Goal: Transaction & Acquisition: Book appointment/travel/reservation

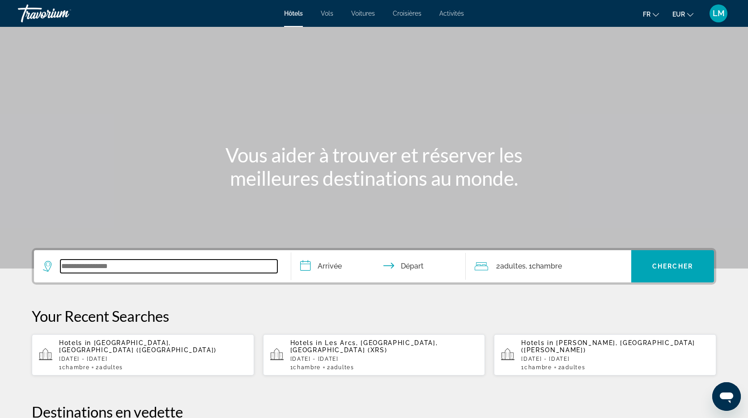
click at [116, 266] on input "Search widget" at bounding box center [168, 265] width 217 height 13
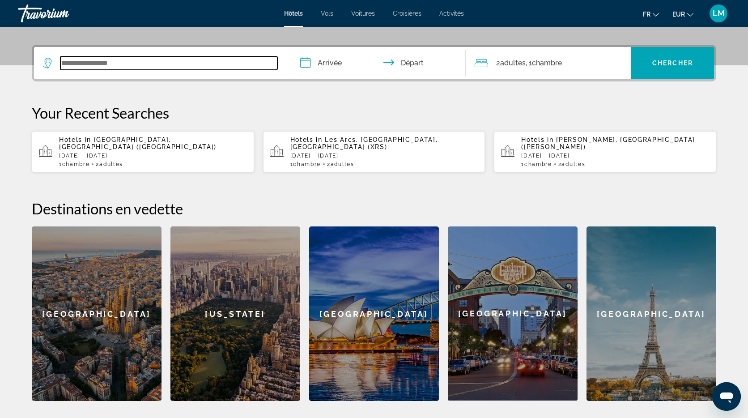
scroll to position [219, 0]
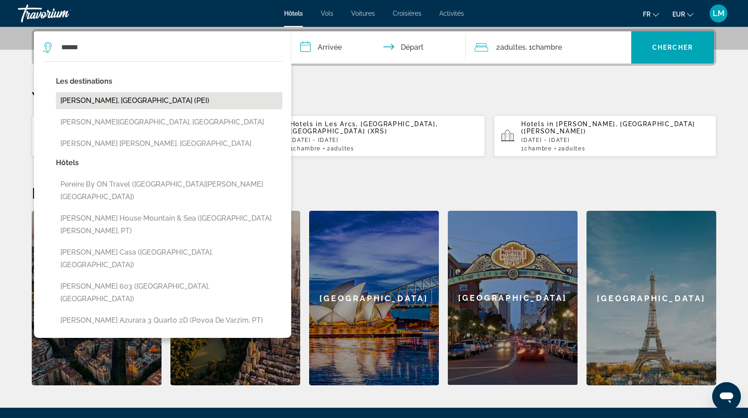
click at [157, 100] on button "Pereira, Colombia (PEI)" at bounding box center [169, 100] width 226 height 17
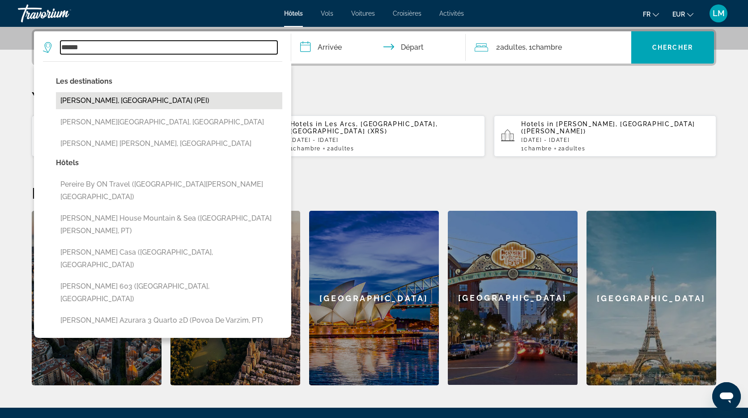
type input "**********"
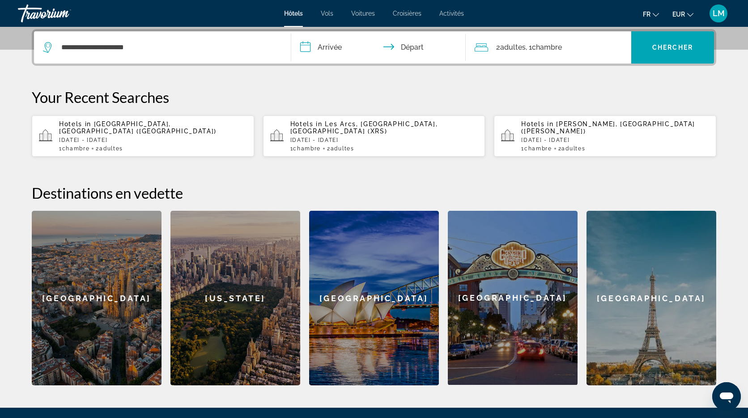
click at [332, 46] on input "**********" at bounding box center [380, 48] width 178 height 35
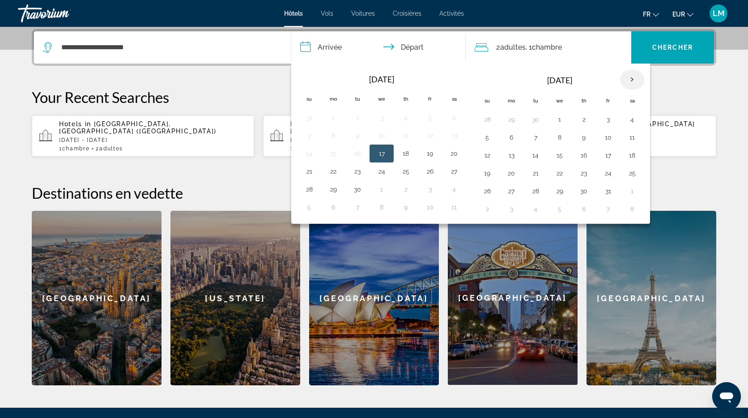
click at [636, 77] on th "Next month" at bounding box center [632, 80] width 24 height 20
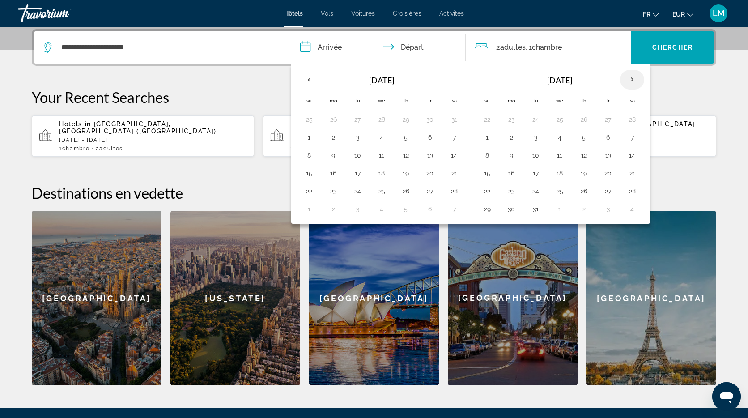
click at [636, 77] on th "Next month" at bounding box center [632, 80] width 24 height 20
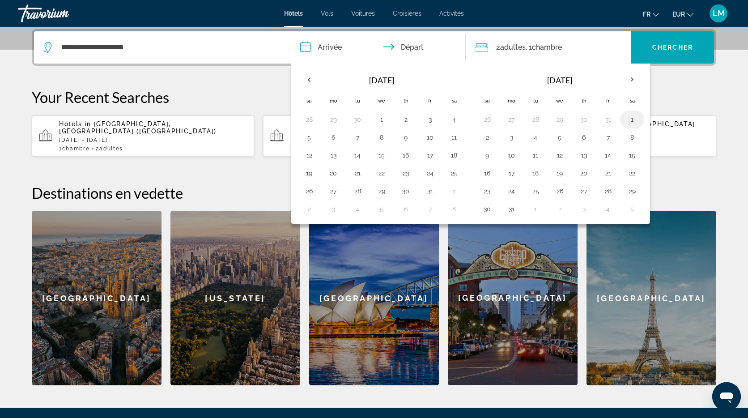
click at [631, 116] on button "1" at bounding box center [632, 119] width 14 height 13
click at [308, 175] on button "19" at bounding box center [309, 173] width 14 height 13
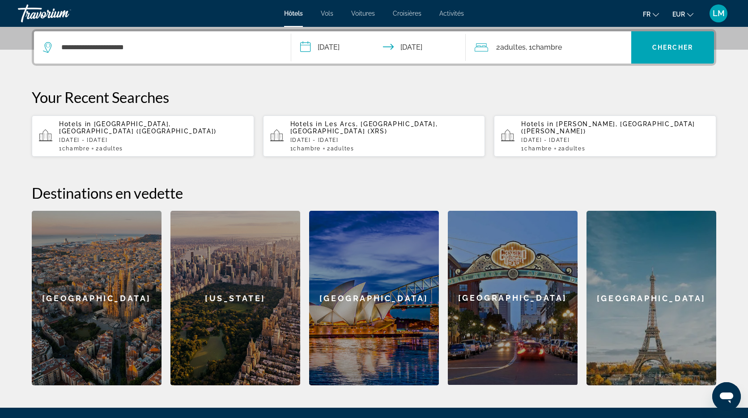
click at [336, 47] on input "**********" at bounding box center [380, 48] width 178 height 35
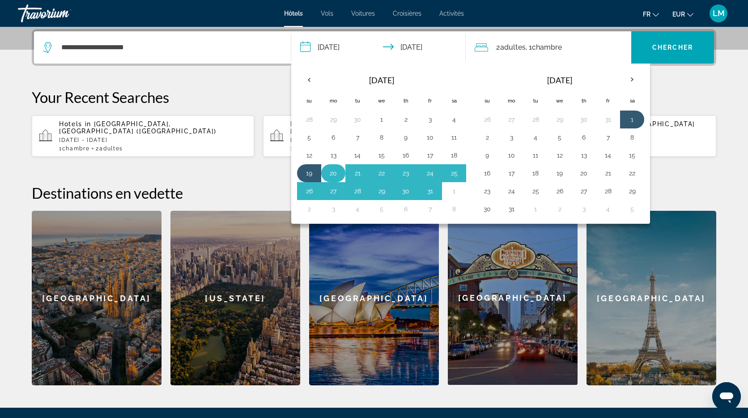
click at [329, 176] on button "20" at bounding box center [333, 173] width 14 height 13
click at [637, 118] on button "1" at bounding box center [632, 119] width 14 height 13
type input "**********"
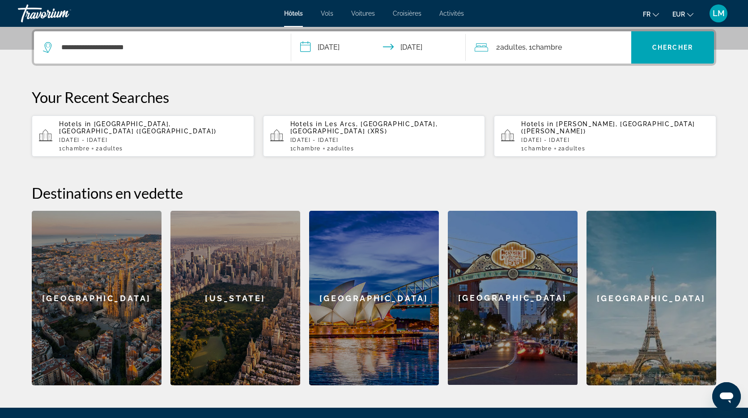
click at [557, 52] on span ", 1 Chambre pièces" at bounding box center [544, 47] width 36 height 13
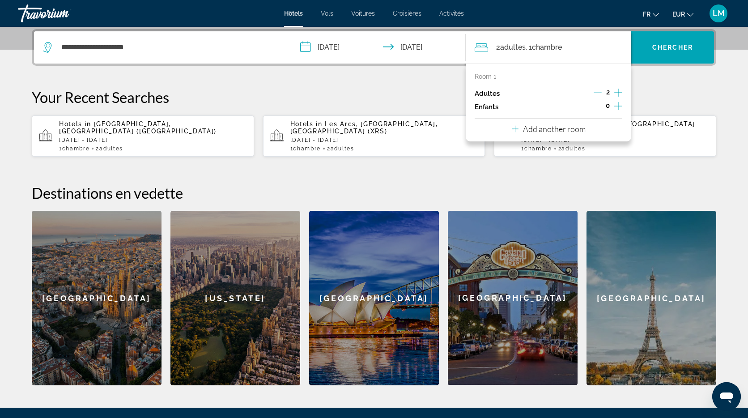
drag, startPoint x: 617, startPoint y: 106, endPoint x: 606, endPoint y: 105, distance: 10.8
click at [617, 106] on icon "Increment children" at bounding box center [618, 106] width 8 height 8
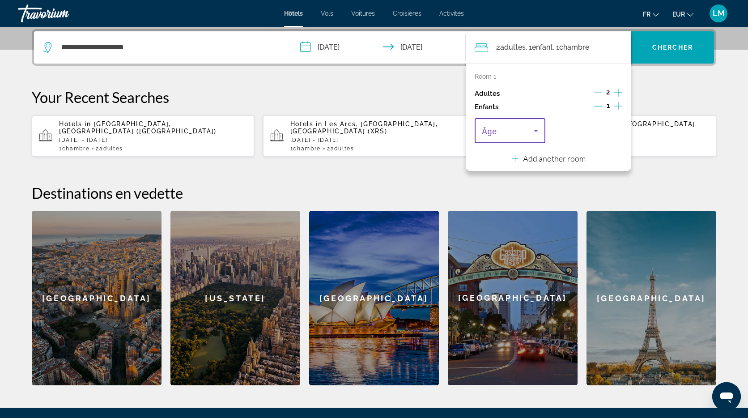
click at [530, 127] on icon "Travelers: 2 adults, 1 child" at bounding box center [535, 130] width 11 height 11
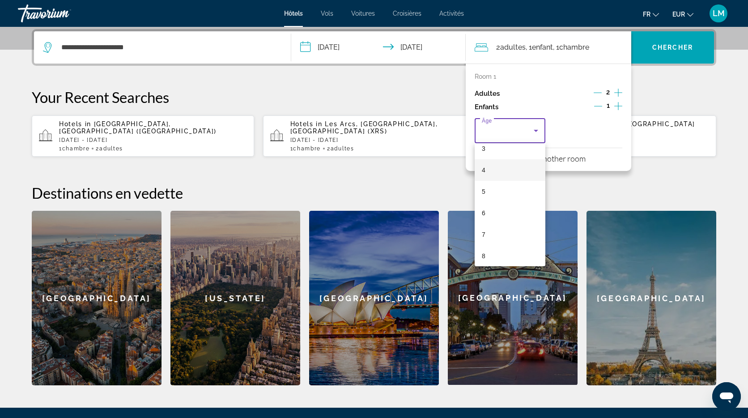
scroll to position [74, 0]
click at [499, 234] on mat-option "7" at bounding box center [510, 233] width 71 height 21
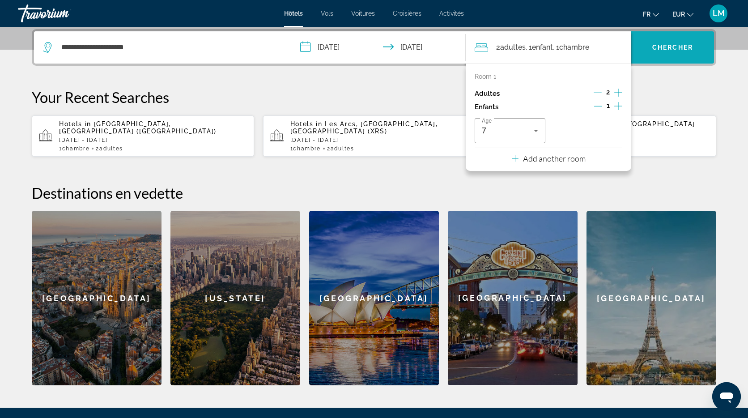
click at [678, 49] on span "Chercher" at bounding box center [672, 47] width 41 height 7
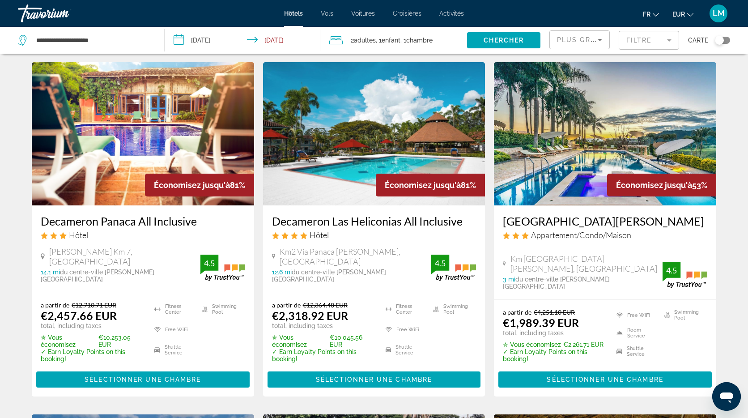
scroll to position [26, 0]
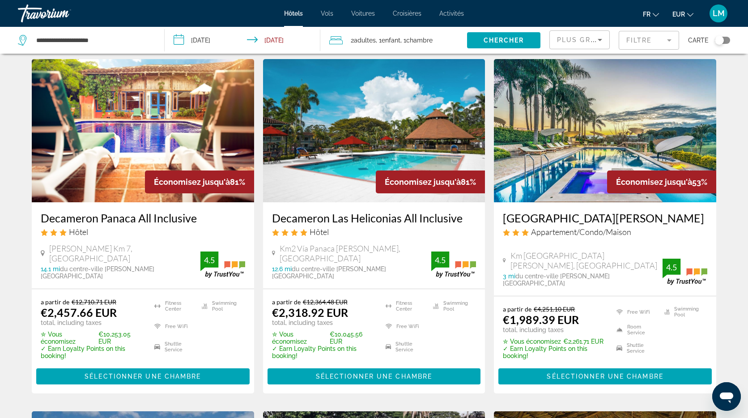
click at [568, 135] on img "Main content" at bounding box center [605, 130] width 222 height 143
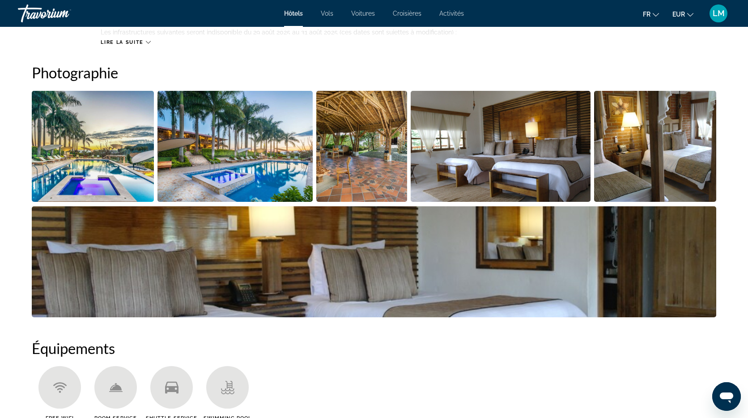
scroll to position [425, 0]
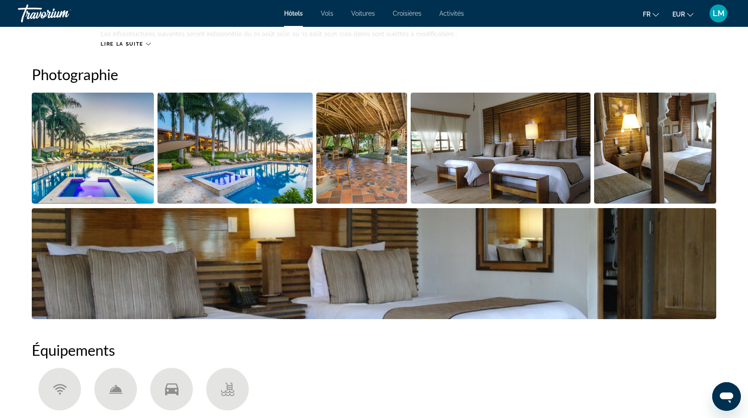
click at [114, 136] on img "Open full-screen image slider" at bounding box center [93, 148] width 122 height 111
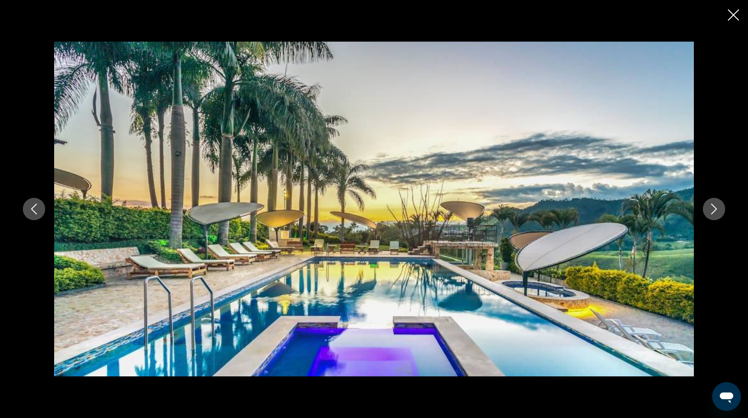
click at [712, 211] on icon "Next image" at bounding box center [713, 208] width 11 height 11
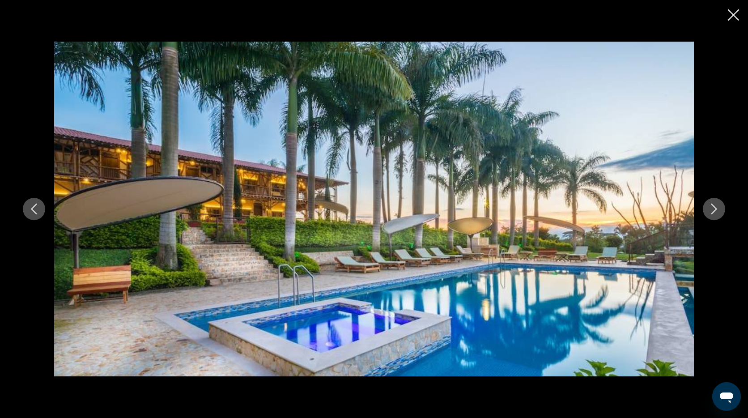
click at [712, 211] on icon "Next image" at bounding box center [713, 208] width 11 height 11
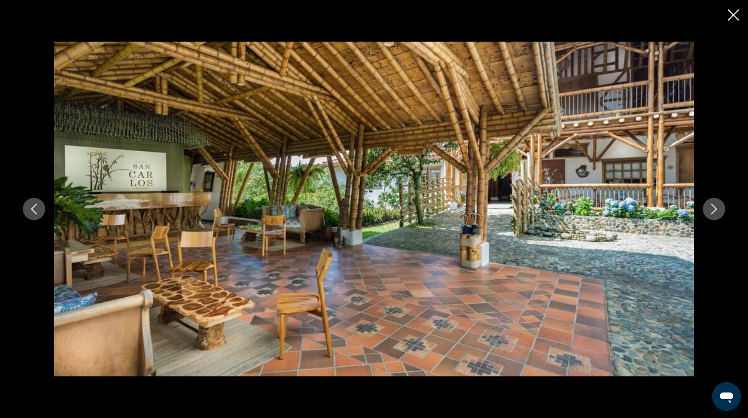
click at [712, 211] on icon "Next image" at bounding box center [713, 208] width 11 height 11
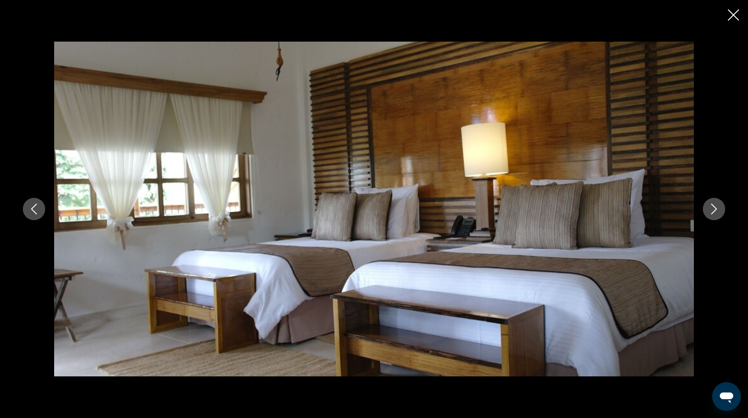
click at [712, 211] on icon "Next image" at bounding box center [713, 208] width 11 height 11
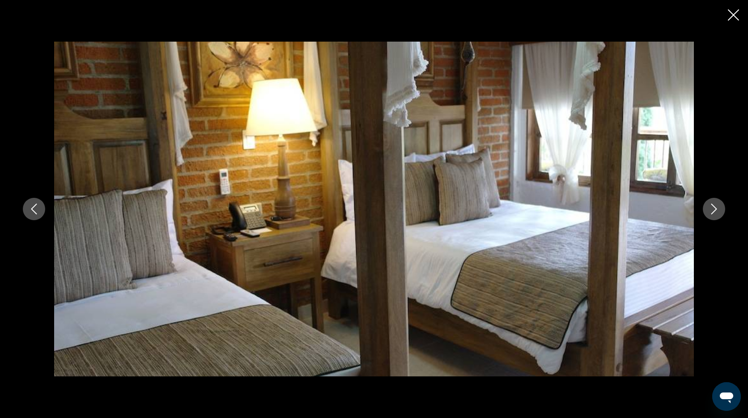
click at [35, 206] on icon "Previous image" at bounding box center [34, 208] width 11 height 11
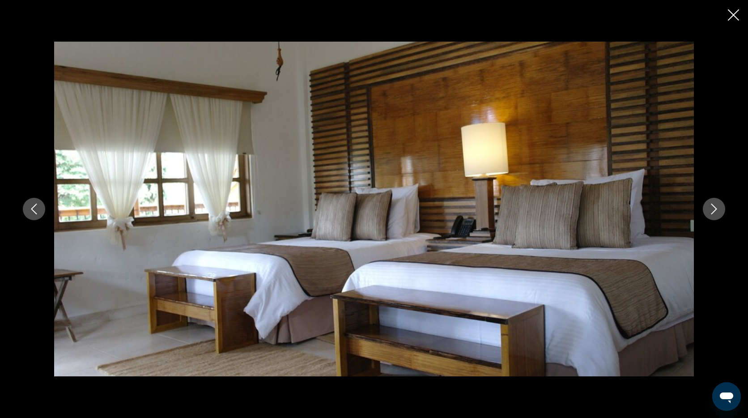
click at [713, 210] on icon "Next image" at bounding box center [713, 208] width 11 height 11
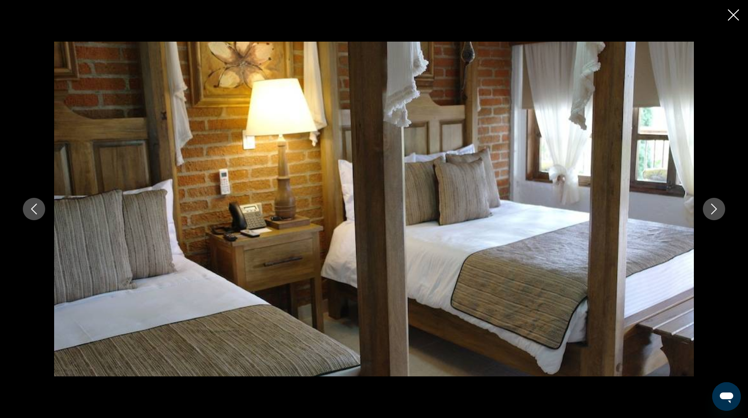
click at [712, 209] on icon "Next image" at bounding box center [713, 208] width 11 height 11
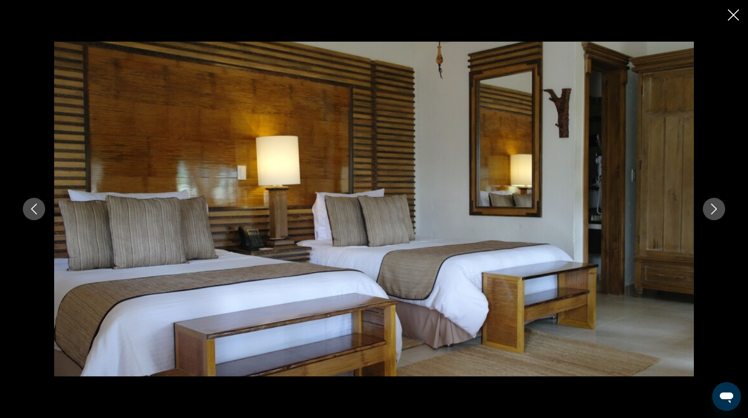
click at [723, 213] on button "Next image" at bounding box center [714, 209] width 22 height 22
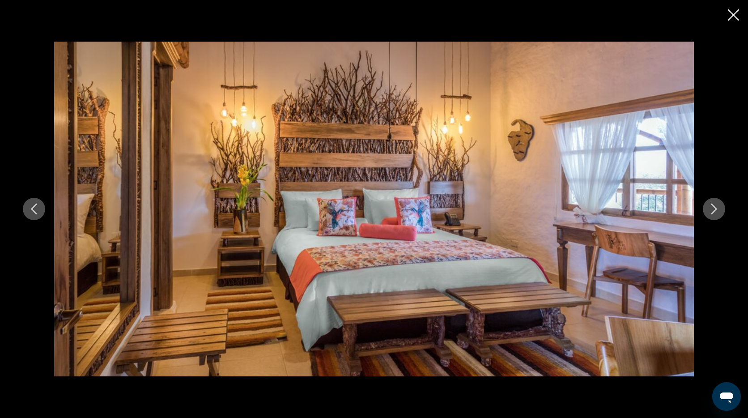
click at [716, 212] on icon "Next image" at bounding box center [713, 208] width 11 height 11
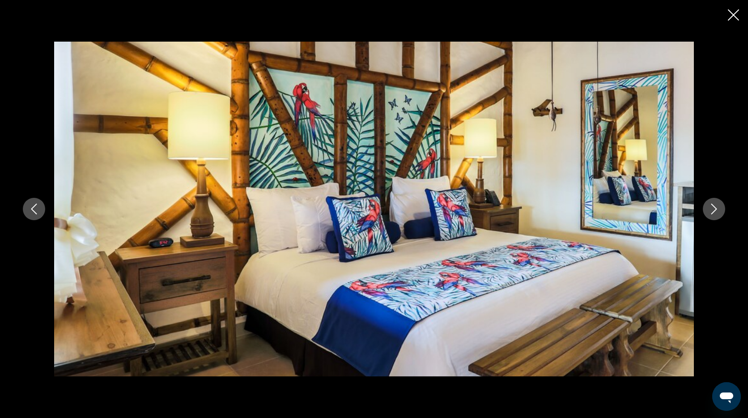
click at [716, 212] on icon "Next image" at bounding box center [713, 208] width 11 height 11
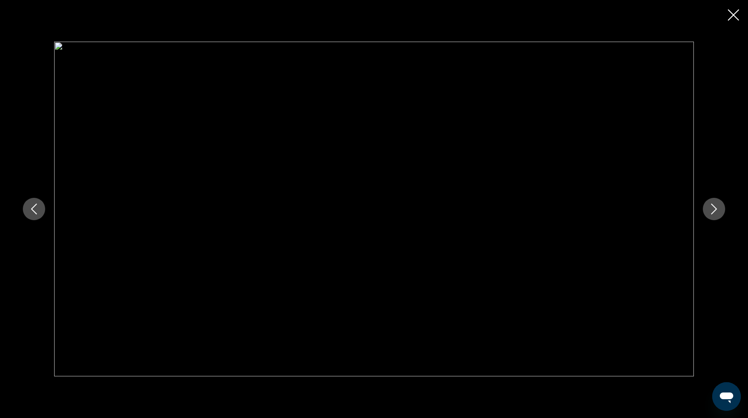
click at [716, 212] on icon "Next image" at bounding box center [713, 208] width 11 height 11
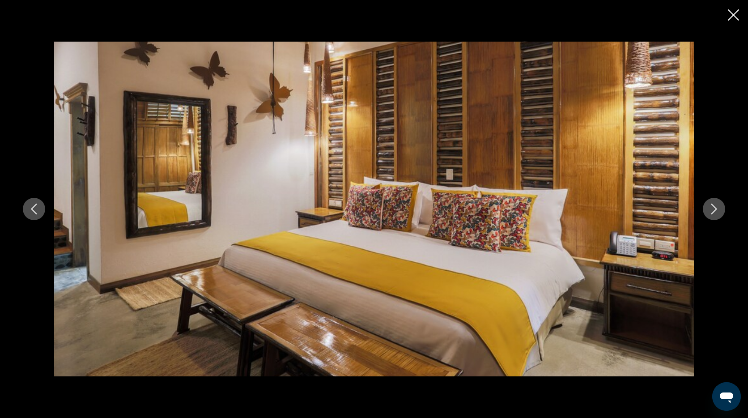
click at [716, 212] on icon "Next image" at bounding box center [713, 208] width 11 height 11
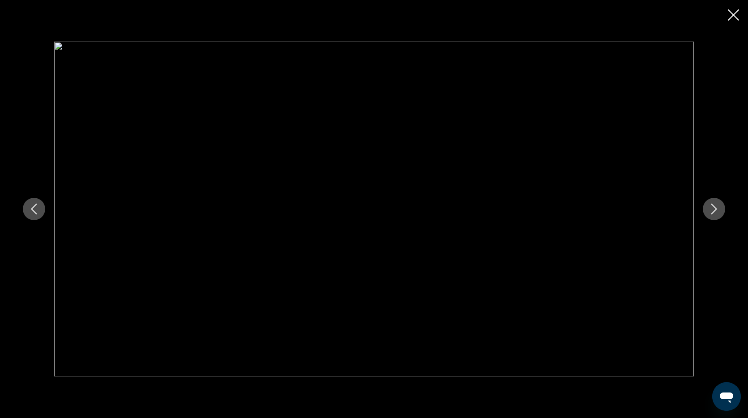
click at [716, 212] on icon "Next image" at bounding box center [713, 208] width 11 height 11
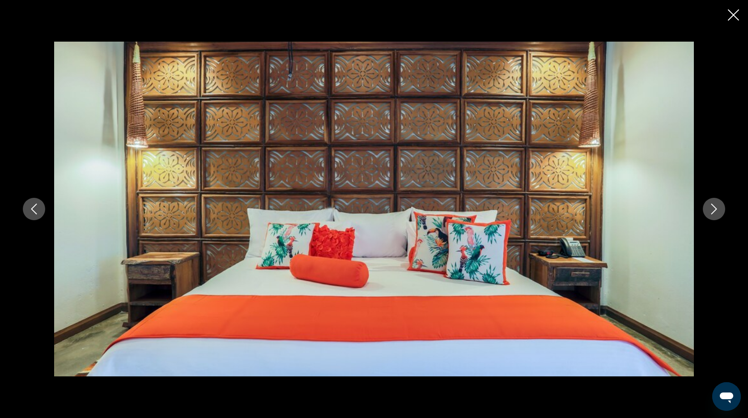
click at [716, 212] on icon "Next image" at bounding box center [713, 208] width 11 height 11
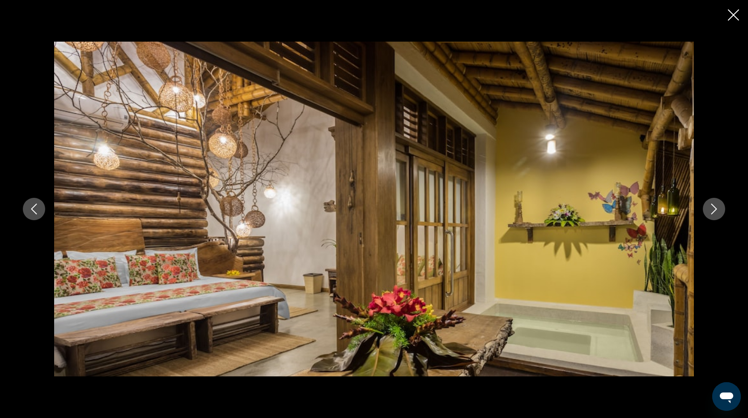
click at [716, 212] on icon "Next image" at bounding box center [713, 208] width 11 height 11
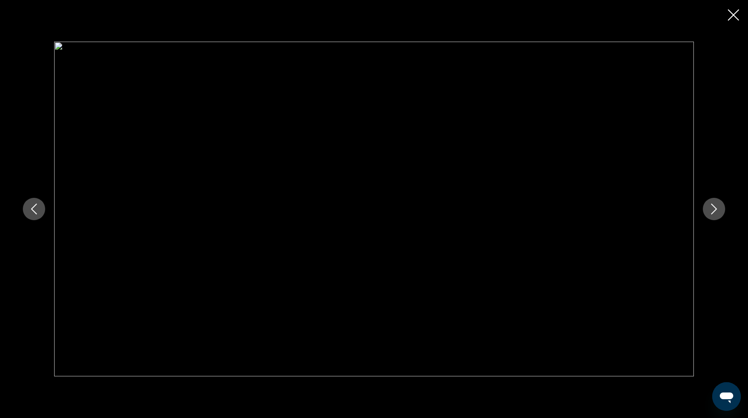
click at [716, 212] on icon "Next image" at bounding box center [713, 208] width 11 height 11
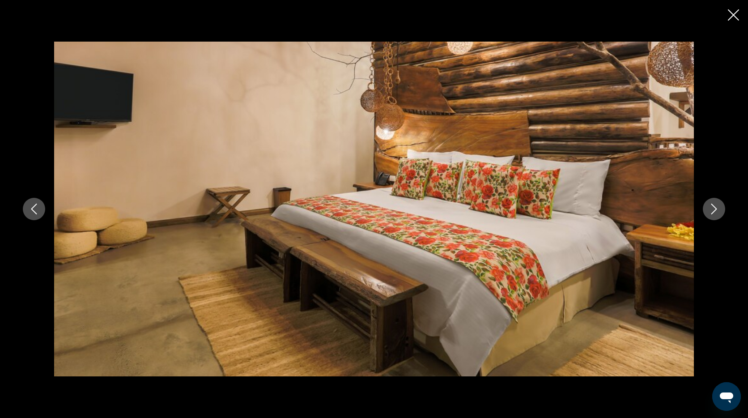
click at [716, 212] on icon "Next image" at bounding box center [713, 208] width 11 height 11
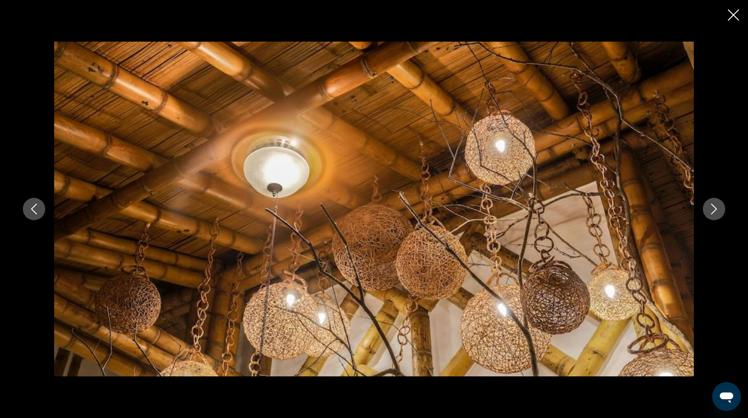
click at [716, 212] on icon "Next image" at bounding box center [713, 208] width 11 height 11
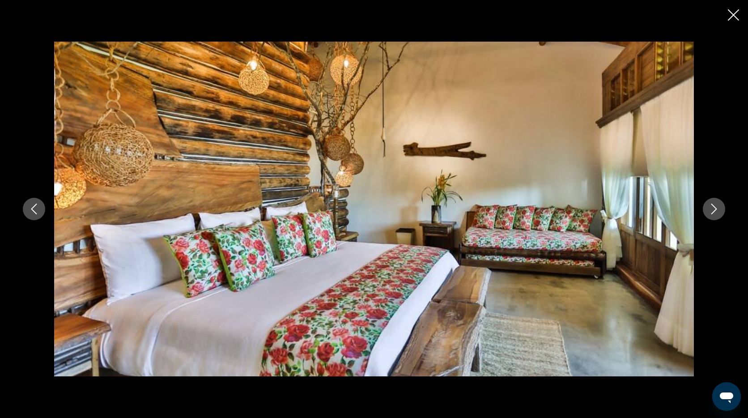
click at [716, 212] on icon "Next image" at bounding box center [713, 208] width 11 height 11
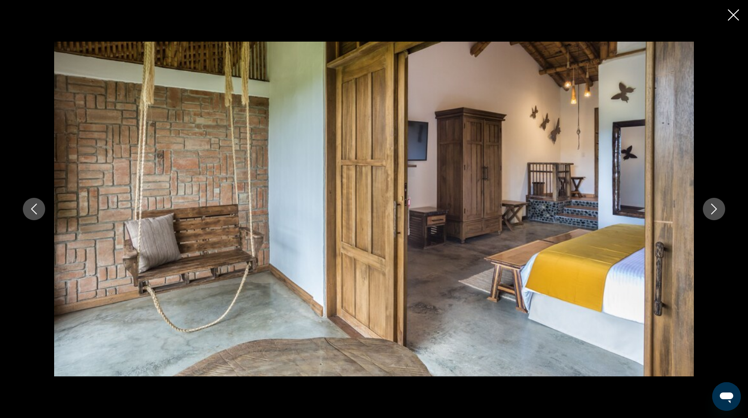
click at [716, 212] on icon "Next image" at bounding box center [713, 208] width 11 height 11
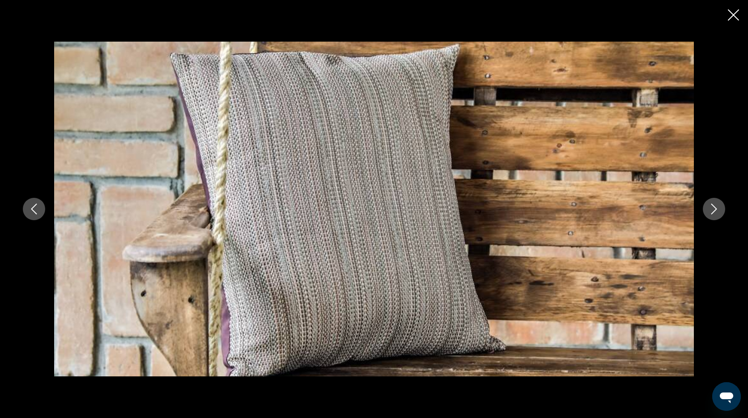
click at [716, 212] on icon "Next image" at bounding box center [713, 208] width 11 height 11
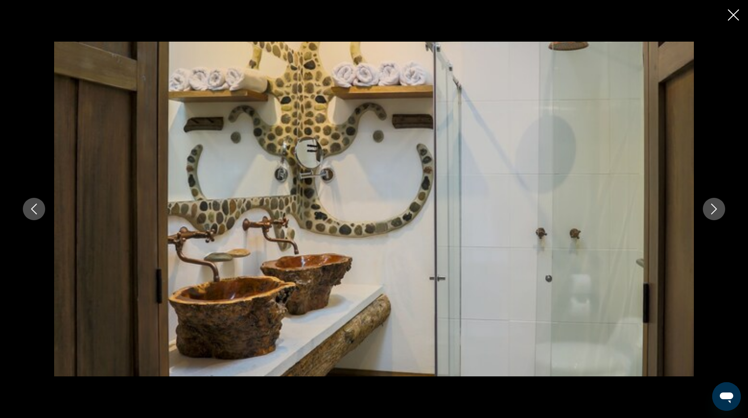
click at [716, 212] on icon "Next image" at bounding box center [713, 208] width 11 height 11
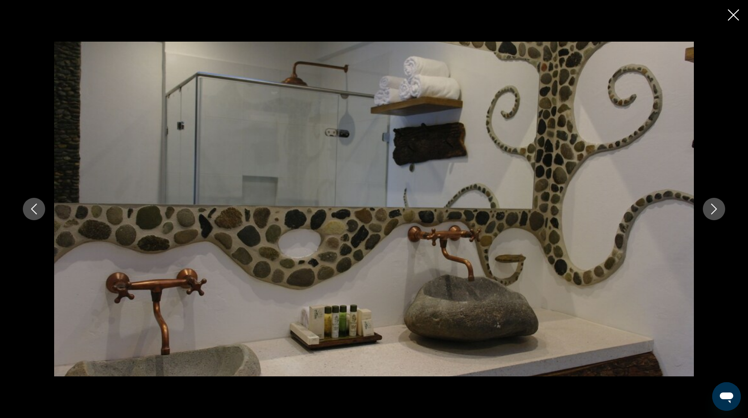
click at [716, 212] on icon "Next image" at bounding box center [713, 208] width 11 height 11
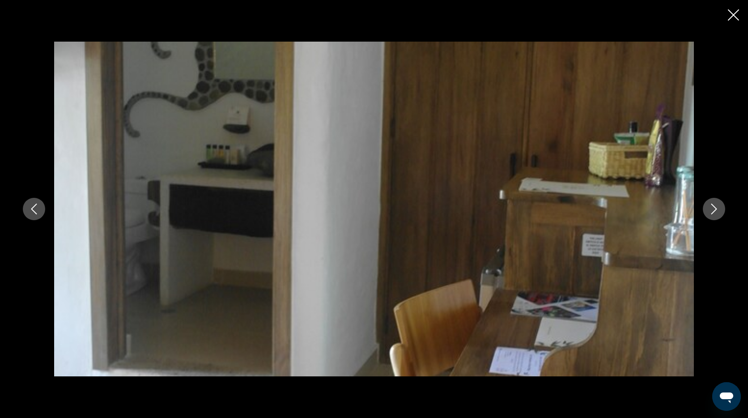
click at [716, 212] on icon "Next image" at bounding box center [713, 208] width 11 height 11
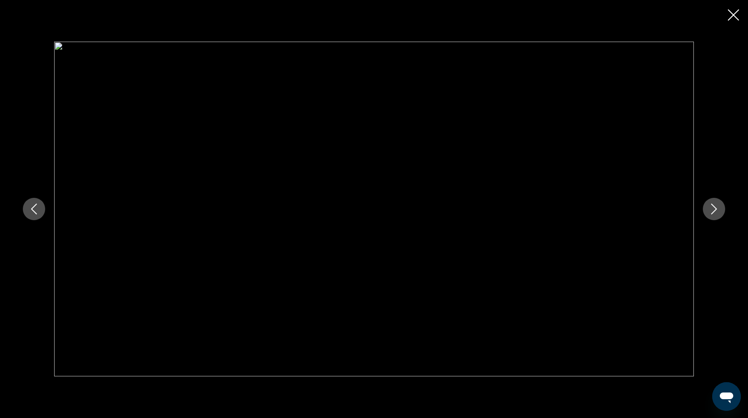
click at [716, 212] on icon "Next image" at bounding box center [713, 208] width 11 height 11
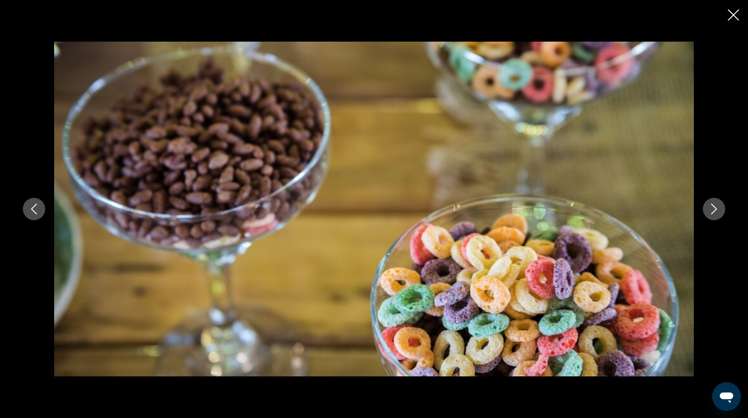
click at [31, 206] on icon "Previous image" at bounding box center [34, 208] width 11 height 11
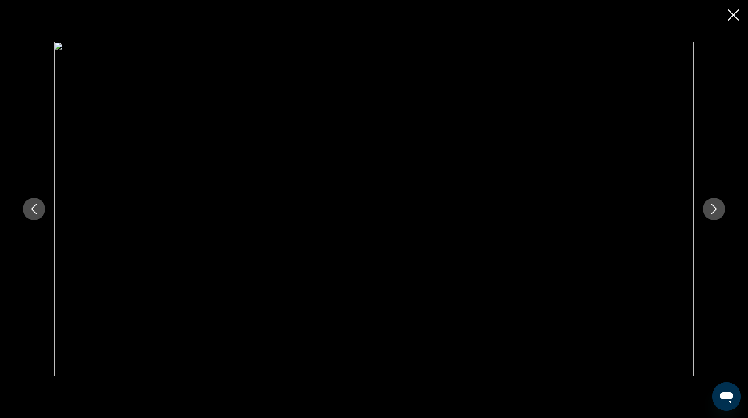
click at [737, 17] on icon "Close slideshow" at bounding box center [733, 14] width 11 height 11
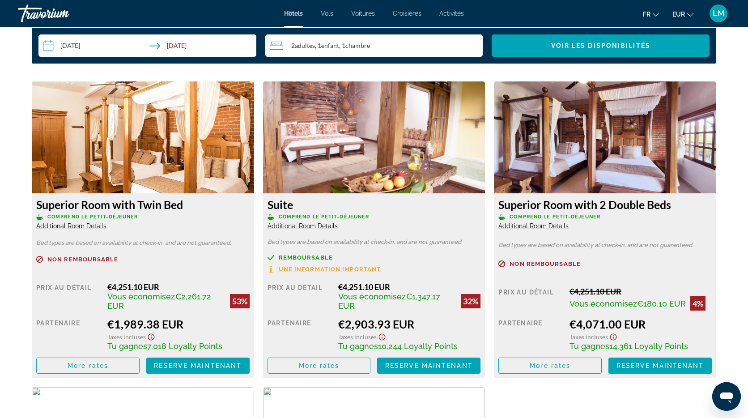
scroll to position [1185, 0]
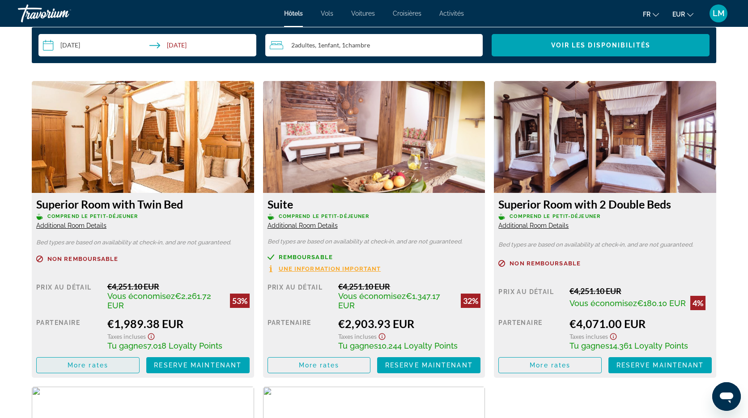
click at [123, 364] on span "Main content" at bounding box center [88, 364] width 102 height 21
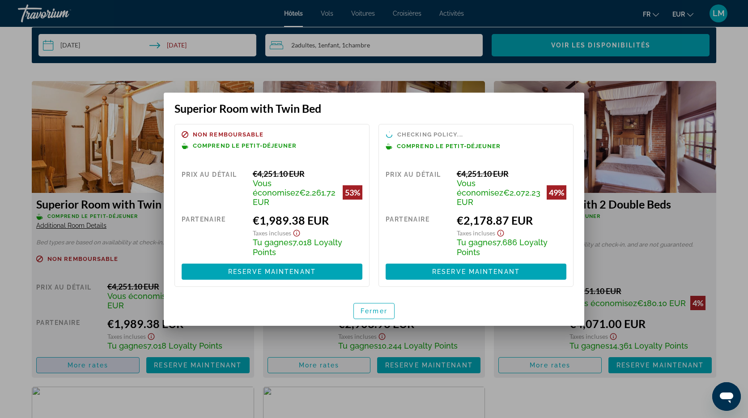
scroll to position [0, 0]
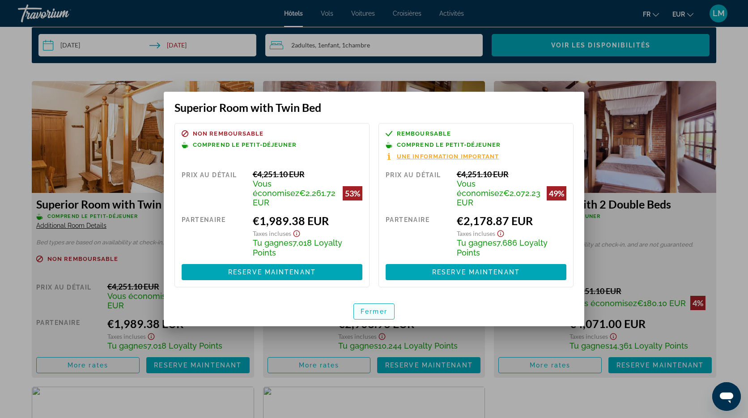
click at [373, 308] on span "Fermer" at bounding box center [373, 311] width 27 height 7
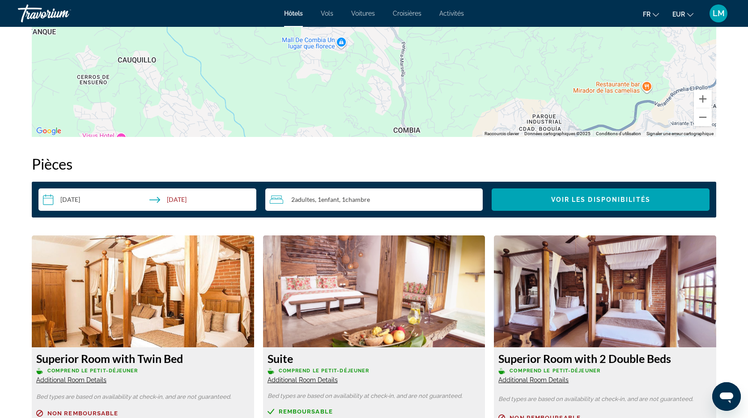
scroll to position [1030, 0]
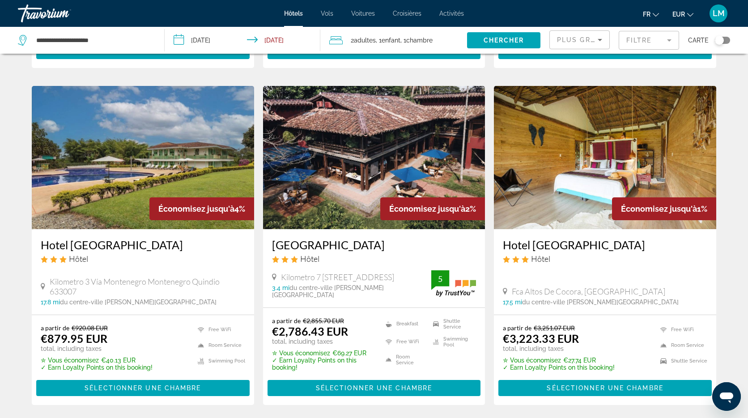
scroll to position [345, 0]
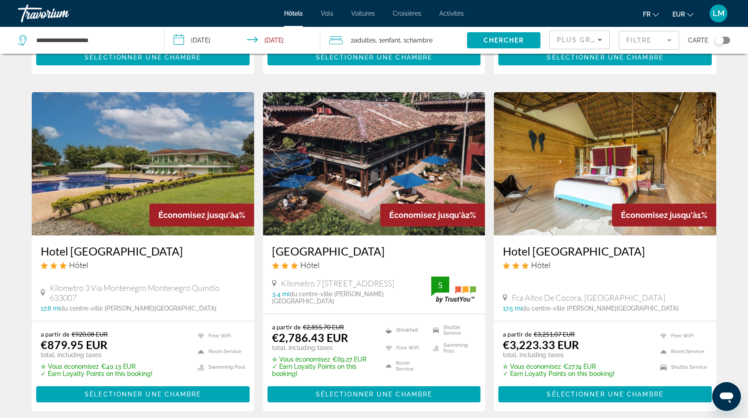
click at [736, 123] on div "Résultats de la recherche d'hôtel - 57 endroits pour passer votre temps Économi…" at bounding box center [374, 424] width 748 height 1413
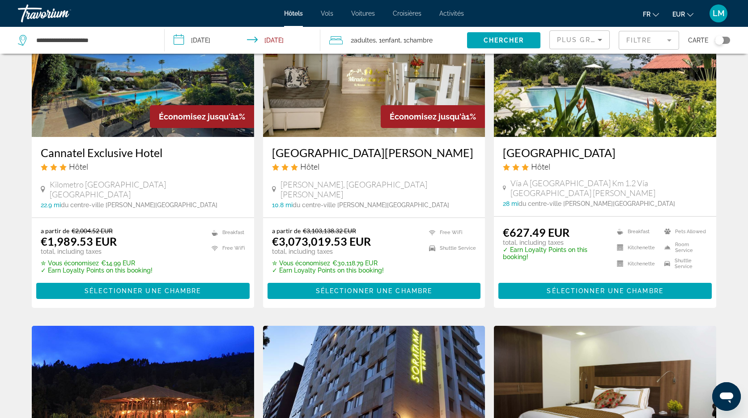
scroll to position [796, 0]
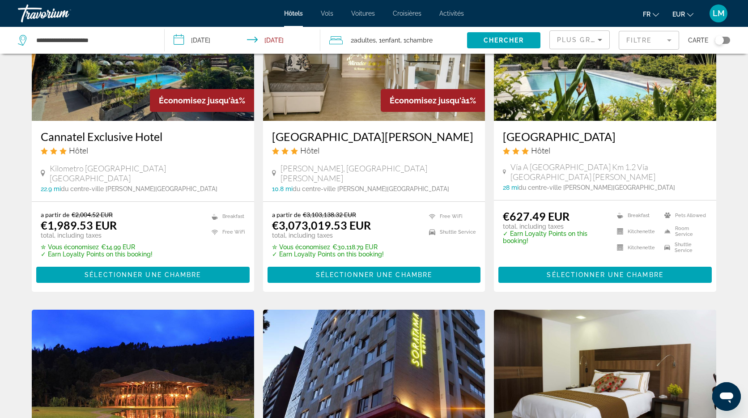
click at [593, 40] on span "Plus grandes économies" at bounding box center [610, 39] width 107 height 7
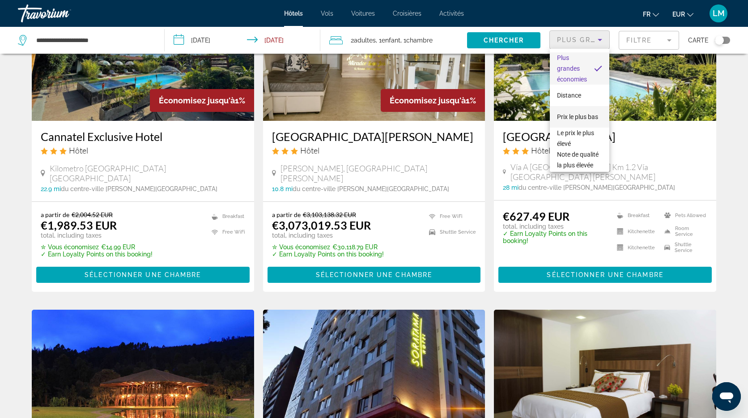
click at [585, 119] on span "Prix le plus bas" at bounding box center [577, 116] width 41 height 7
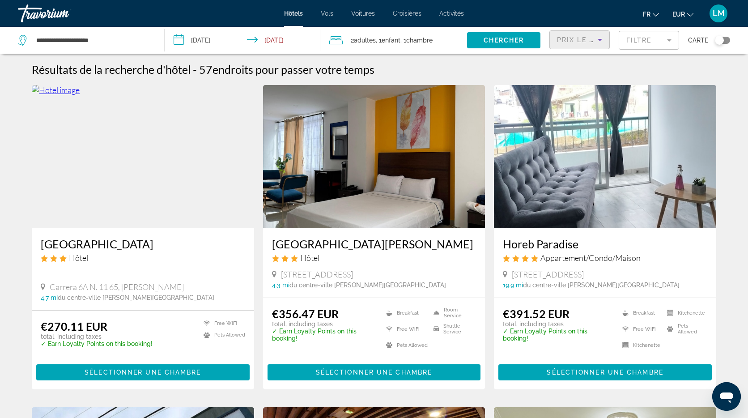
click at [650, 42] on mat-form-field "Filtre" at bounding box center [649, 40] width 60 height 19
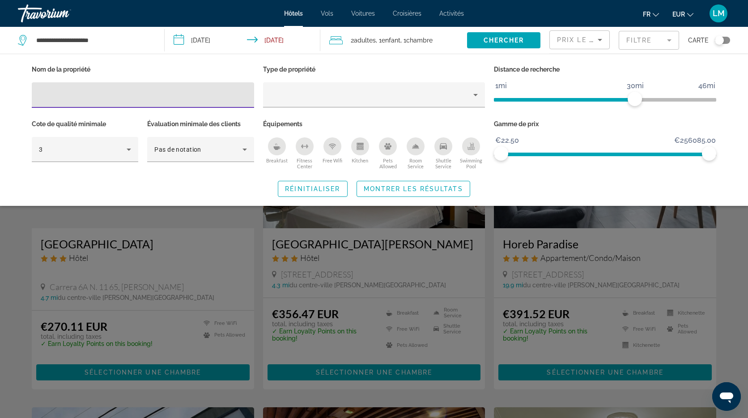
drag, startPoint x: 470, startPoint y: 150, endPoint x: 461, endPoint y: 161, distance: 14.3
click at [469, 150] on div "Swimming Pool" at bounding box center [471, 146] width 18 height 18
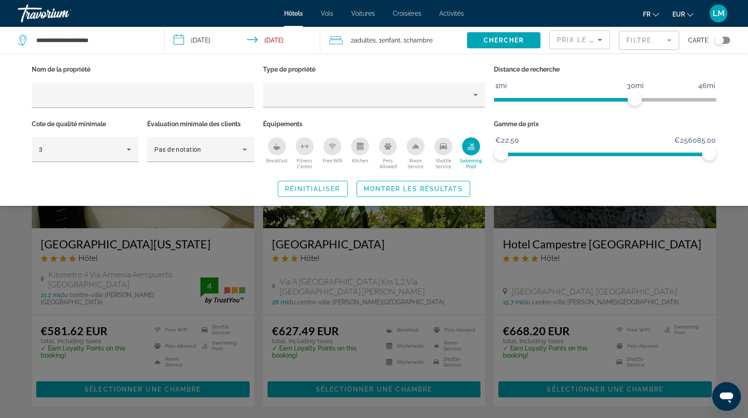
click at [433, 182] on span "Search widget" at bounding box center [413, 188] width 113 height 21
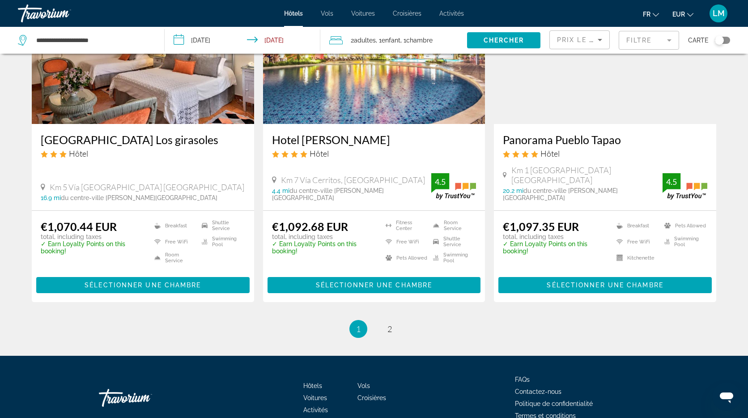
scroll to position [1107, 0]
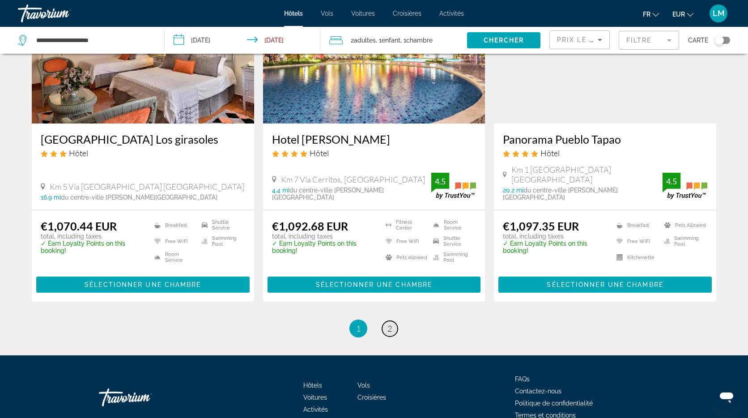
click at [386, 321] on link "page 2" at bounding box center [390, 329] width 16 height 16
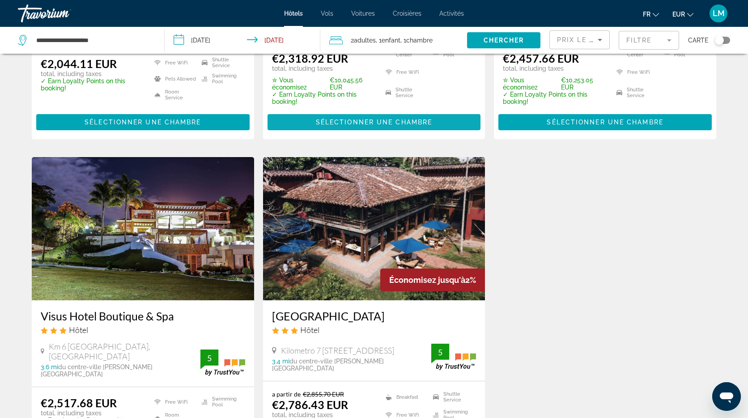
scroll to position [965, 0]
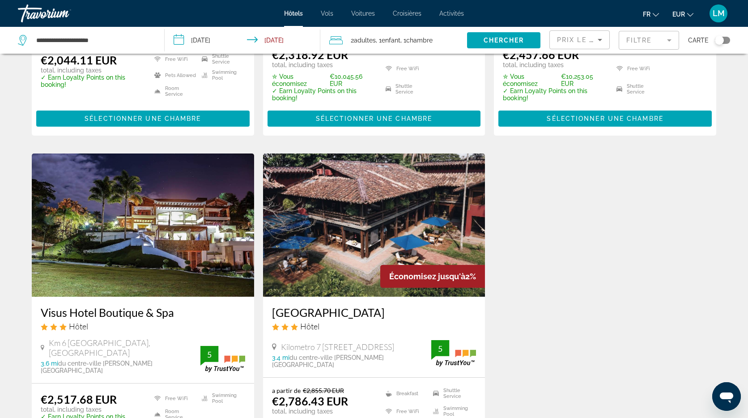
click at [723, 40] on div "Toggle map" at bounding box center [719, 40] width 9 height 9
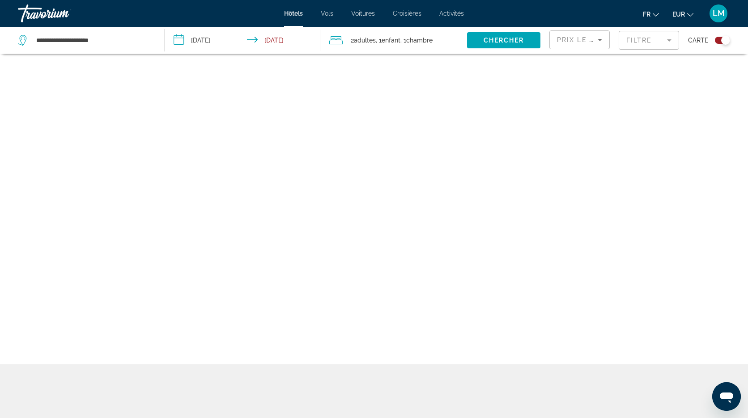
scroll to position [54, 0]
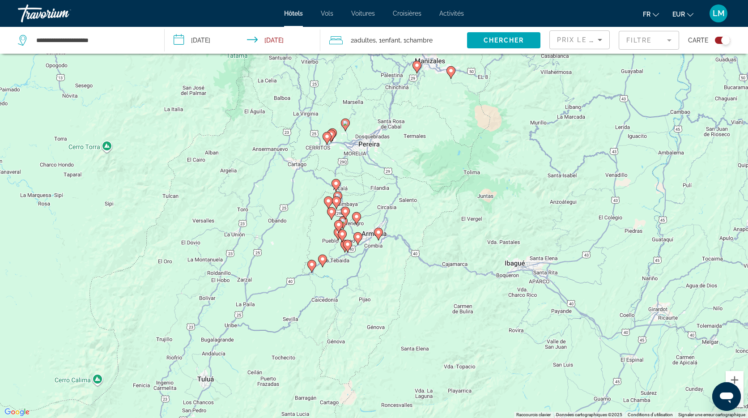
drag, startPoint x: 444, startPoint y: 220, endPoint x: 451, endPoint y: 184, distance: 36.5
click at [451, 184] on div "Pour activer le glissement avec le clavier, appuyez sur Alt+Entrée. Une fois ce…" at bounding box center [374, 209] width 748 height 418
click at [116, 39] on input "**********" at bounding box center [92, 40] width 115 height 13
click at [116, 38] on input "**********" at bounding box center [92, 40] width 115 height 13
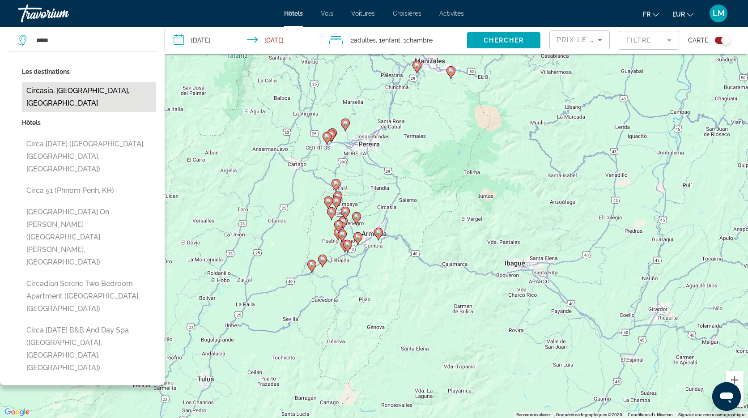
click at [69, 86] on button "Circasia, Armenia, Colombia" at bounding box center [89, 97] width 134 height 30
type input "**********"
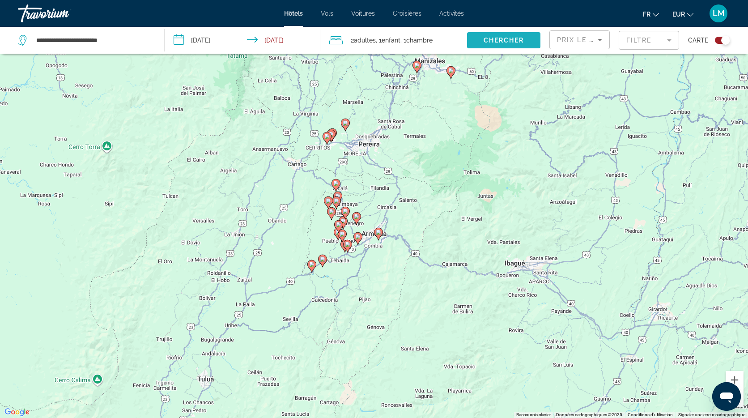
click at [486, 37] on span "Chercher" at bounding box center [503, 40] width 41 height 7
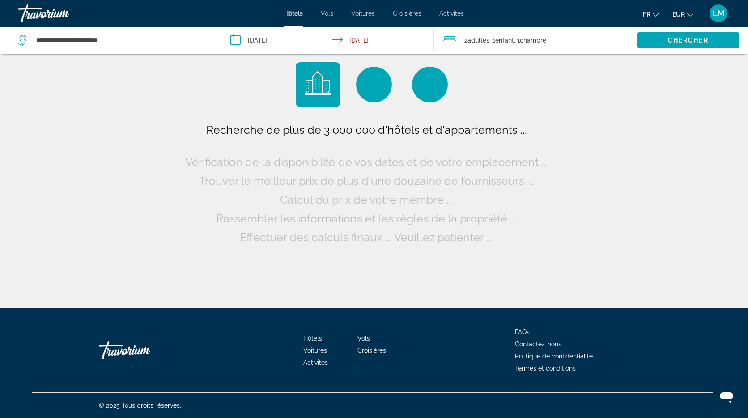
scroll to position [0, 0]
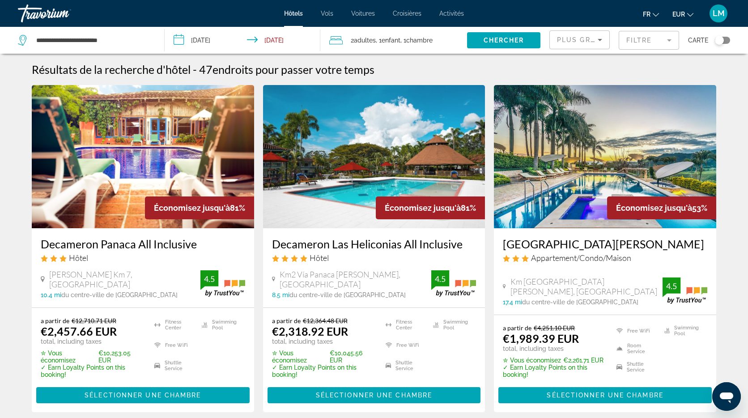
click at [717, 41] on div "Toggle map" at bounding box center [719, 40] width 9 height 9
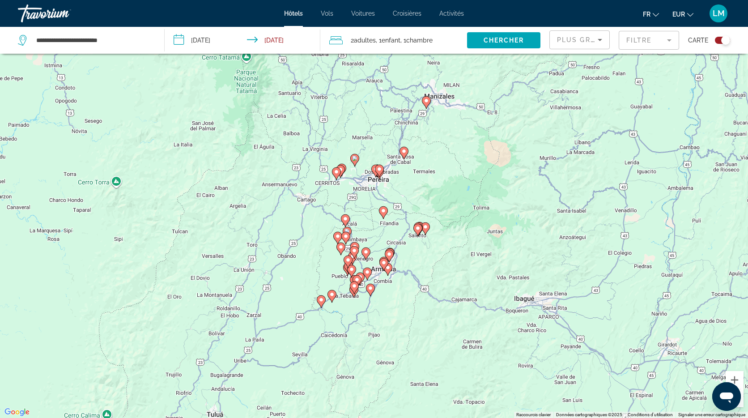
click at [725, 40] on div "Toggle map" at bounding box center [725, 40] width 9 height 9
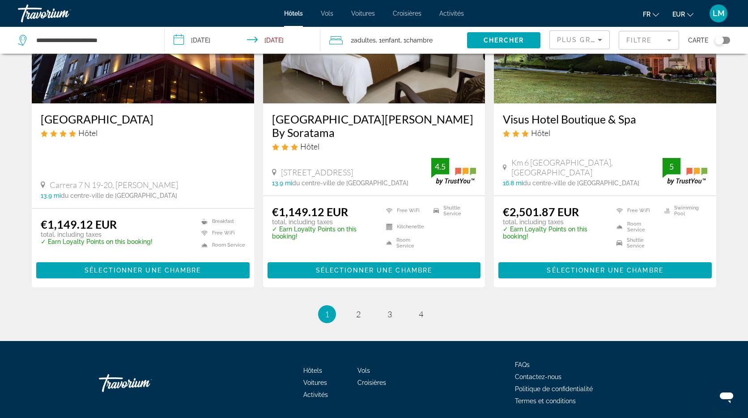
scroll to position [1148, 0]
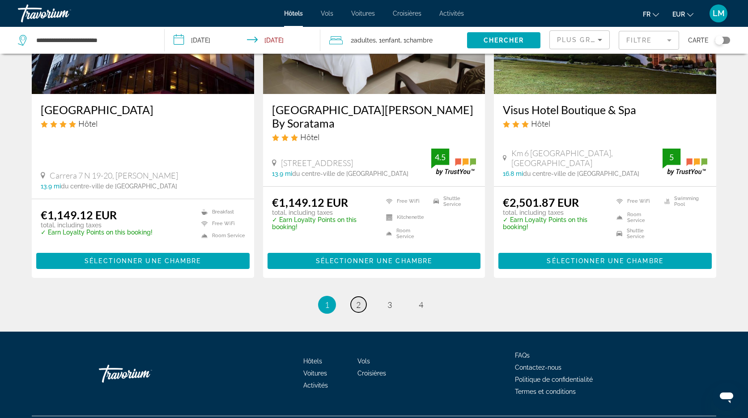
click at [359, 300] on span "2" at bounding box center [358, 305] width 4 height 10
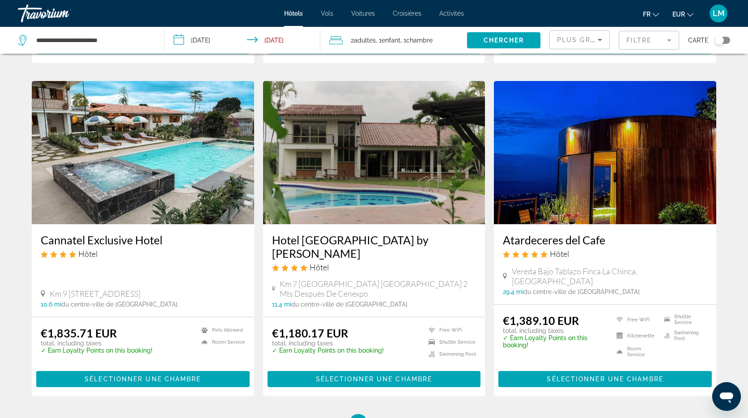
scroll to position [1032, 0]
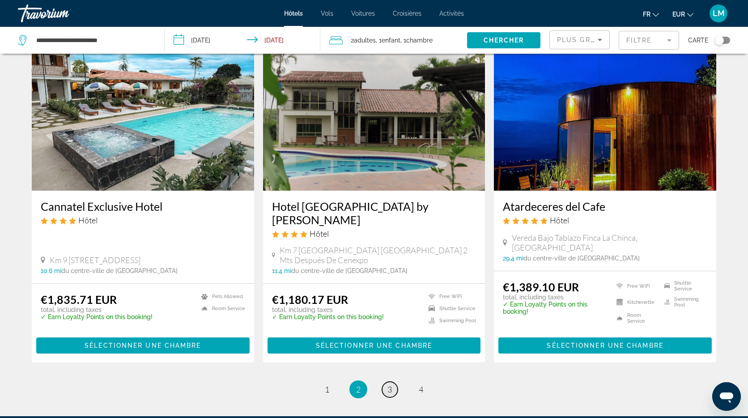
click at [392, 381] on link "page 3" at bounding box center [390, 389] width 16 height 16
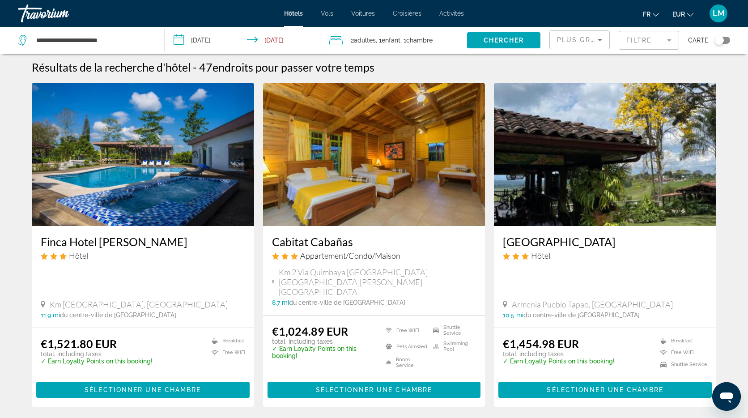
scroll to position [3, 0]
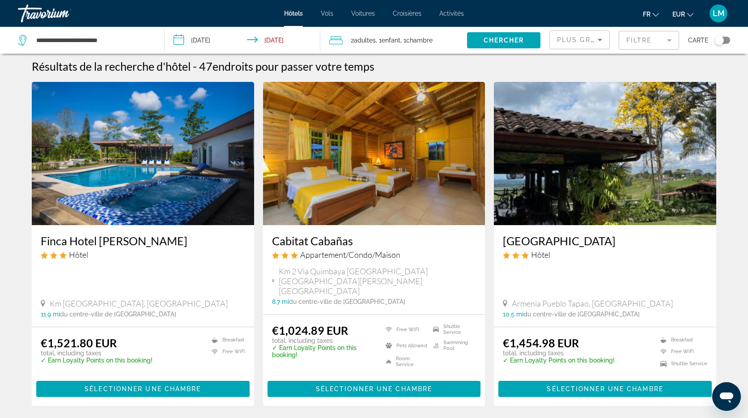
click at [670, 41] on mat-form-field "Filtre" at bounding box center [649, 40] width 60 height 19
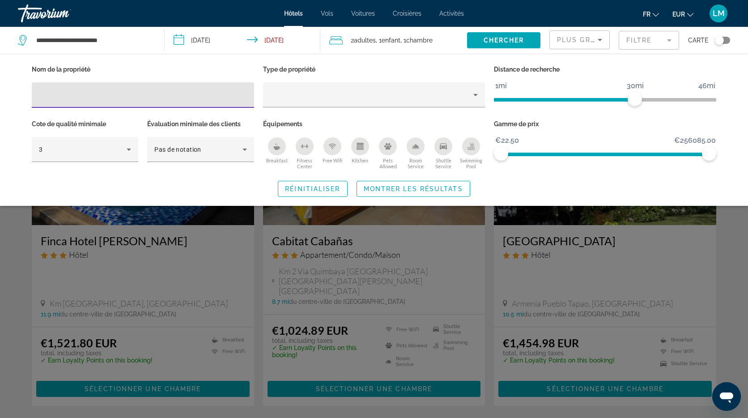
drag, startPoint x: 471, startPoint y: 146, endPoint x: 457, endPoint y: 156, distance: 17.1
click at [471, 146] on icon "Swimming Pool" at bounding box center [470, 146] width 7 height 7
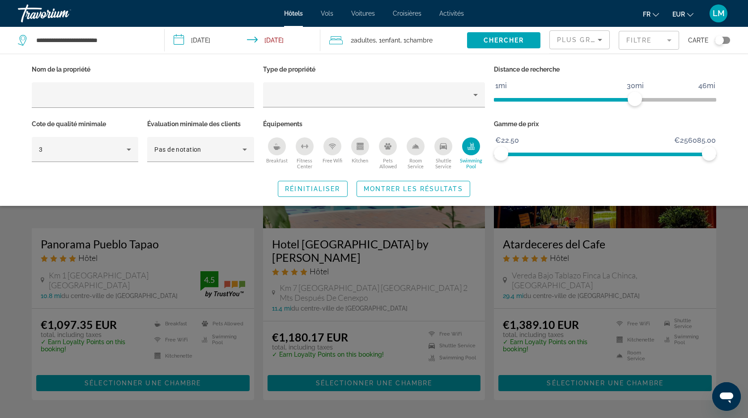
click at [432, 189] on span "Montrer les résultats" at bounding box center [413, 188] width 99 height 7
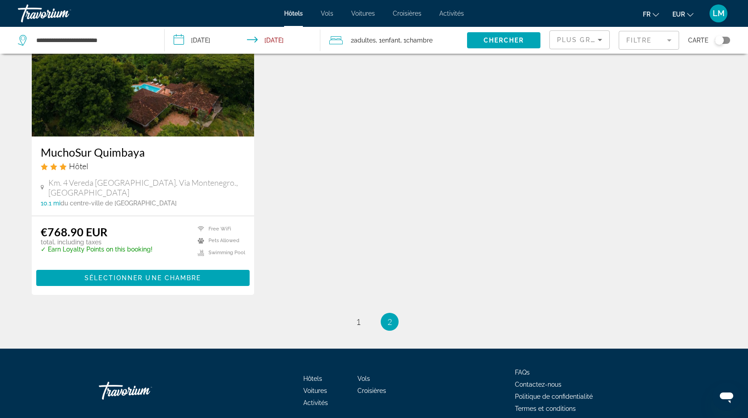
scroll to position [1089, 0]
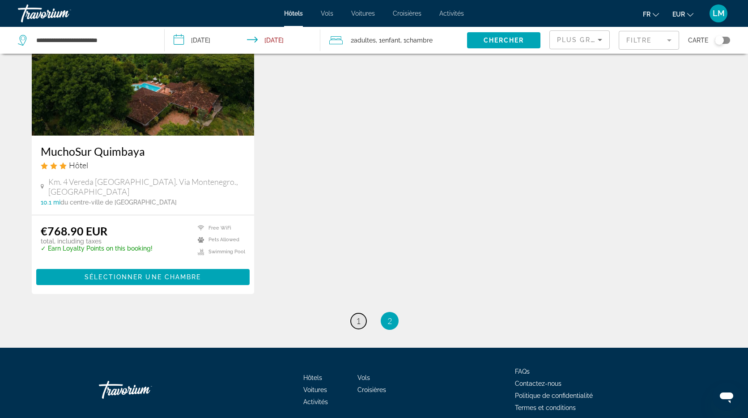
click at [358, 316] on span "1" at bounding box center [358, 321] width 4 height 10
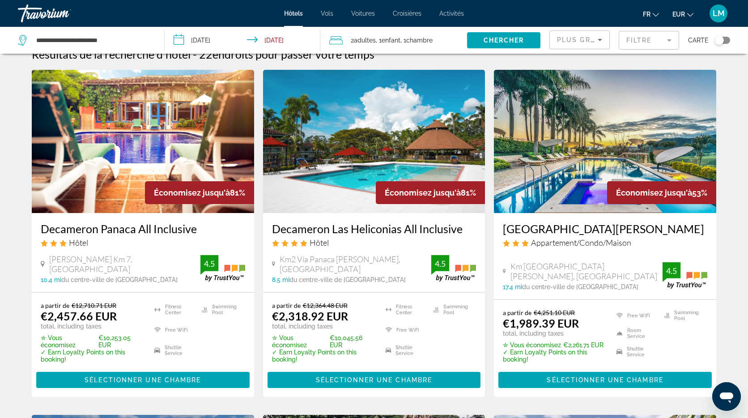
scroll to position [16, 0]
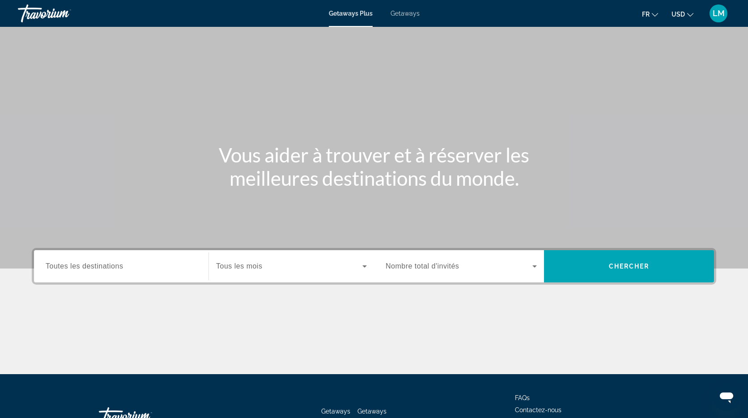
click at [91, 269] on span "Toutes les destinations" at bounding box center [84, 266] width 77 height 8
click at [91, 269] on input "Destination Toutes les destinations" at bounding box center [121, 266] width 151 height 11
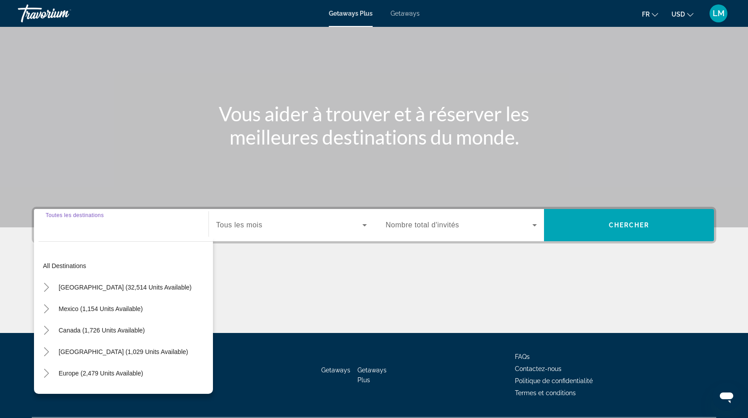
scroll to position [66, 0]
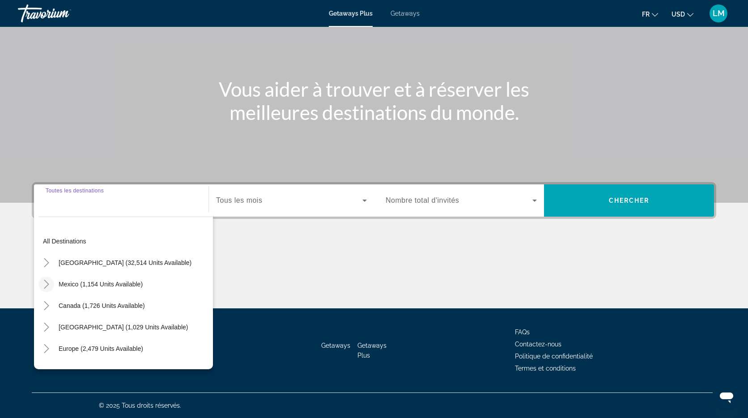
click at [45, 283] on icon "Toggle Mexico (1,154 units available)" at bounding box center [46, 284] width 9 height 9
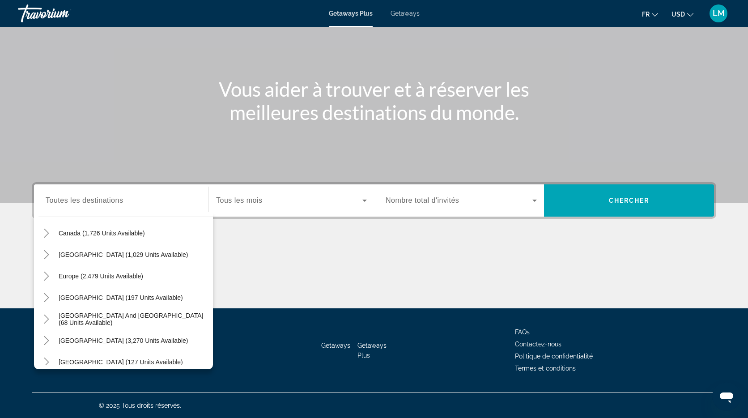
scroll to position [292, 0]
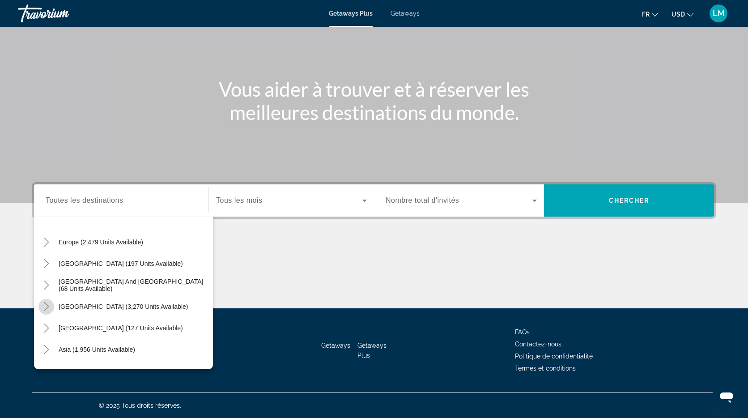
click at [47, 305] on icon "Toggle South America (3,270 units available)" at bounding box center [46, 306] width 5 height 9
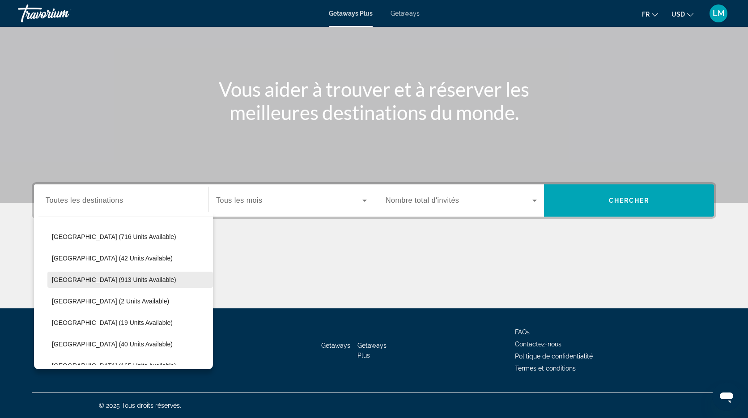
scroll to position [414, 0]
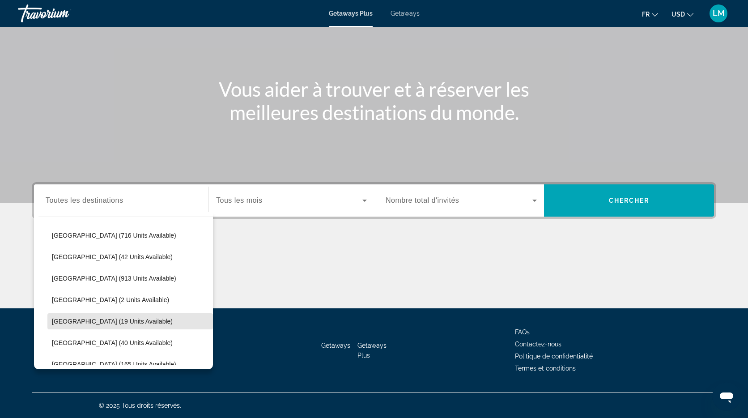
click at [107, 320] on span "[GEOGRAPHIC_DATA] (19 units available)" at bounding box center [112, 321] width 121 height 7
type input "**********"
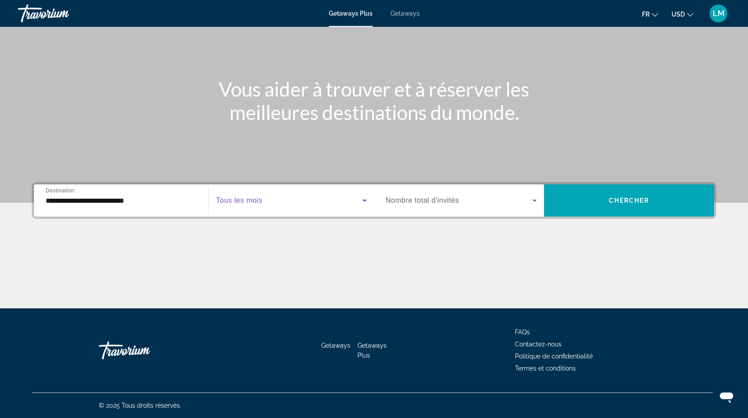
click at [267, 201] on span "Search widget" at bounding box center [289, 200] width 146 height 11
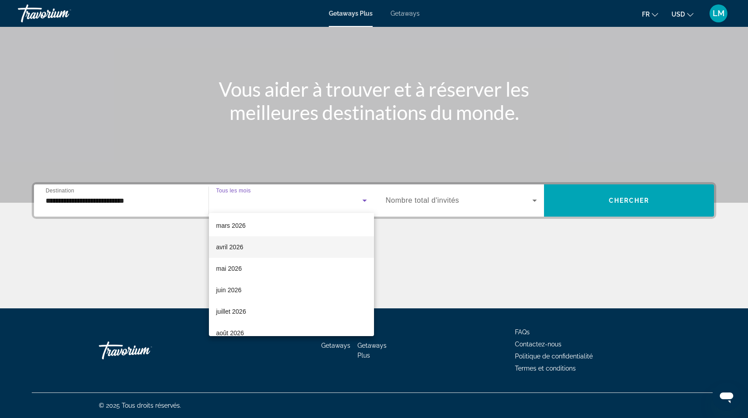
scroll to position [154, 0]
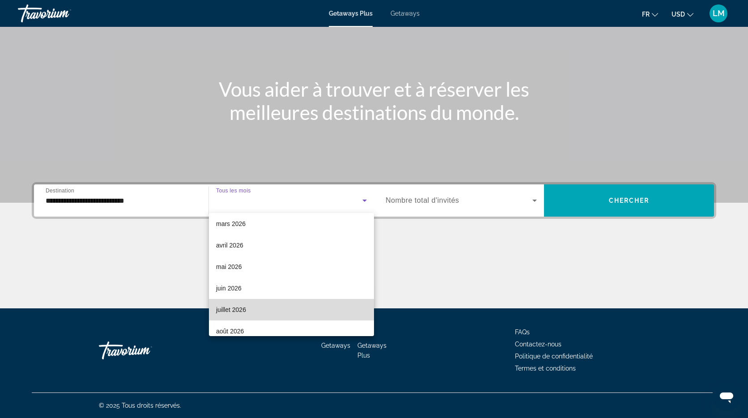
click at [259, 312] on mat-option "juillet 2026" at bounding box center [291, 309] width 165 height 21
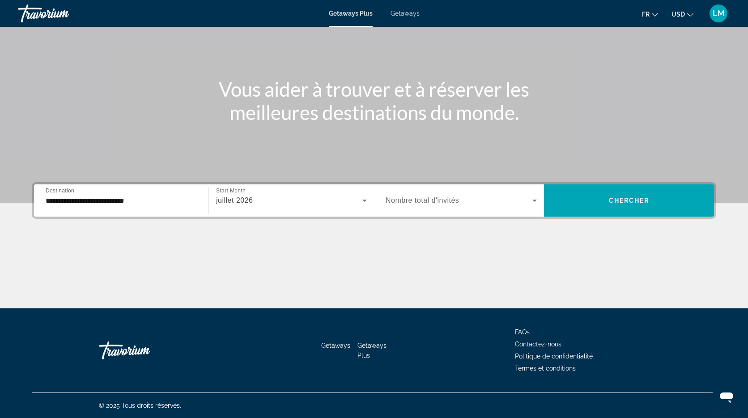
click at [448, 200] on span "Nombre total d'invités" at bounding box center [422, 200] width 73 height 8
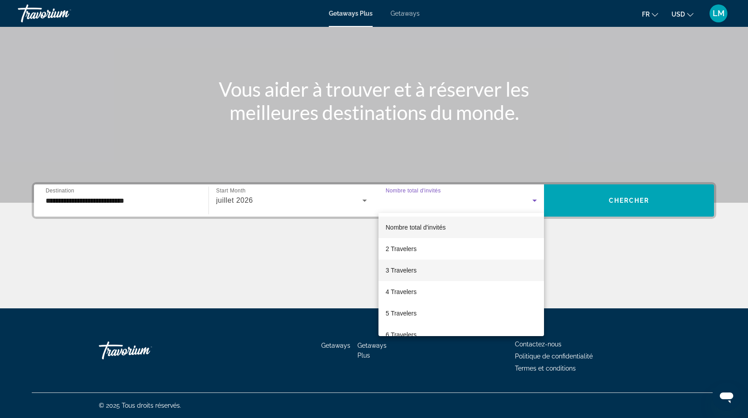
click at [423, 270] on mat-option "3 Travelers" at bounding box center [460, 269] width 165 height 21
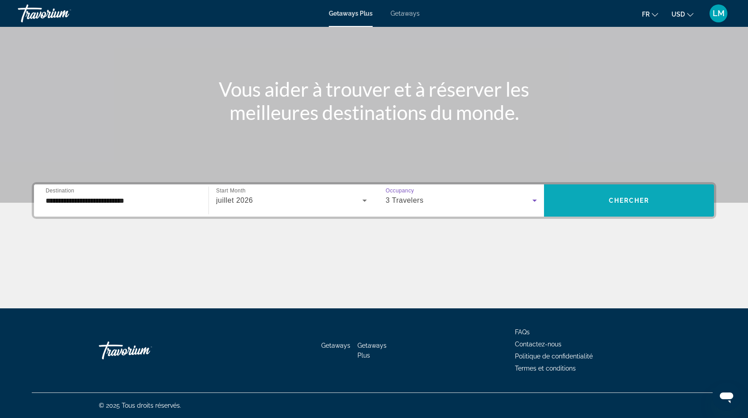
click at [588, 205] on span "Search widget" at bounding box center [629, 200] width 170 height 21
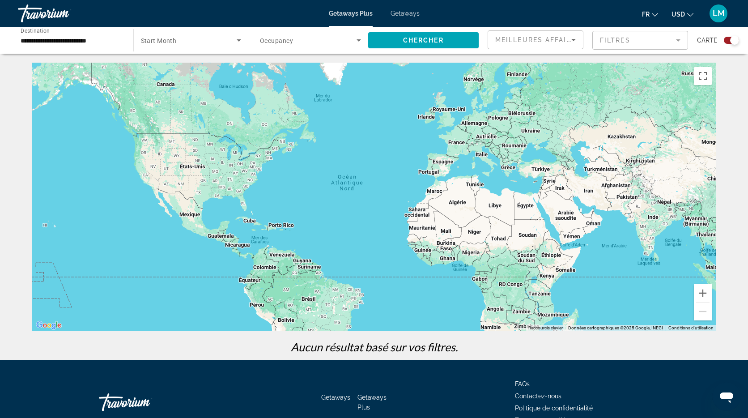
click at [410, 9] on div "Getaways Plus Getaways fr English Español Français Italiano Português русский U…" at bounding box center [374, 13] width 748 height 23
click at [407, 14] on span "Getaways" at bounding box center [404, 13] width 29 height 7
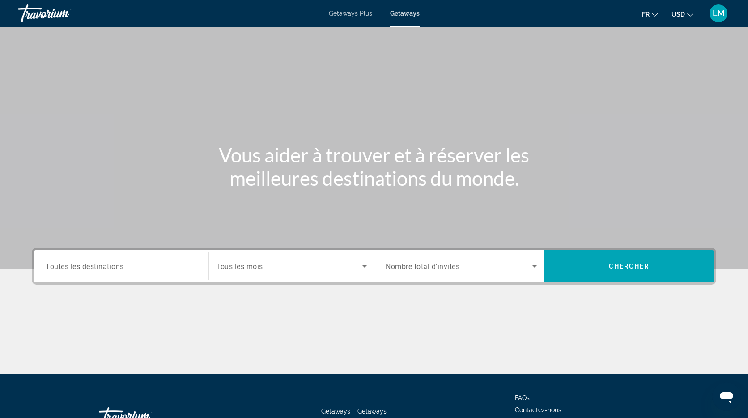
click at [93, 272] on div "Search widget" at bounding box center [121, 266] width 151 height 25
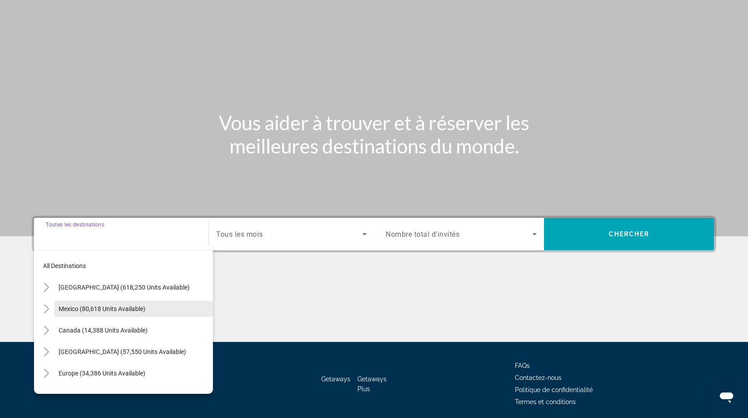
scroll to position [66, 0]
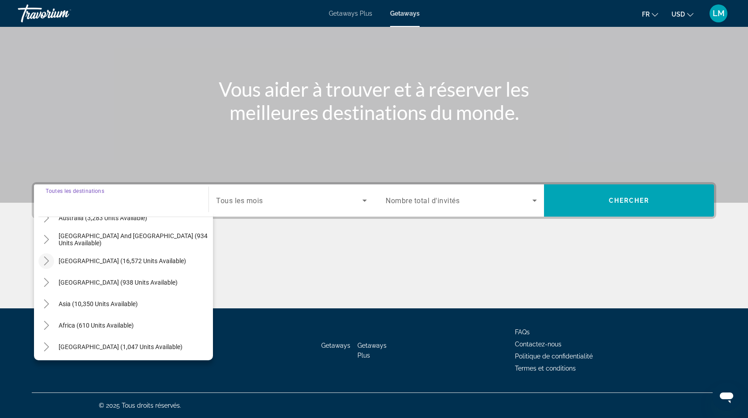
click at [48, 261] on icon "Toggle South America (16,572 units available)" at bounding box center [46, 260] width 5 height 9
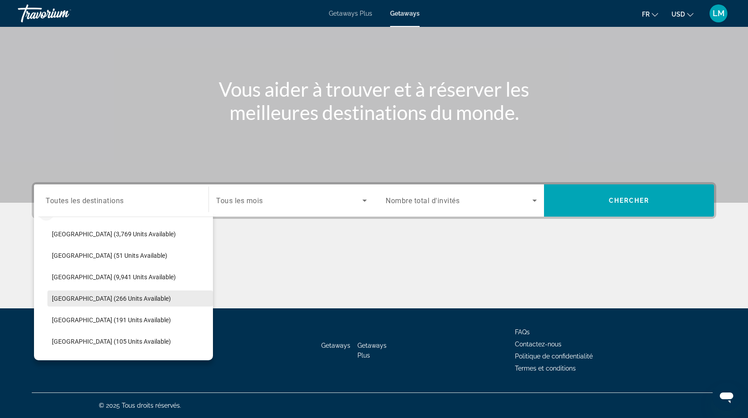
scroll to position [194, 0]
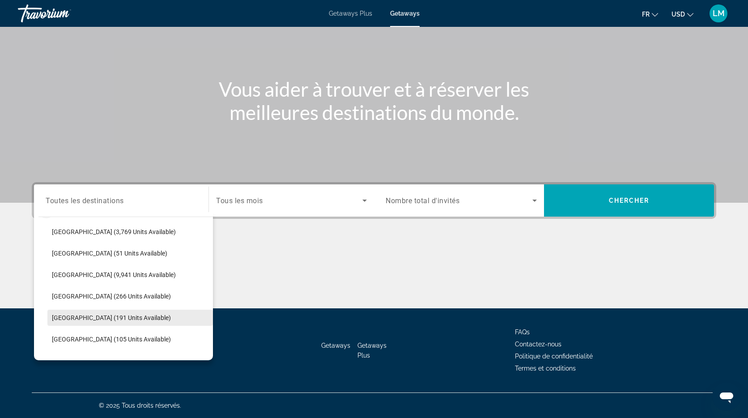
click at [101, 317] on span "[GEOGRAPHIC_DATA] (191 units available)" at bounding box center [111, 317] width 119 height 7
type input "**********"
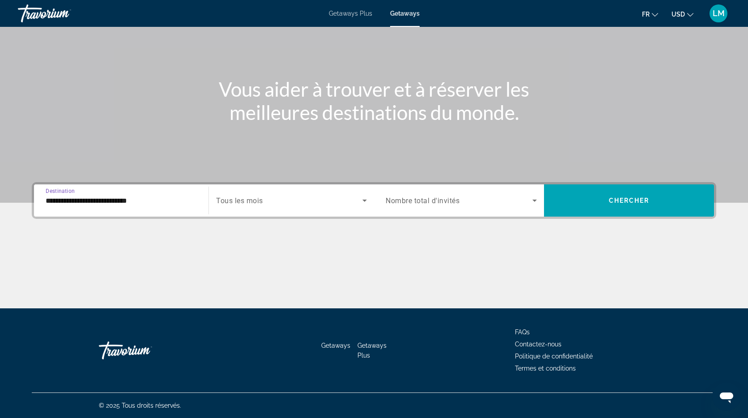
click at [236, 199] on span "Tous les mois" at bounding box center [239, 200] width 47 height 8
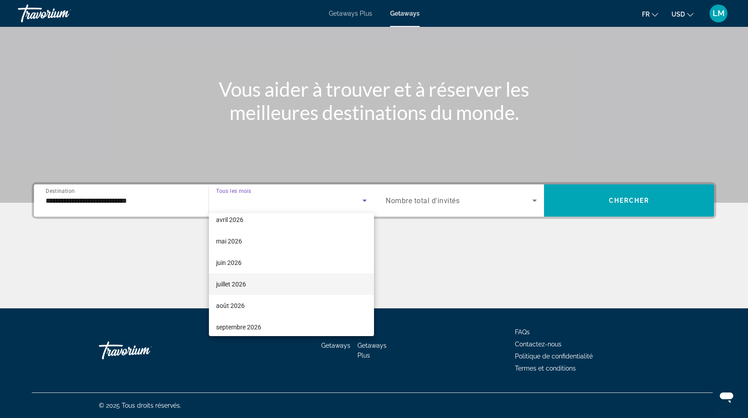
scroll to position [180, 0]
drag, startPoint x: 250, startPoint y: 282, endPoint x: 258, endPoint y: 281, distance: 7.7
click at [250, 282] on mat-option "juillet 2026" at bounding box center [291, 283] width 165 height 21
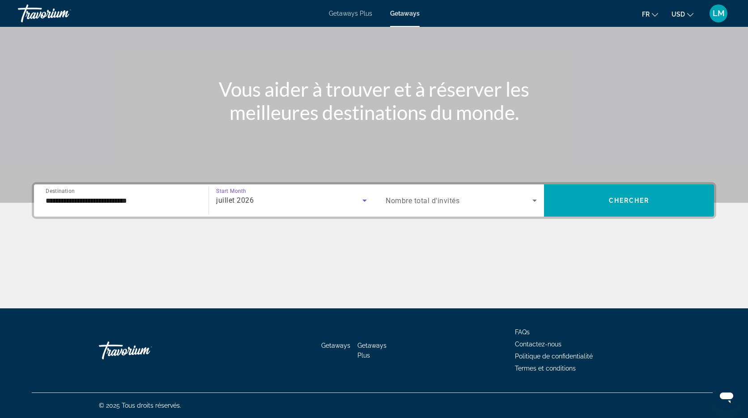
click at [447, 204] on span "Nombre total d'invités" at bounding box center [423, 200] width 74 height 8
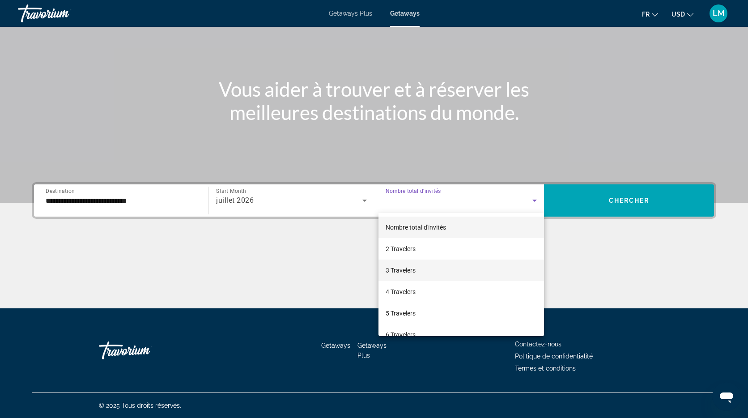
click at [430, 272] on mat-option "3 Travelers" at bounding box center [460, 269] width 165 height 21
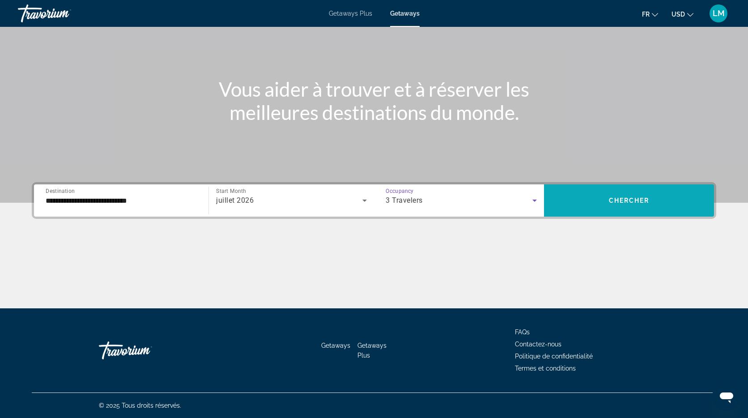
click at [635, 200] on span "Chercher" at bounding box center [629, 200] width 41 height 7
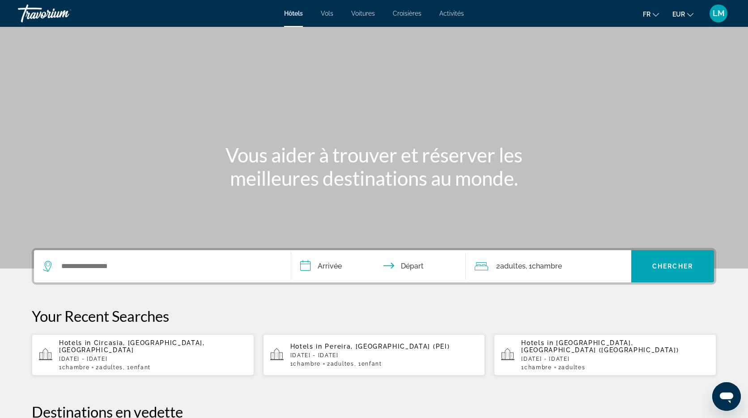
click at [327, 14] on span "Vols" at bounding box center [327, 13] width 13 height 7
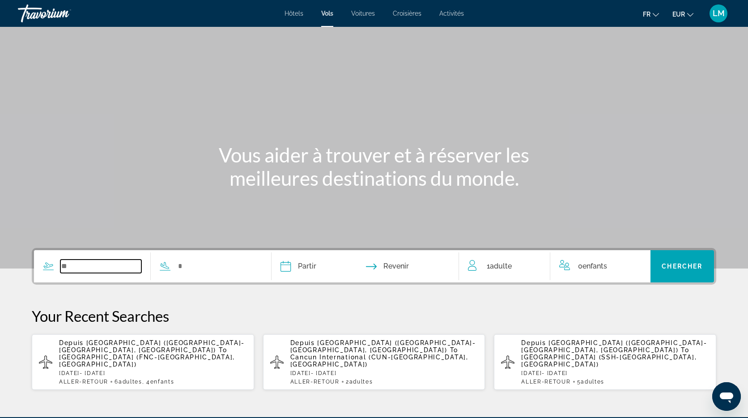
click at [109, 268] on input "Search widget" at bounding box center [100, 265] width 81 height 13
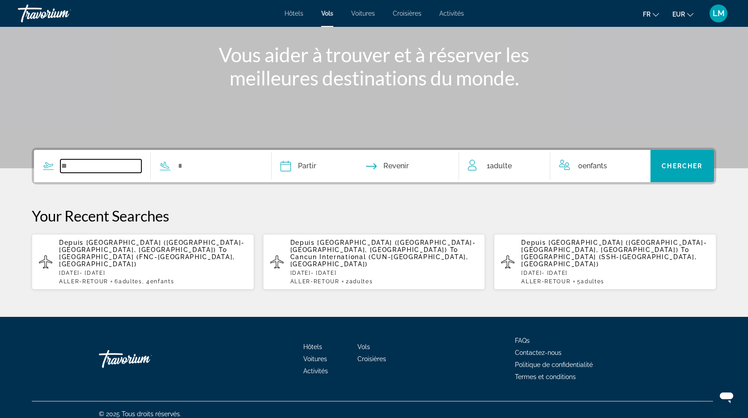
scroll to position [102, 0]
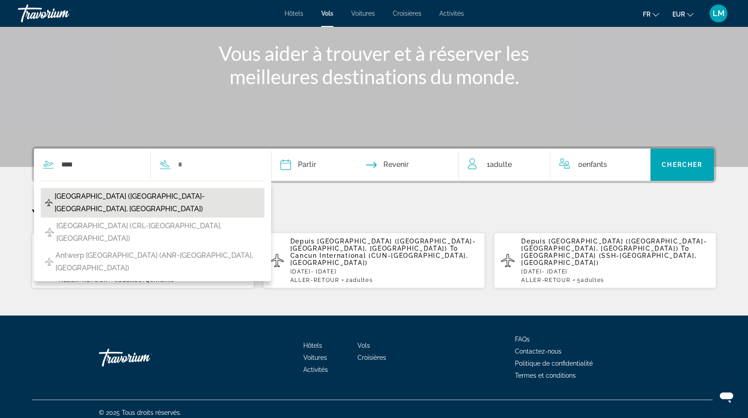
click at [122, 199] on span "Brussels Airport (BRU-Brussels, Belgium)" at bounding box center [157, 202] width 205 height 25
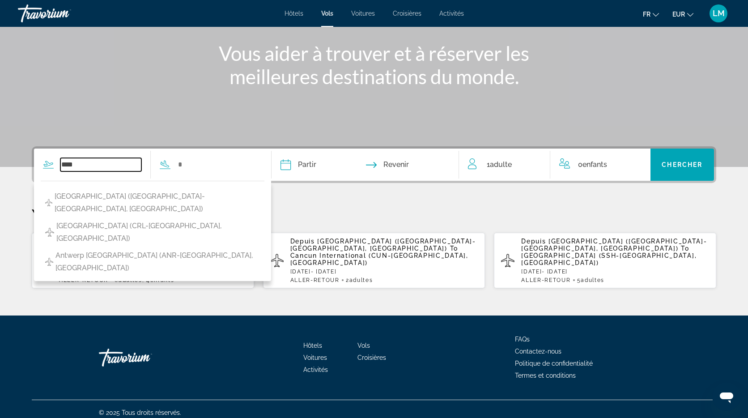
type input "**********"
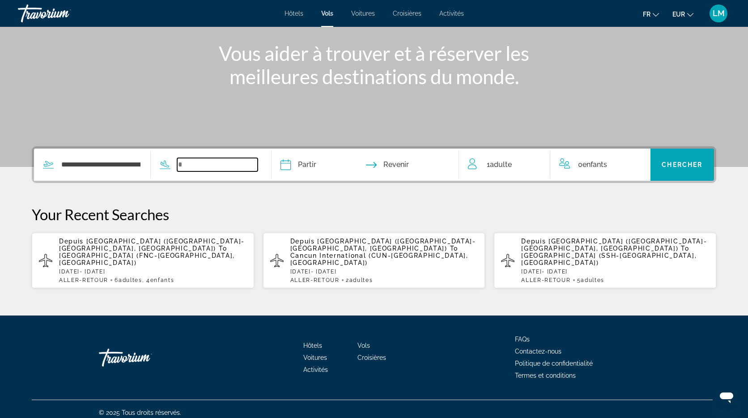
click at [182, 165] on input "Search widget" at bounding box center [217, 164] width 81 height 13
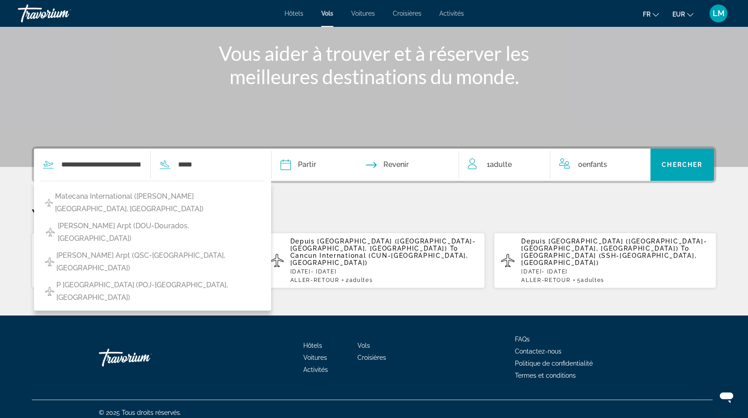
click at [201, 191] on span "Matecana International (PEI-Pereira, Colombia)" at bounding box center [157, 202] width 205 height 25
type input "**********"
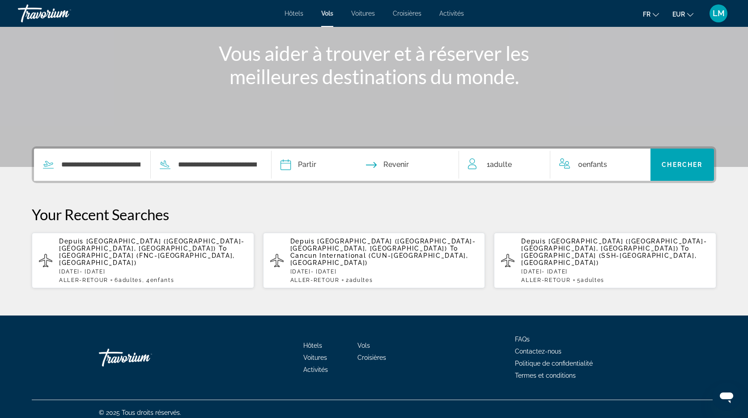
click at [312, 162] on input "Depart date" at bounding box center [324, 165] width 93 height 35
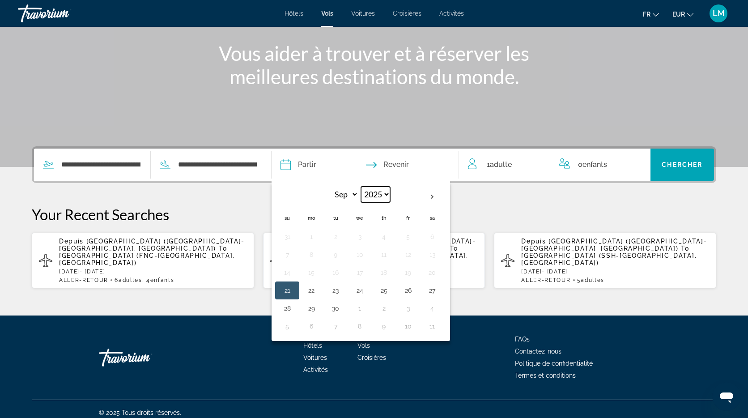
click at [384, 191] on select "**** **** **** **** **** ****" at bounding box center [375, 195] width 29 height 16
select select "****"
click at [349, 192] on select "*** *** *** *** *** *** *** *** *** *** *** ***" at bounding box center [343, 195] width 29 height 16
select select "*"
click at [313, 290] on button "20" at bounding box center [311, 290] width 14 height 13
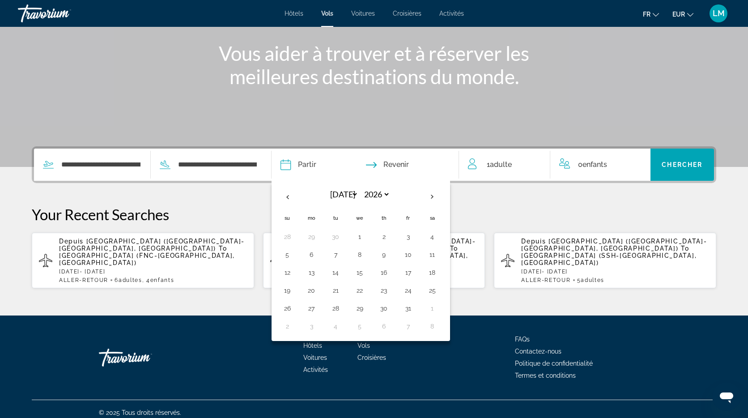
type input "**********"
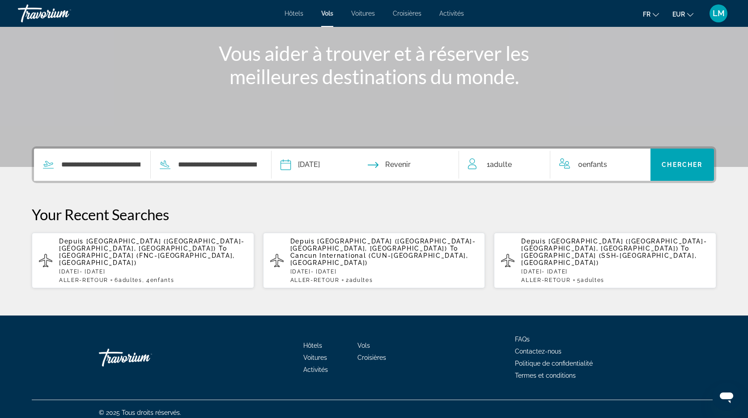
click at [419, 160] on input "Return date" at bounding box center [416, 165] width 93 height 35
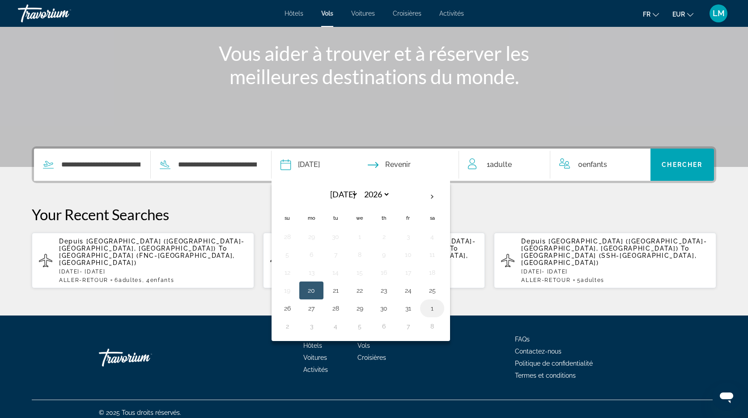
click at [433, 313] on button "1" at bounding box center [432, 308] width 14 height 13
type input "**********"
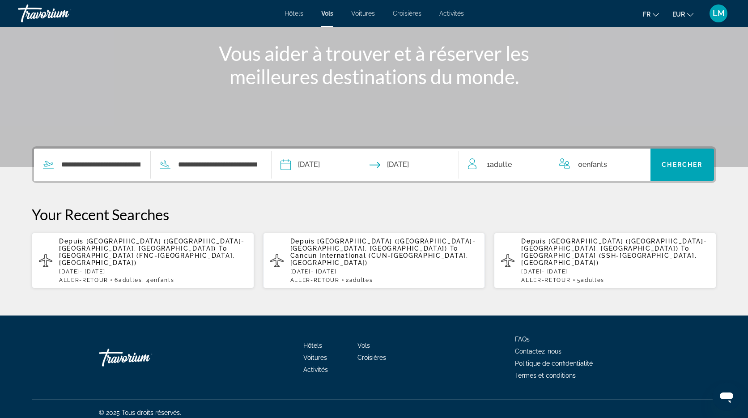
click at [501, 166] on span "Adulte" at bounding box center [501, 164] width 22 height 8
drag, startPoint x: 539, startPoint y: 162, endPoint x: 548, endPoint y: 161, distance: 9.4
click at [539, 162] on icon "Increment adults" at bounding box center [537, 162] width 8 height 11
click at [635, 160] on icon "Increment children" at bounding box center [637, 162] width 8 height 11
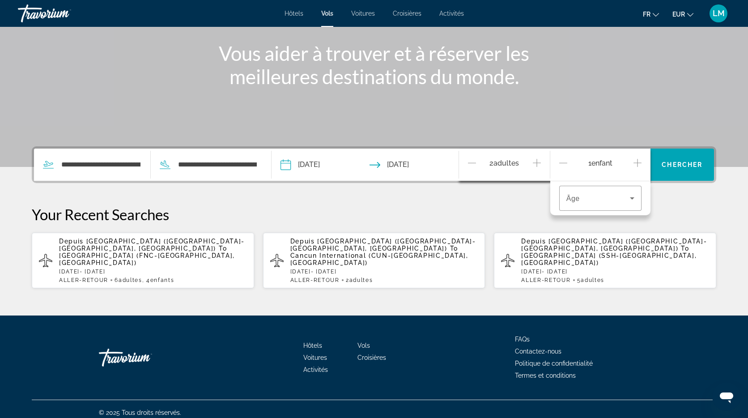
click at [596, 214] on div "Âge" at bounding box center [600, 198] width 100 height 34
click at [596, 203] on div "Travelers: 2 adults, 1 child" at bounding box center [600, 198] width 68 height 25
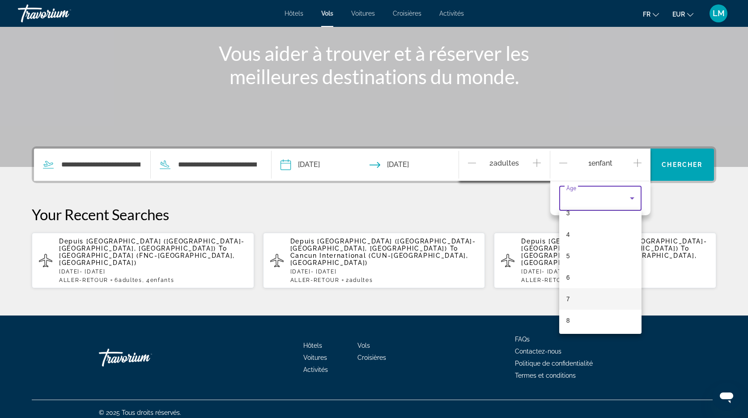
scroll to position [84, 0]
click at [585, 287] on mat-option "7" at bounding box center [600, 291] width 82 height 21
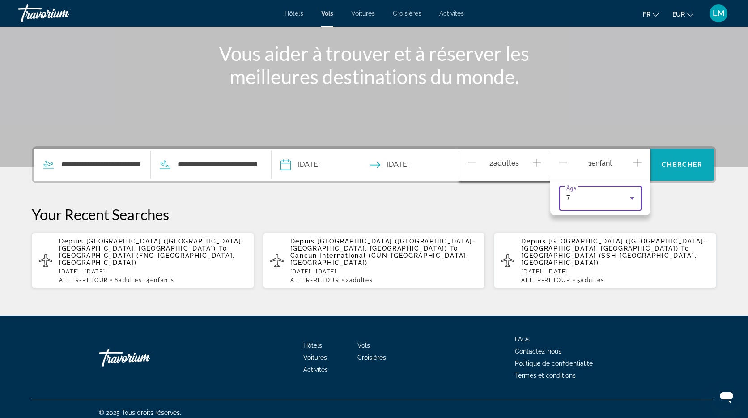
click at [686, 161] on span "Chercher" at bounding box center [681, 164] width 41 height 7
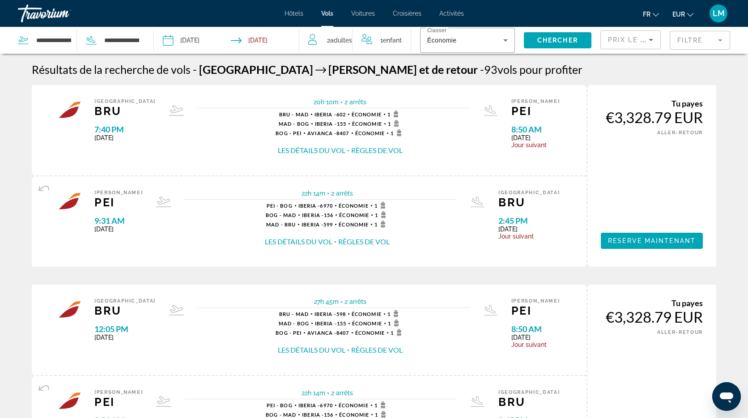
click at [653, 42] on icon "Sort by" at bounding box center [650, 39] width 11 height 11
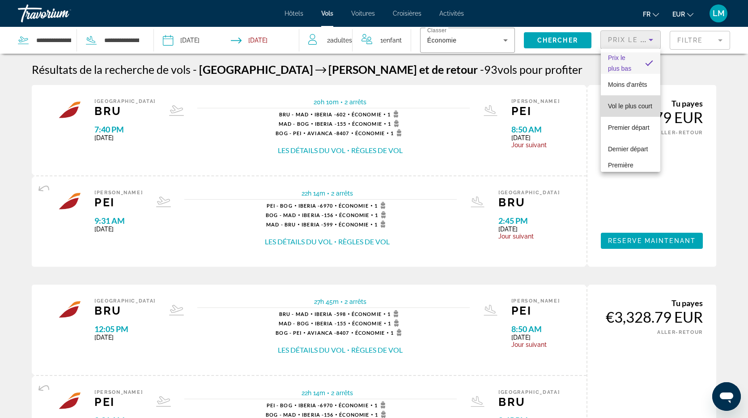
click at [637, 107] on span "Vol le plus court" at bounding box center [630, 105] width 44 height 7
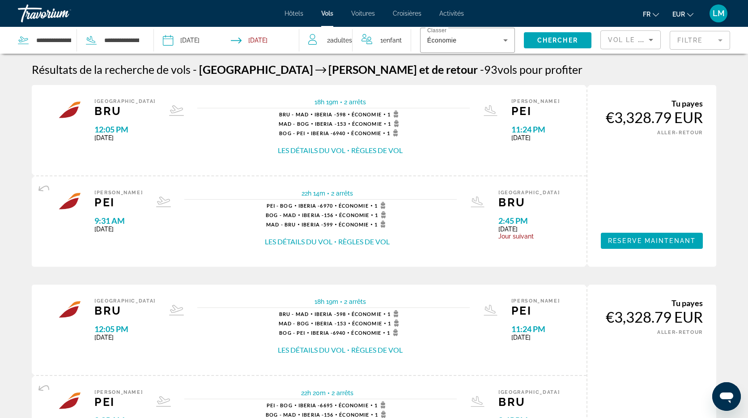
click at [617, 47] on div "Vol le plus court" at bounding box center [630, 43] width 45 height 25
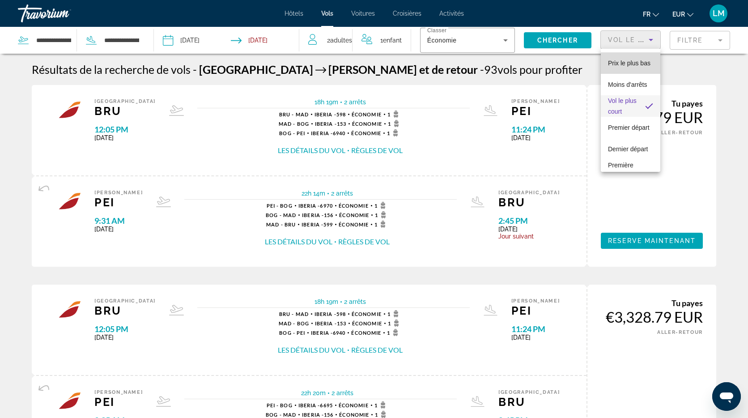
click at [622, 64] on span "Prix ​​le plus bas" at bounding box center [629, 62] width 42 height 7
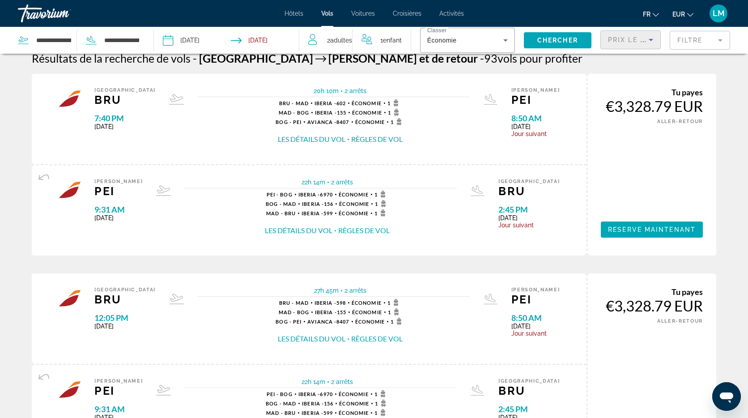
scroll to position [11, 0]
click at [188, 37] on input "Depart date: Jul 20, 2026" at bounding box center [197, 42] width 72 height 30
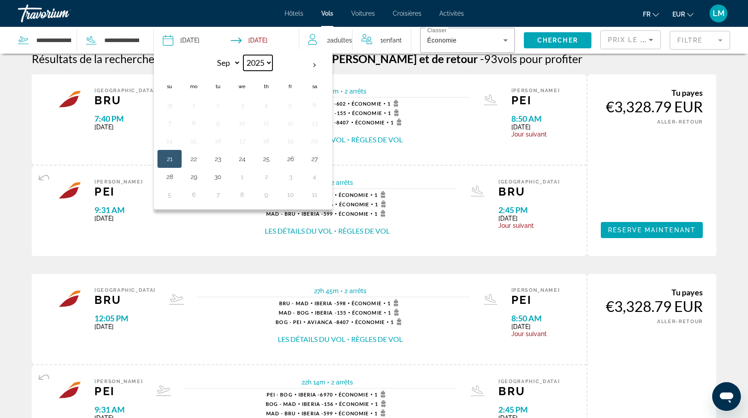
click at [269, 64] on select "**** **** **** **** **** ****" at bounding box center [257, 63] width 29 height 16
select select "****"
click at [233, 61] on select "*** *** *** *** *** *** *** *** *** *** *** ***" at bounding box center [226, 63] width 29 height 16
select select "*"
click at [170, 161] on button "19" at bounding box center [169, 159] width 14 height 13
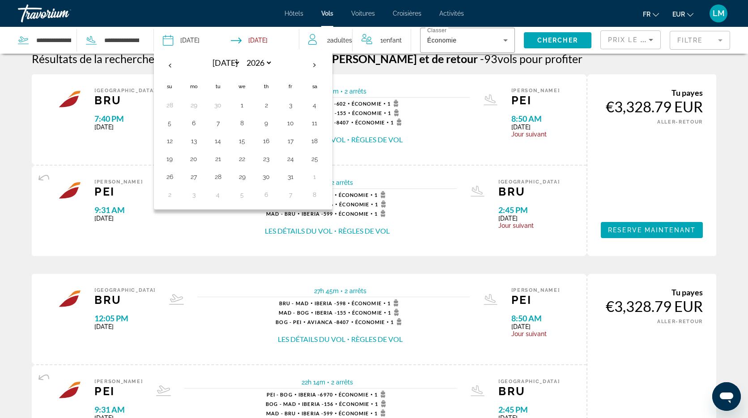
type input "**********"
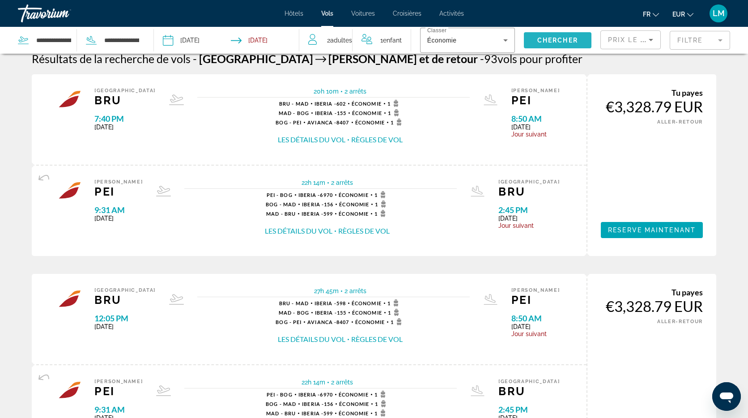
click at [562, 38] on span "Chercher" at bounding box center [557, 40] width 41 height 7
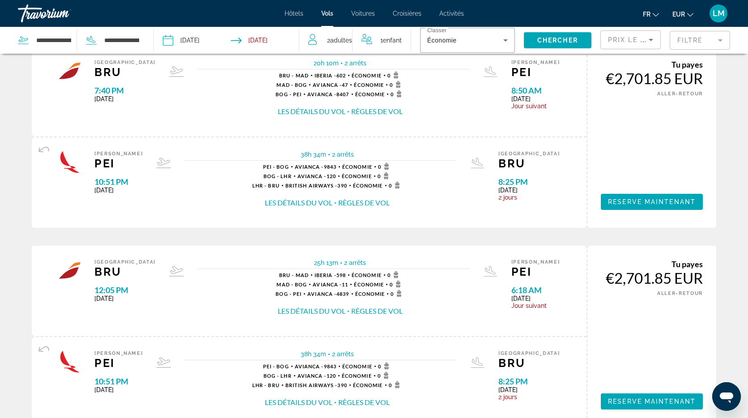
scroll to position [40, 0]
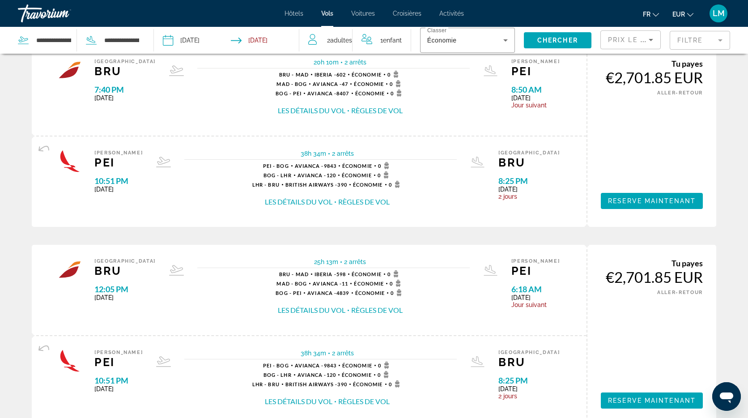
click at [294, 111] on button "Les détails du vol" at bounding box center [312, 111] width 68 height 10
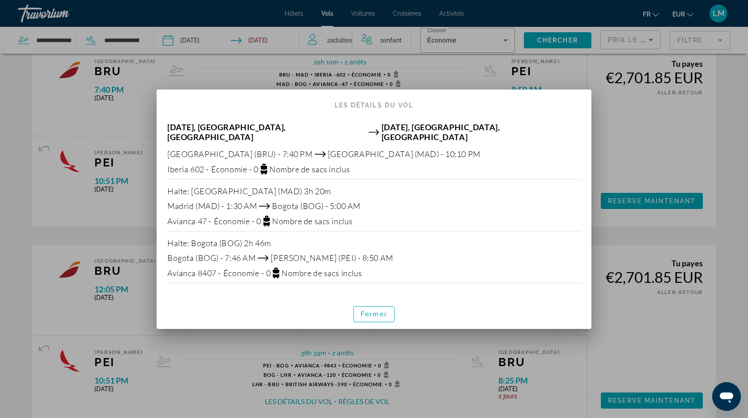
drag, startPoint x: 369, startPoint y: 305, endPoint x: 369, endPoint y: 292, distance: 12.5
click at [369, 305] on span "button" at bounding box center [374, 313] width 40 height 21
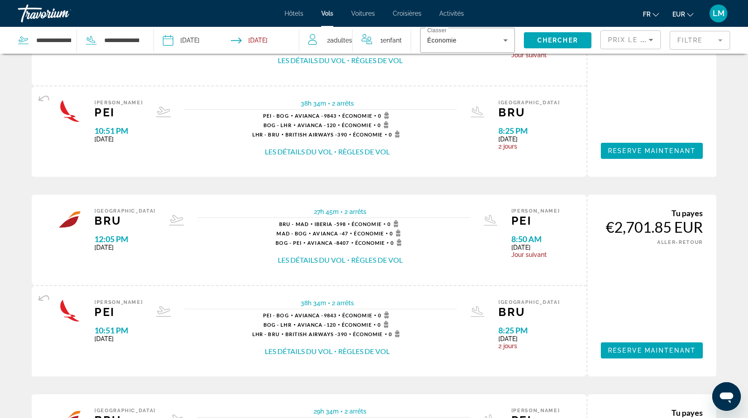
scroll to position [292, 0]
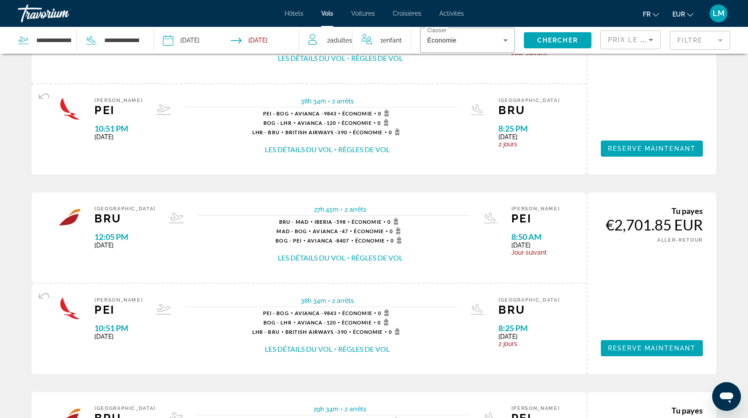
click at [640, 38] on span "Prix ​​le plus bas" at bounding box center [643, 39] width 70 height 7
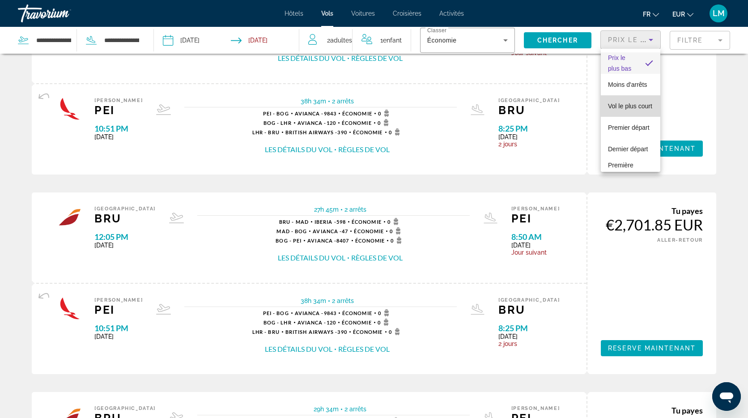
click at [636, 102] on span "Vol le plus court" at bounding box center [630, 105] width 44 height 7
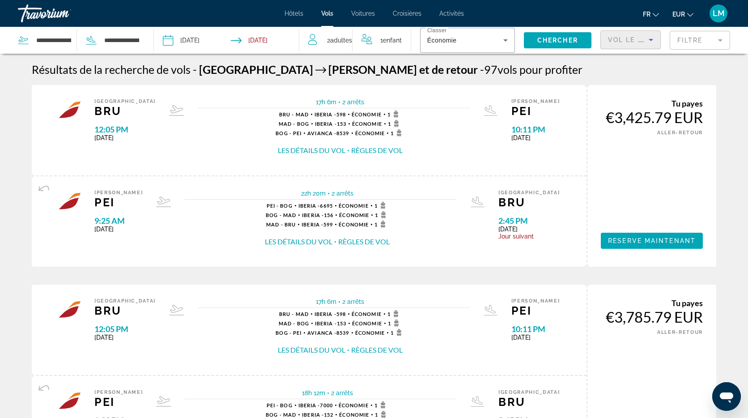
click at [636, 38] on span "Vol le plus court" at bounding box center [648, 39] width 80 height 7
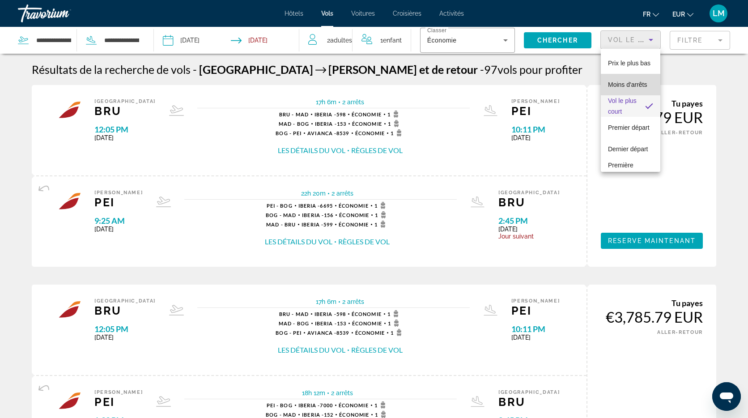
click at [635, 84] on span "Moins d'arrêts" at bounding box center [627, 84] width 39 height 7
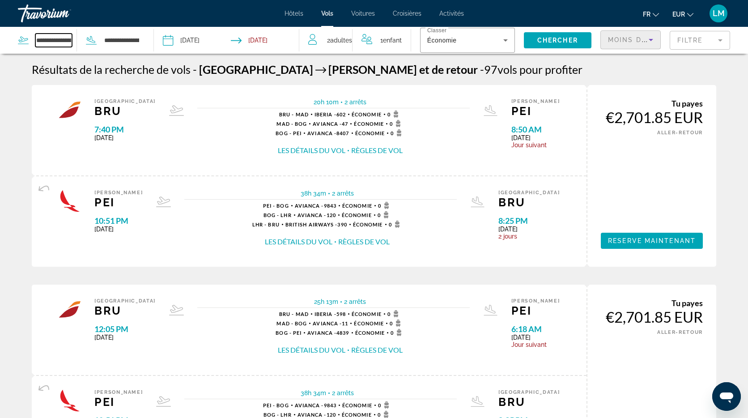
click at [54, 41] on input "**********" at bounding box center [53, 40] width 37 height 13
click at [59, 41] on input "**********" at bounding box center [53, 40] width 37 height 13
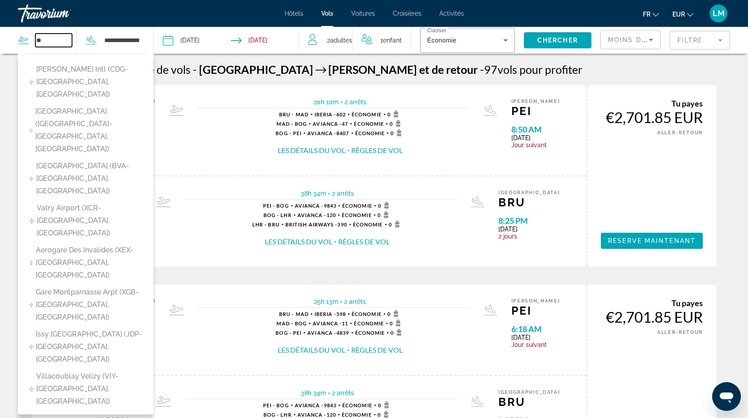
type input "*"
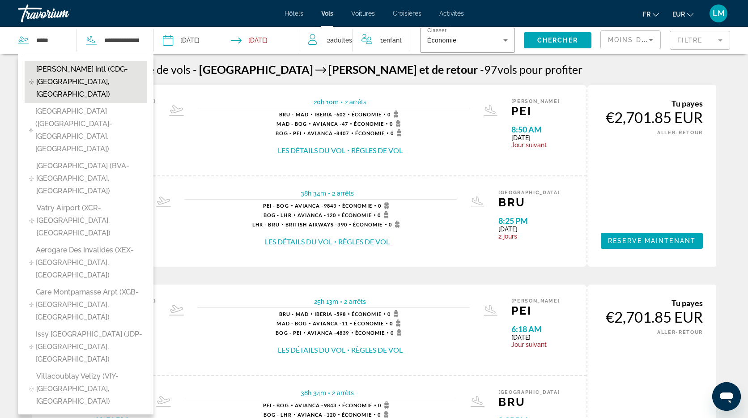
click at [59, 79] on span "Charles De Gaulle Intl (CDG-Paris, France)" at bounding box center [89, 82] width 106 height 38
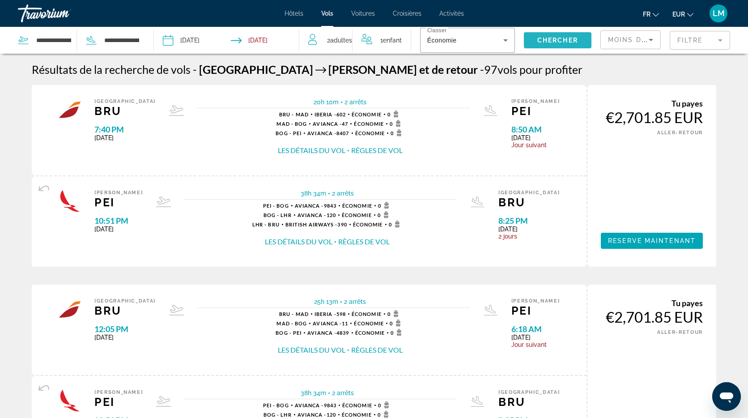
click at [551, 42] on span "Chercher" at bounding box center [557, 40] width 41 height 7
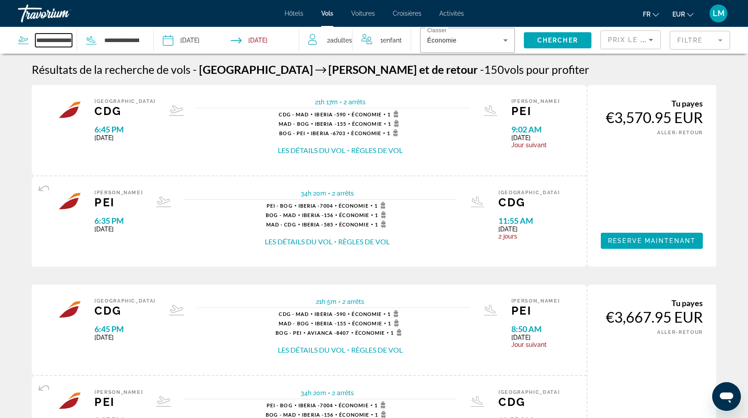
click at [64, 38] on input "**********" at bounding box center [53, 40] width 37 height 13
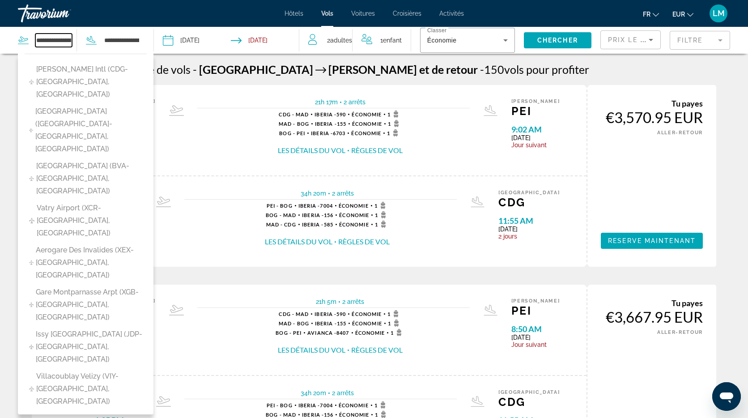
click at [64, 38] on input "**********" at bounding box center [53, 40] width 37 height 13
click at [648, 40] on icon "Sort by" at bounding box center [650, 39] width 11 height 11
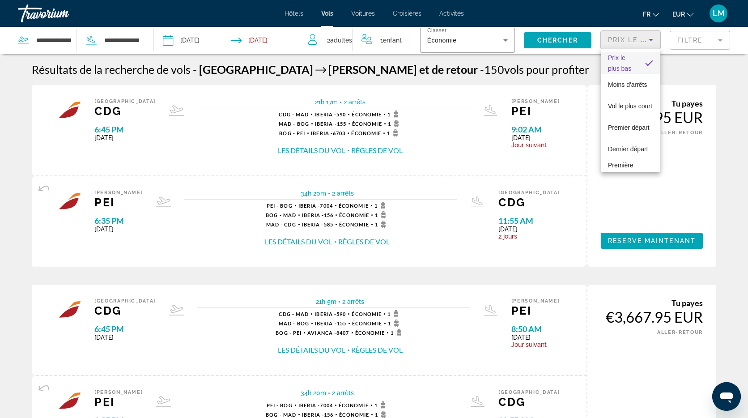
click at [48, 40] on div at bounding box center [374, 209] width 748 height 418
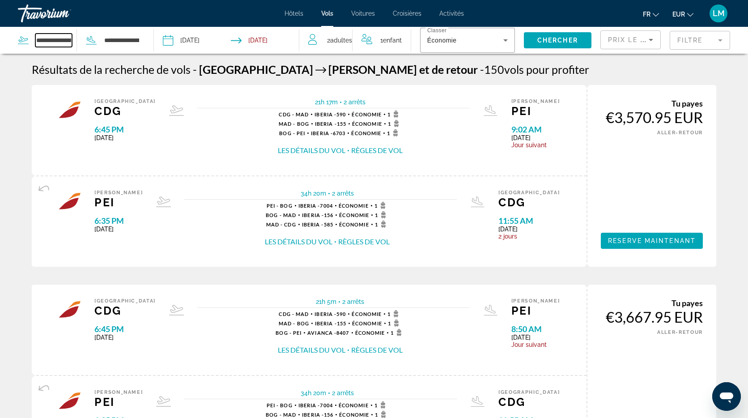
click at [48, 40] on input "**********" at bounding box center [53, 40] width 37 height 13
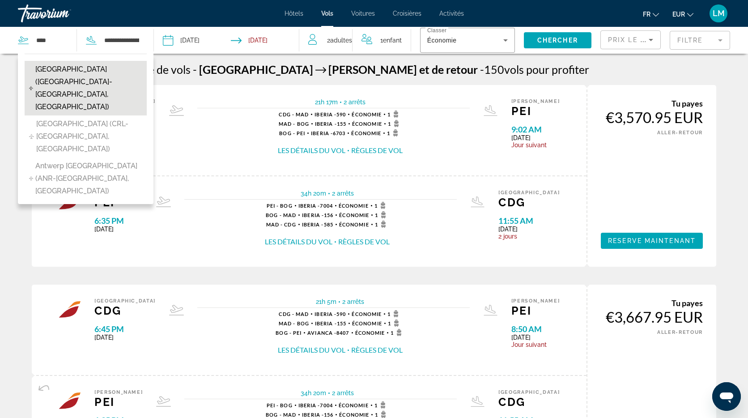
click at [86, 73] on span "Brussels Airport (BRU-Brussels, Belgium)" at bounding box center [88, 88] width 107 height 50
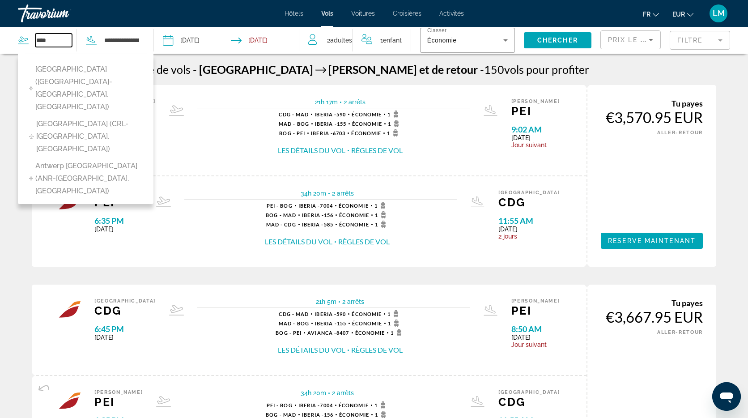
type input "**********"
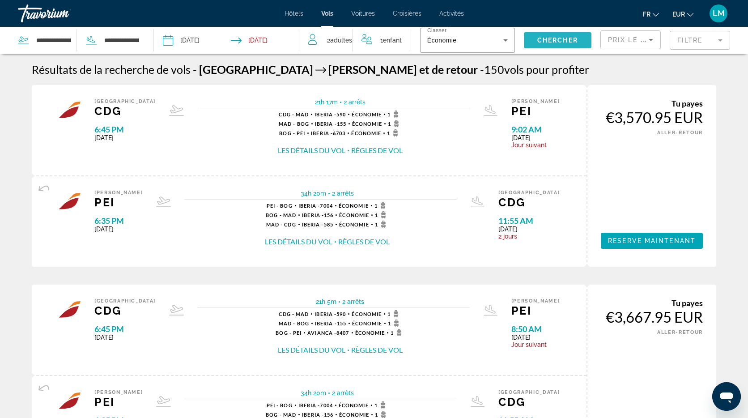
drag, startPoint x: 544, startPoint y: 41, endPoint x: 539, endPoint y: 41, distance: 4.9
click at [544, 41] on span "Chercher" at bounding box center [557, 40] width 41 height 7
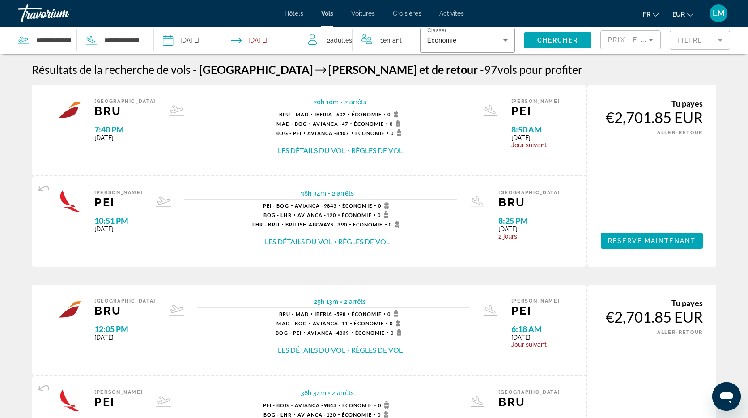
click at [191, 42] on input "**********" at bounding box center [197, 42] width 72 height 30
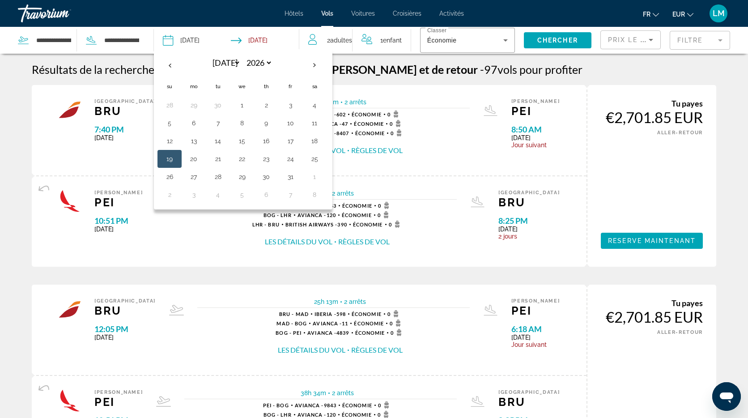
click at [195, 160] on button "20" at bounding box center [194, 159] width 14 height 13
type input "**********"
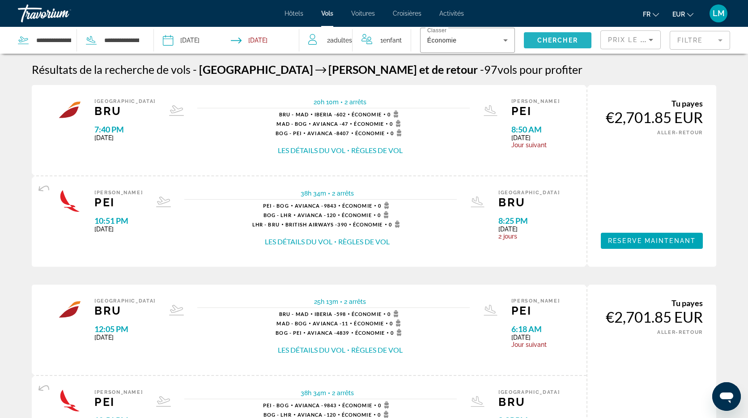
click at [547, 45] on span "Search widget" at bounding box center [558, 40] width 68 height 21
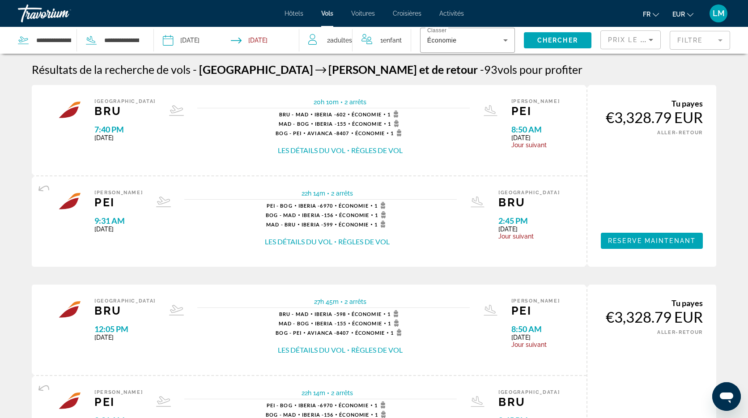
click at [365, 16] on span "Voitures" at bounding box center [363, 13] width 24 height 7
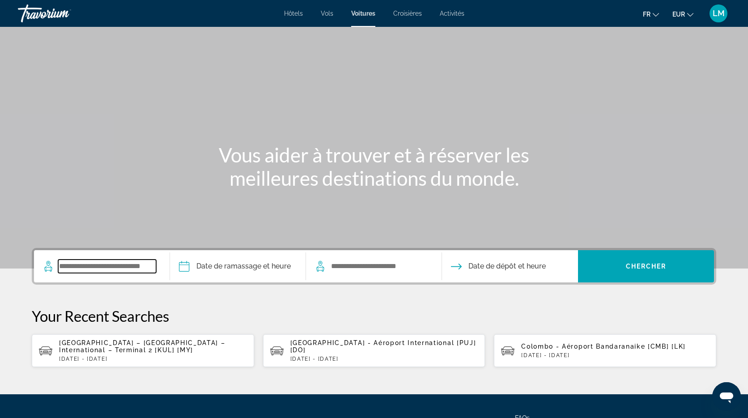
click at [110, 266] on input "Search widget" at bounding box center [107, 265] width 98 height 13
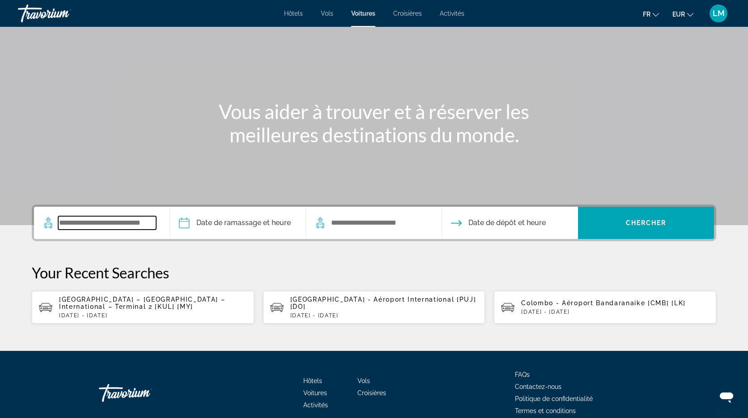
scroll to position [86, 0]
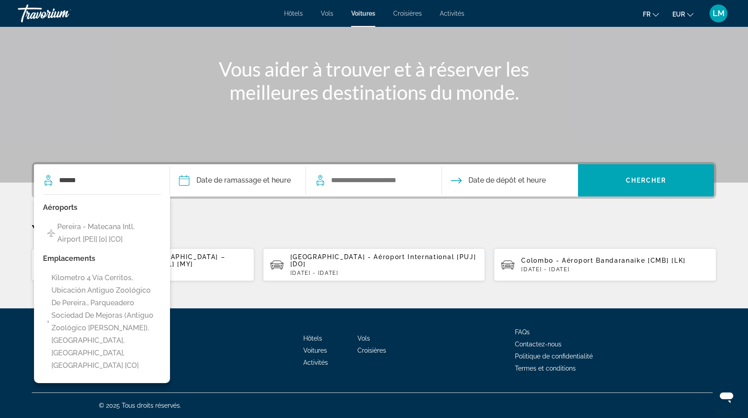
click at [102, 229] on span "Pereira - Matecana Intl. Airport [PEI] [0] [CO]" at bounding box center [106, 232] width 99 height 25
type input "**********"
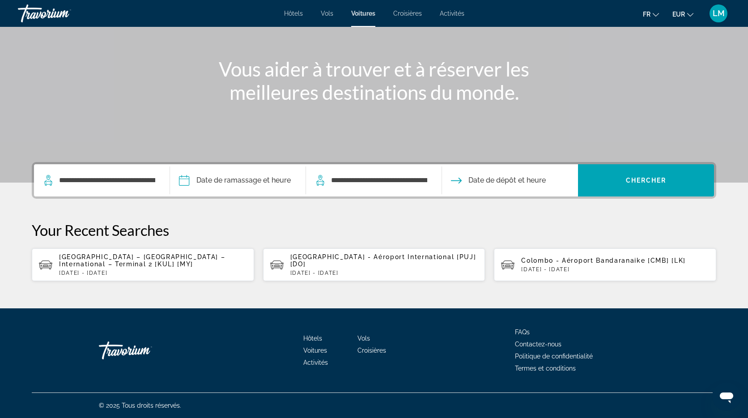
click at [329, 17] on span "Vols" at bounding box center [327, 13] width 13 height 7
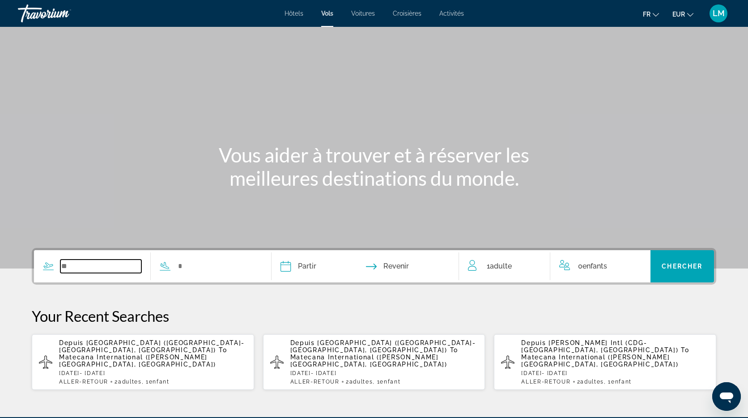
click at [91, 264] on input "Search widget" at bounding box center [100, 265] width 81 height 13
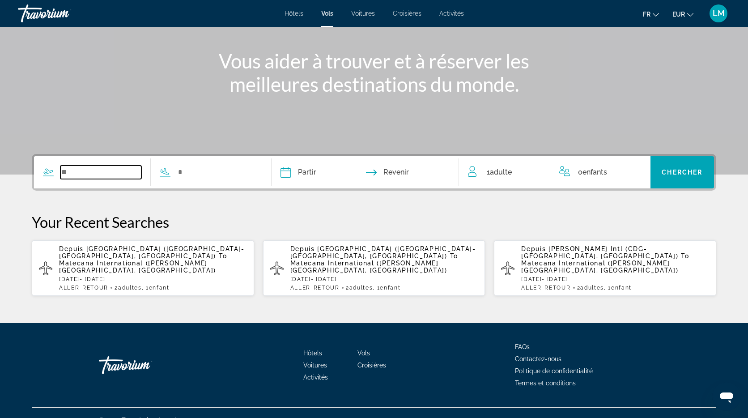
scroll to position [94, 0]
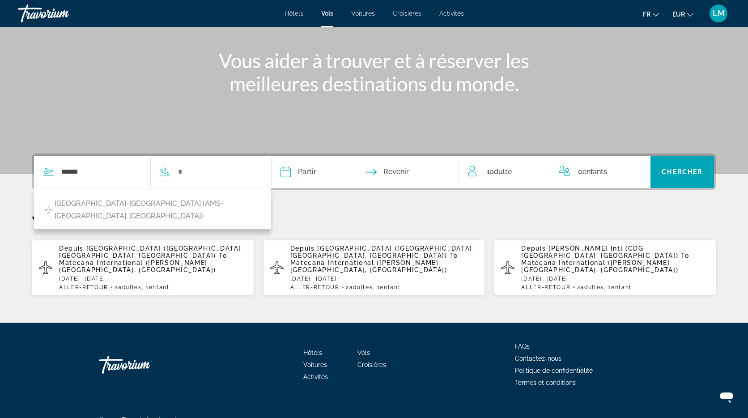
click at [116, 208] on span "Amsterdam-Schiphol Airport (AMS-Amsterdam, Netherlands)" at bounding box center [158, 209] width 206 height 25
type input "**********"
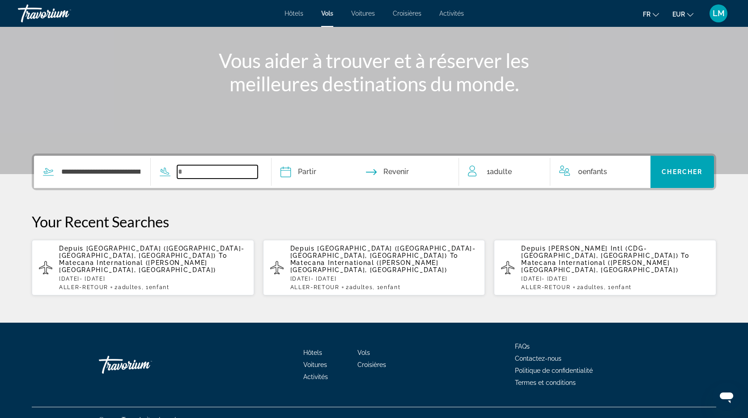
click at [188, 173] on input "Search widget" at bounding box center [217, 171] width 81 height 13
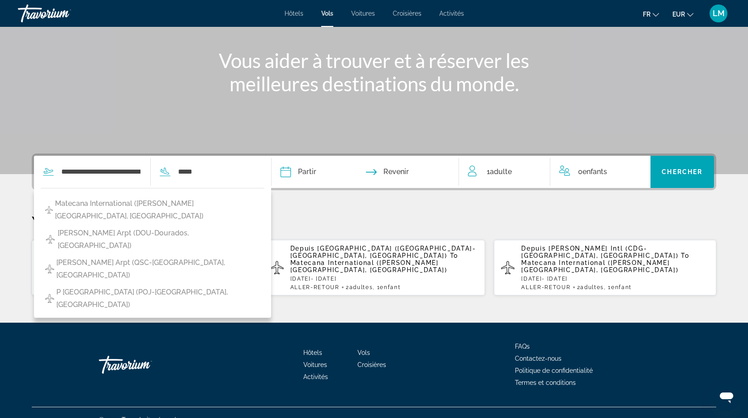
click at [199, 203] on span "Matecana International (PEI-Pereira, Colombia)" at bounding box center [157, 209] width 205 height 25
type input "**********"
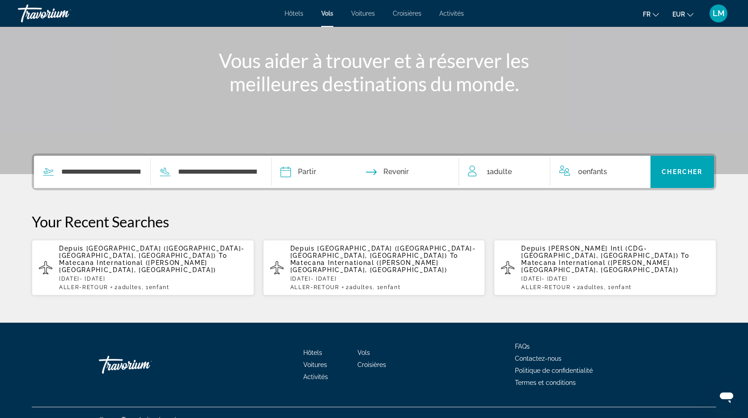
click at [309, 172] on input "Depart date" at bounding box center [324, 173] width 93 height 35
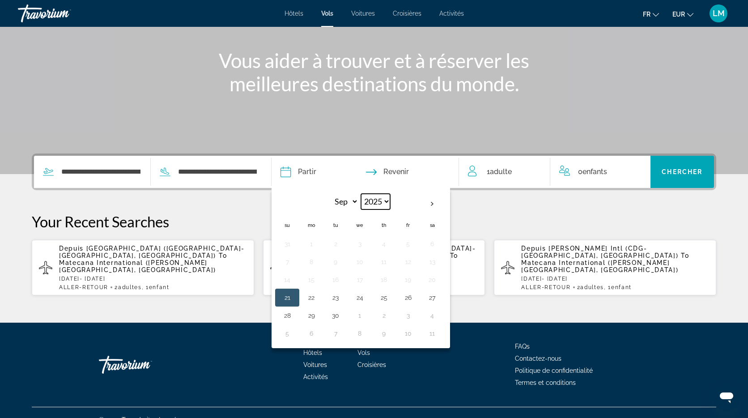
click at [386, 202] on select "**** **** **** **** **** ****" at bounding box center [375, 202] width 29 height 16
select select "****"
click at [353, 201] on select "*** *** *** *** *** *** *** *** *** *** *** ***" at bounding box center [343, 202] width 29 height 16
select select "*"
click at [314, 299] on button "20" at bounding box center [311, 297] width 14 height 13
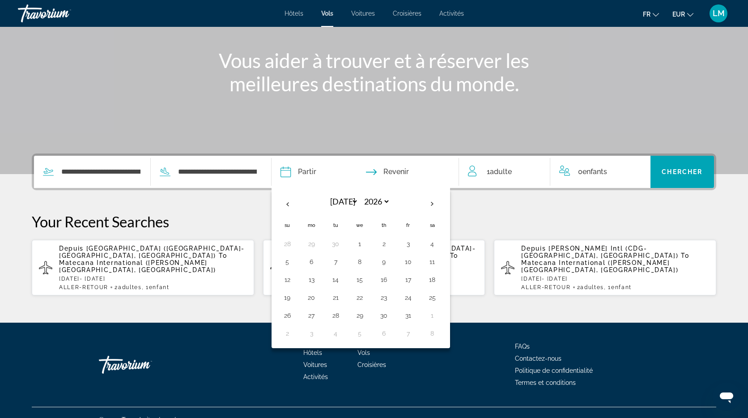
type input "**********"
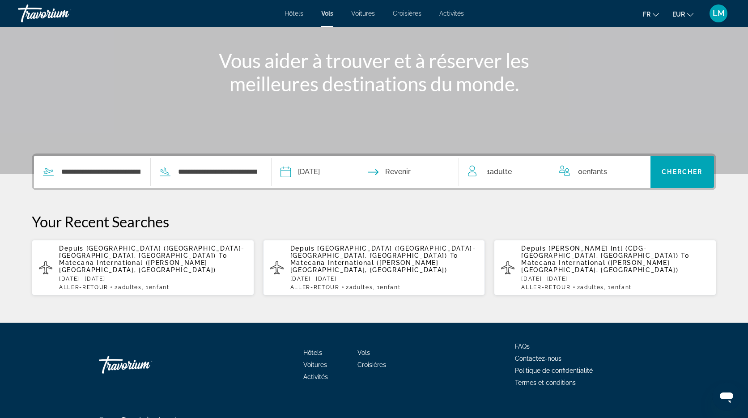
click at [415, 176] on input "Return date" at bounding box center [416, 173] width 93 height 35
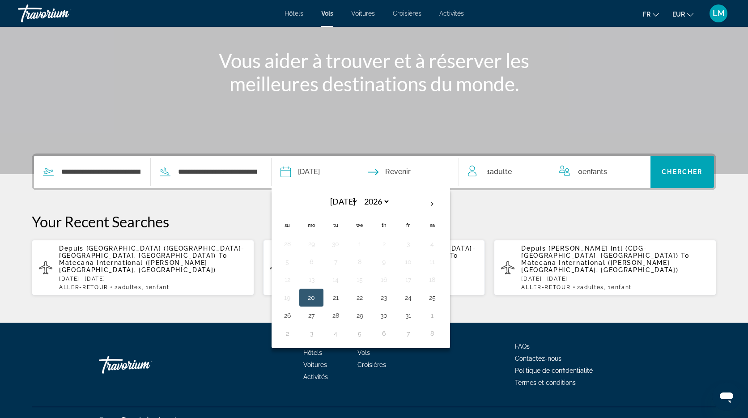
drag, startPoint x: 431, startPoint y: 314, endPoint x: 432, endPoint y: 309, distance: 5.2
click at [431, 314] on button "1" at bounding box center [432, 315] width 14 height 13
type input "**********"
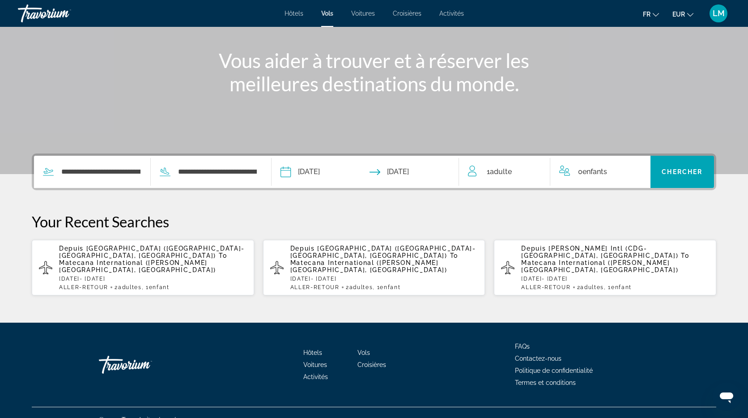
click at [519, 170] on div "1 Adulte Adultes" at bounding box center [509, 171] width 82 height 13
drag, startPoint x: 537, startPoint y: 170, endPoint x: 598, endPoint y: 174, distance: 61.9
click at [537, 170] on icon "Increment adults" at bounding box center [537, 170] width 8 height 8
click at [639, 171] on icon "Increment children" at bounding box center [637, 170] width 8 height 11
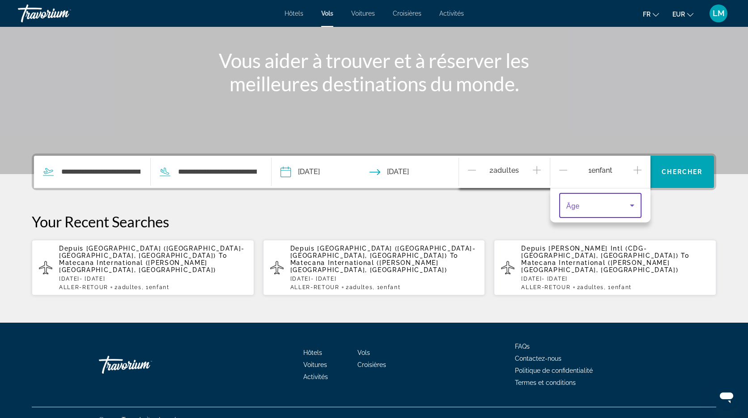
click at [609, 208] on span "Travelers: 2 adults, 1 child" at bounding box center [598, 205] width 64 height 11
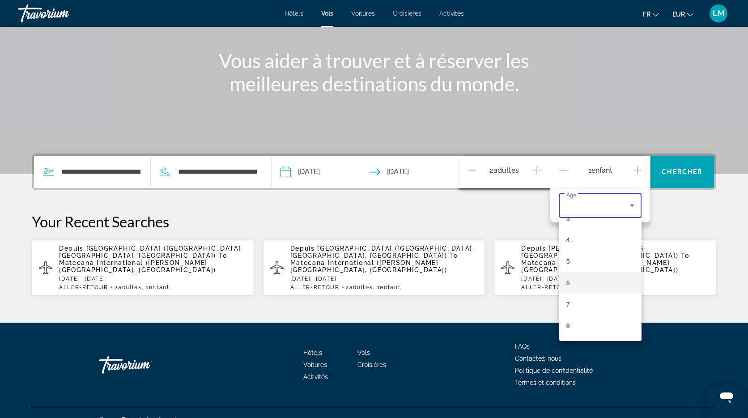
scroll to position [84, 0]
click at [580, 299] on mat-option "7" at bounding box center [600, 298] width 82 height 21
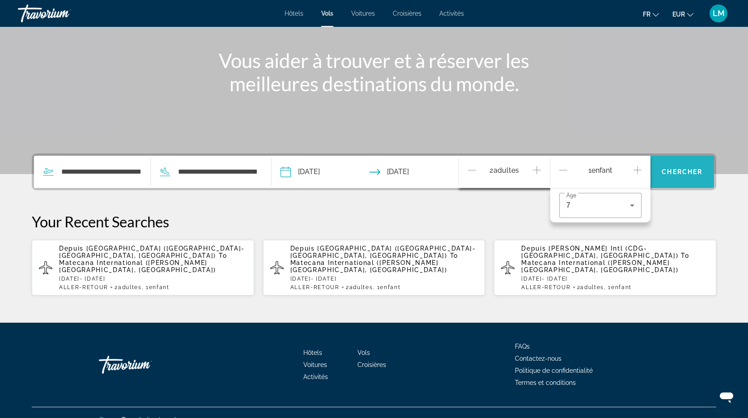
click at [676, 179] on span "Search widget" at bounding box center [682, 171] width 64 height 21
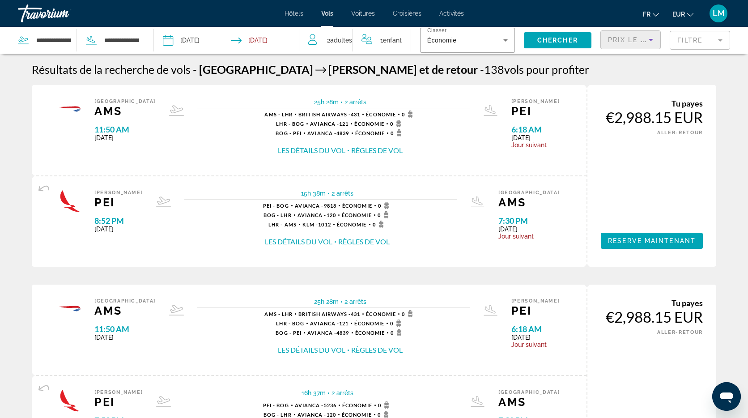
click at [643, 38] on span "Prix ​​le plus bas" at bounding box center [643, 39] width 70 height 7
click at [636, 89] on span "Moins d'arrêts" at bounding box center [627, 84] width 39 height 11
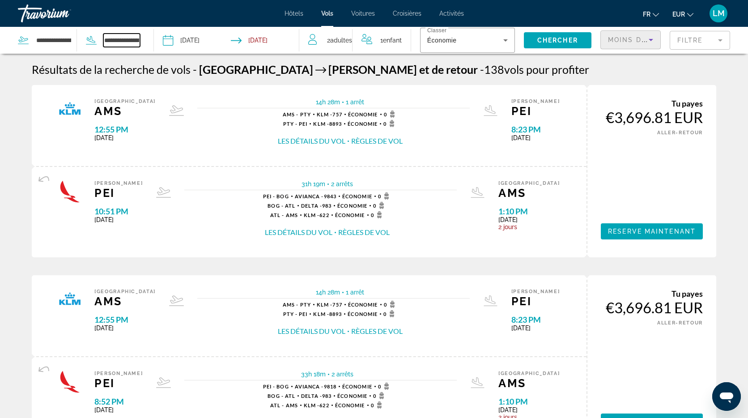
click at [135, 40] on input "**********" at bounding box center [121, 40] width 37 height 13
click at [134, 41] on input "**********" at bounding box center [121, 40] width 37 height 13
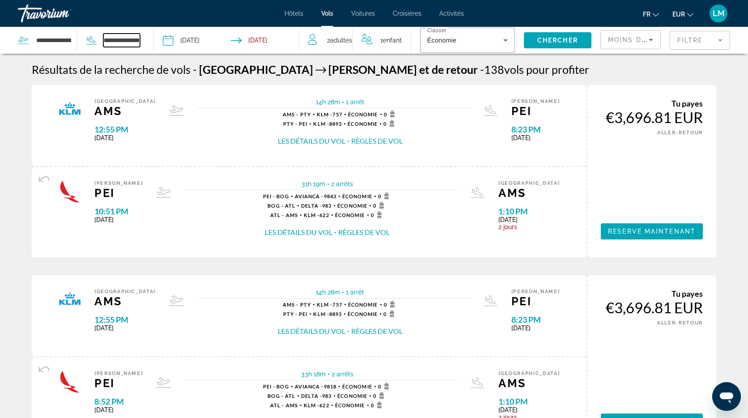
click at [134, 41] on input "**********" at bounding box center [121, 40] width 37 height 13
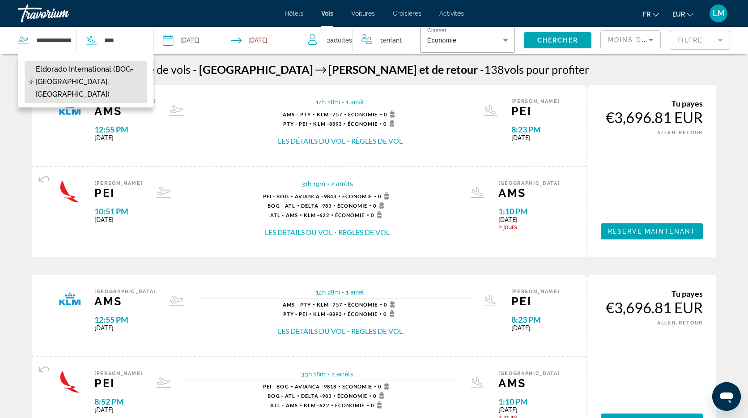
click at [106, 73] on span "Eldorado International (BOG-Bogota, Colombia)" at bounding box center [89, 82] width 106 height 38
type input "**********"
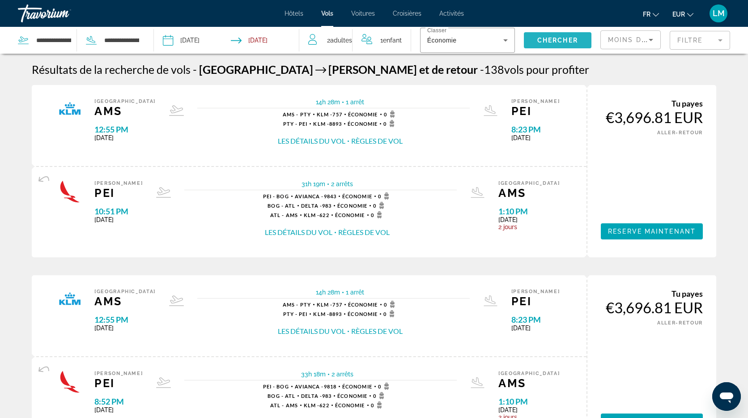
click at [563, 35] on span "Search widget" at bounding box center [558, 40] width 68 height 21
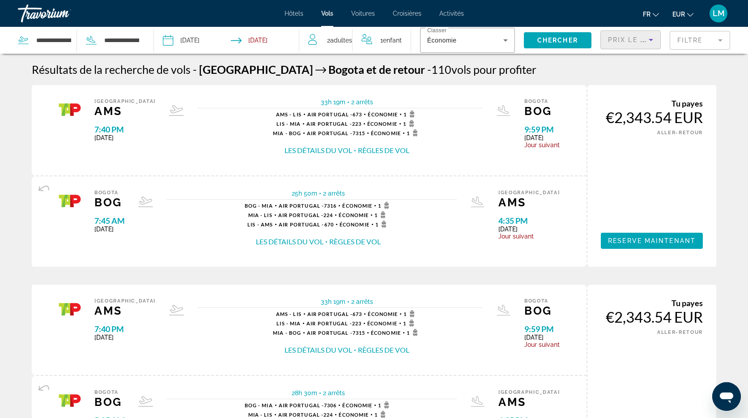
click at [653, 44] on icon "Sort by" at bounding box center [650, 39] width 11 height 11
click at [638, 85] on span "Moins d'arrêts" at bounding box center [627, 84] width 39 height 7
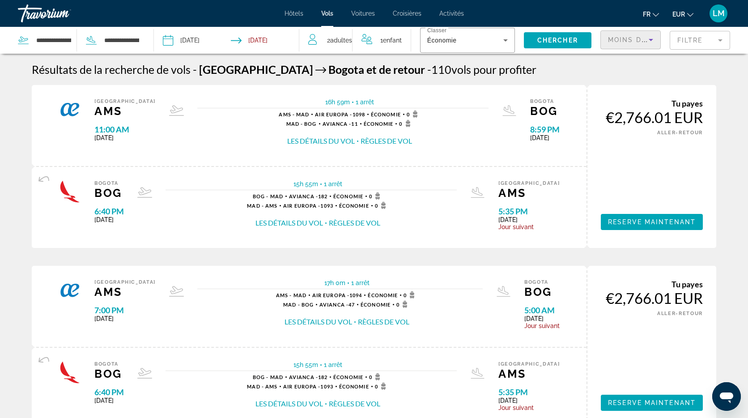
click at [728, 40] on mat-form-field "Filtre" at bounding box center [700, 40] width 60 height 19
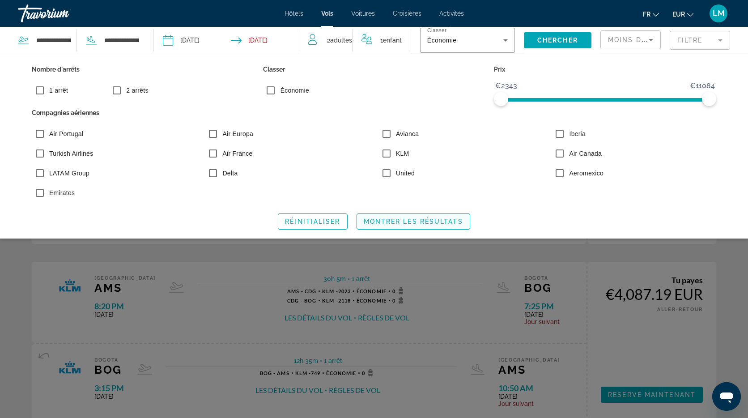
click at [409, 222] on span "Montrer les résultats" at bounding box center [413, 221] width 99 height 7
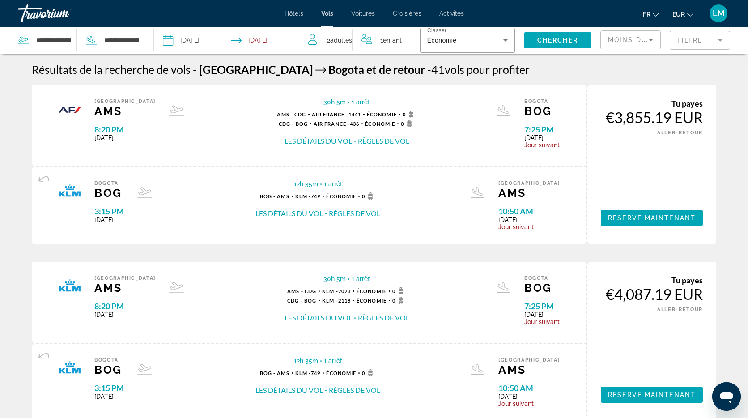
click at [652, 35] on icon "Sort by" at bounding box center [650, 39] width 11 height 11
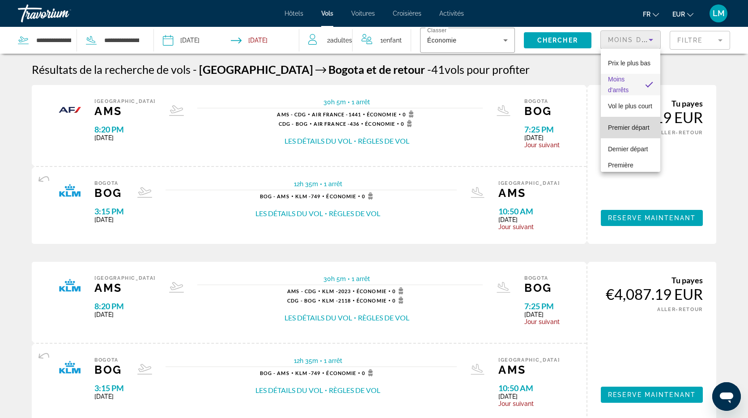
click at [636, 117] on mat-option "Premier départ" at bounding box center [630, 127] width 59 height 21
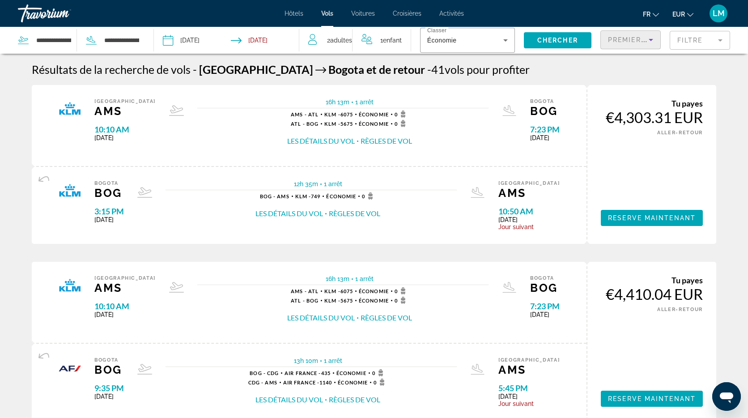
click at [635, 34] on div "Premier départ" at bounding box center [628, 39] width 41 height 11
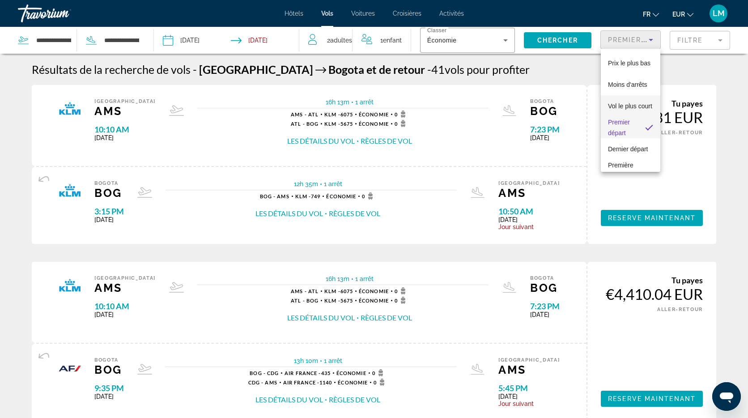
click at [634, 106] on span "Vol le plus court" at bounding box center [630, 105] width 44 height 7
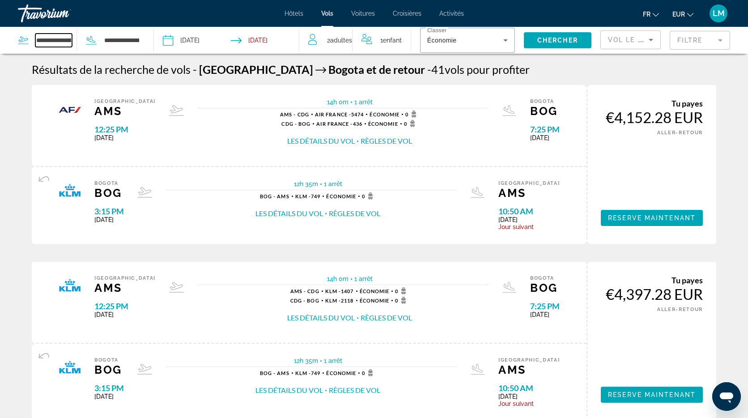
click at [63, 37] on input "**********" at bounding box center [53, 40] width 37 height 13
click at [64, 37] on input "**********" at bounding box center [53, 40] width 37 height 13
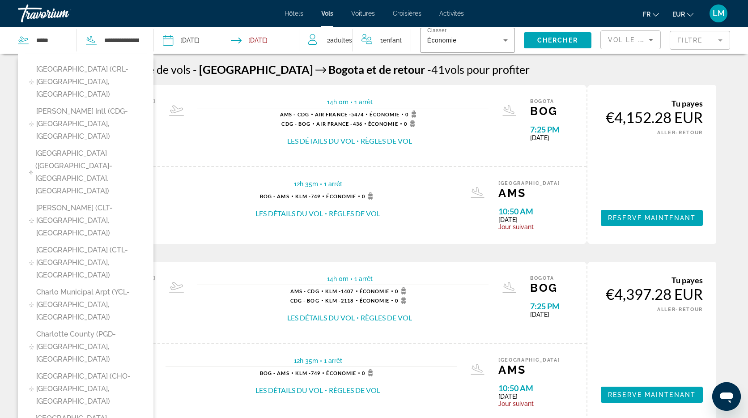
click at [81, 105] on span "Charles De Gaulle Intl (CDG-Paris, France)" at bounding box center [89, 124] width 106 height 38
type input "**********"
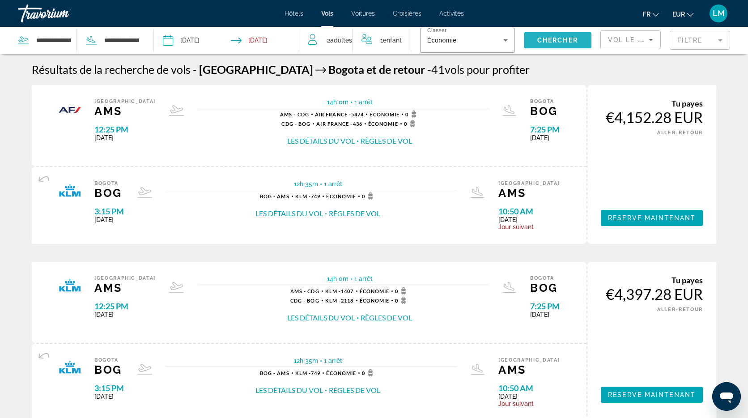
click at [561, 38] on span "Chercher" at bounding box center [557, 40] width 41 height 7
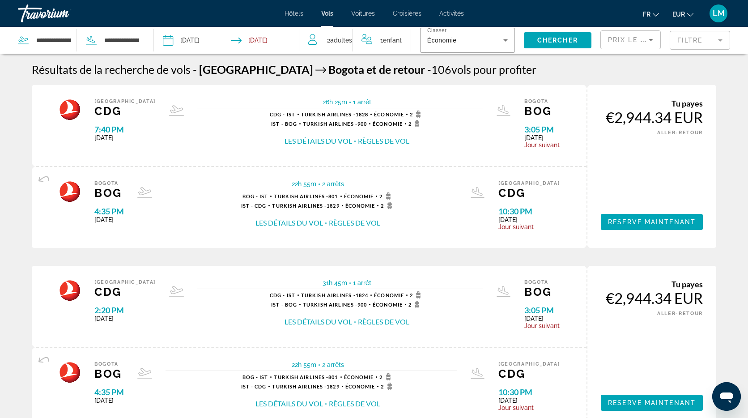
click at [632, 42] on span "Prix ​​le plus bas" at bounding box center [643, 39] width 70 height 7
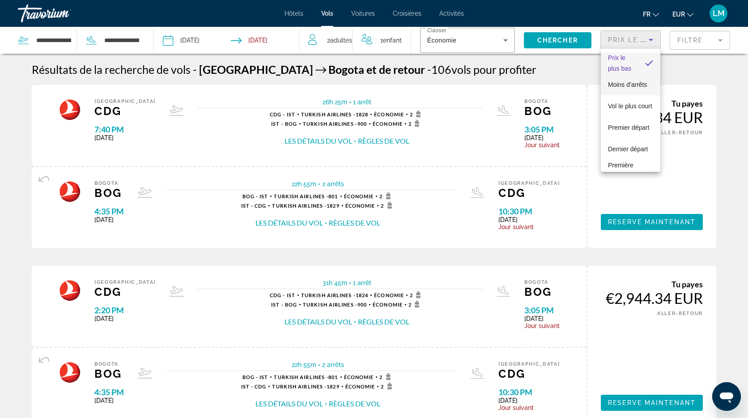
click at [636, 86] on span "Moins d'arrêts" at bounding box center [627, 84] width 39 height 7
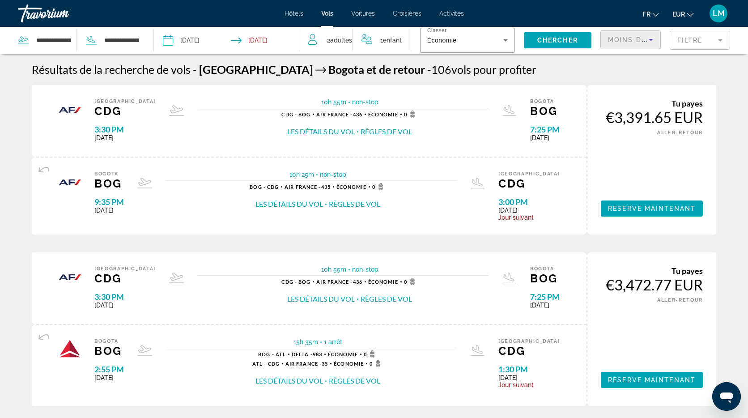
click at [701, 39] on mat-form-field "Filtre" at bounding box center [700, 40] width 60 height 19
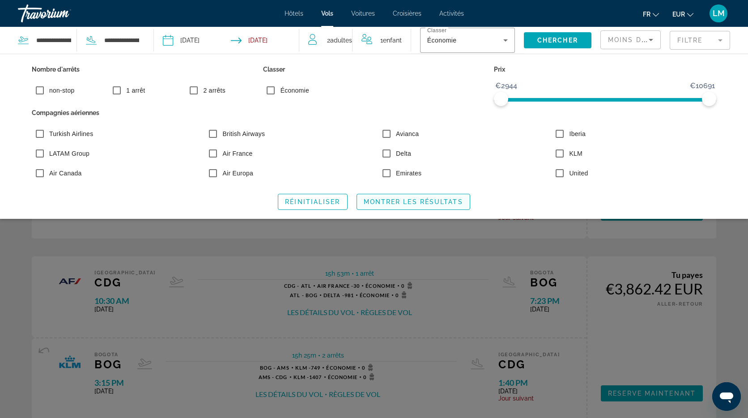
click at [409, 203] on span "Montrer les résultats" at bounding box center [413, 201] width 99 height 7
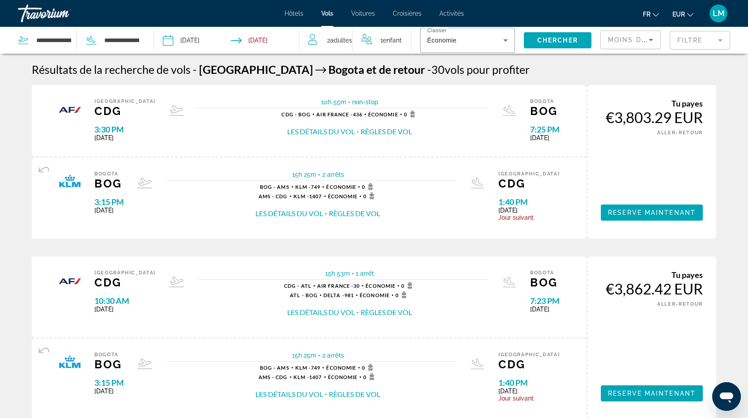
click at [703, 45] on mat-form-field "Filtre" at bounding box center [700, 40] width 60 height 19
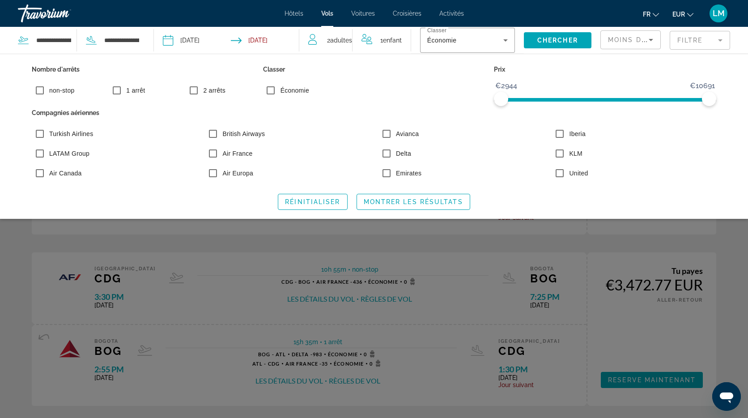
click at [422, 203] on span "Montrer les résultats" at bounding box center [413, 201] width 99 height 7
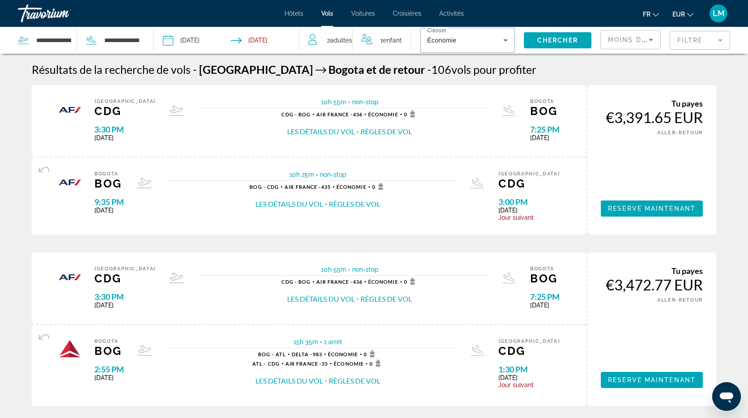
click at [187, 39] on input "Depart date: Jul 20, 2026" at bounding box center [197, 42] width 72 height 30
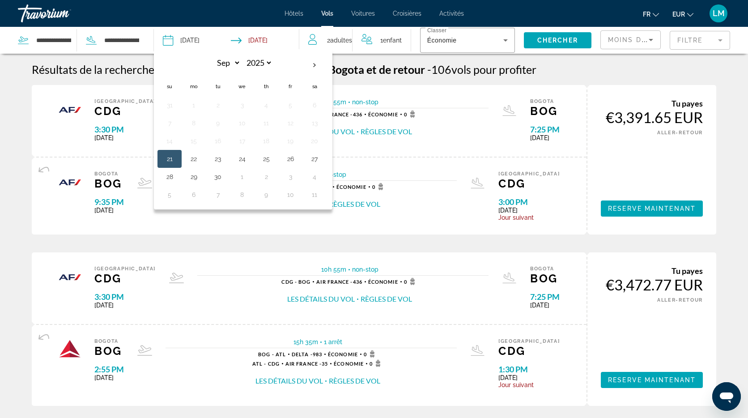
click at [603, 70] on div "Résultats de la recherche de vols - Paris Bogota et de retour - 106 vols pour p…" at bounding box center [374, 69] width 684 height 13
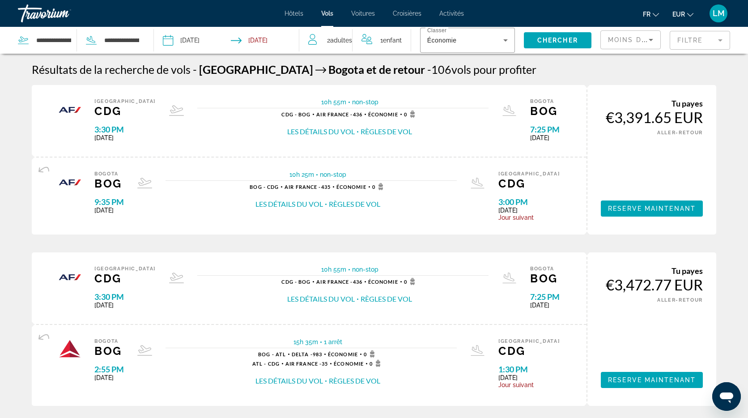
click at [183, 39] on input "Depart date: Jul 20, 2026" at bounding box center [197, 42] width 72 height 30
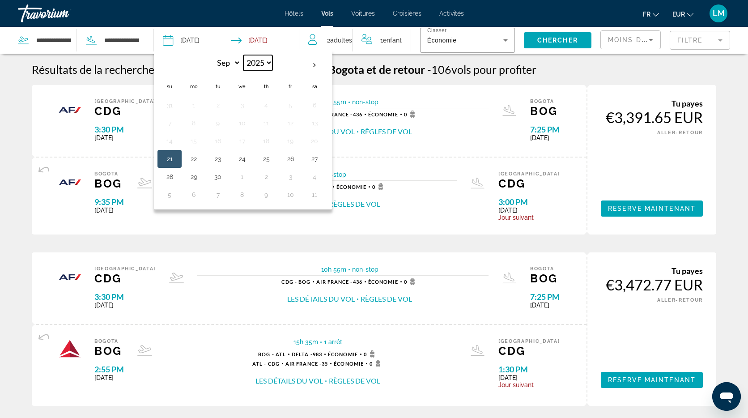
click at [267, 63] on select "**** **** **** **** **** ****" at bounding box center [257, 63] width 29 height 16
select select "****"
click at [236, 62] on select "*** *** *** *** *** *** *** *** *** *** *** ***" at bounding box center [226, 63] width 29 height 16
select select "*"
click at [195, 161] on button "20" at bounding box center [194, 159] width 14 height 13
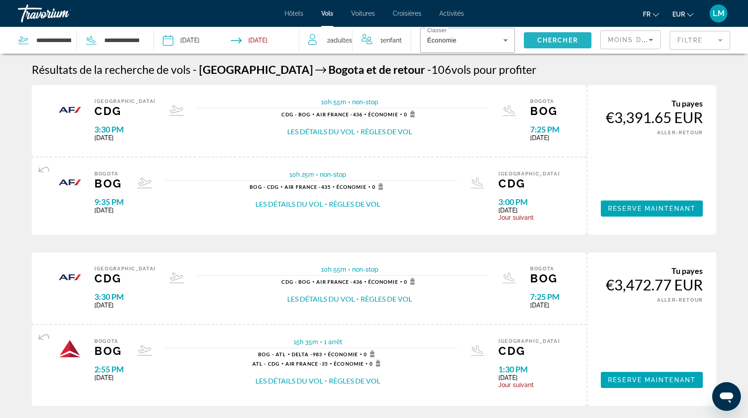
click at [527, 41] on span "Search widget" at bounding box center [558, 40] width 68 height 21
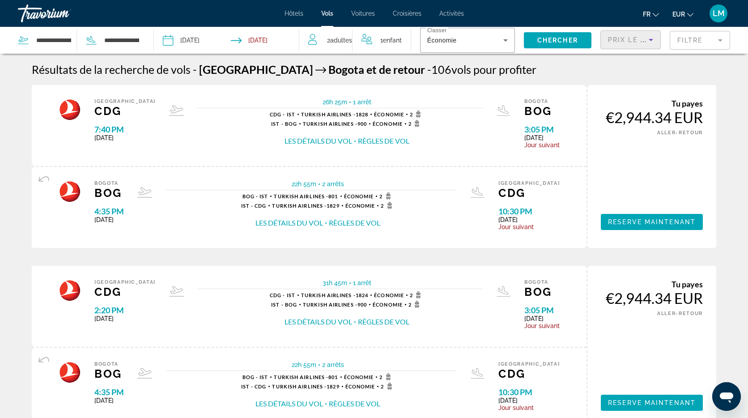
click at [644, 42] on span "Prix ​​le plus bas" at bounding box center [643, 39] width 70 height 7
click at [640, 88] on span "Moins d'arrêts" at bounding box center [627, 84] width 39 height 11
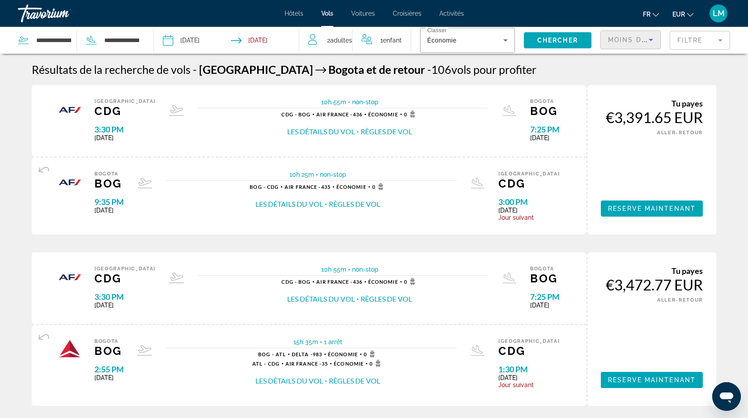
click at [203, 40] on input "**********" at bounding box center [197, 42] width 72 height 30
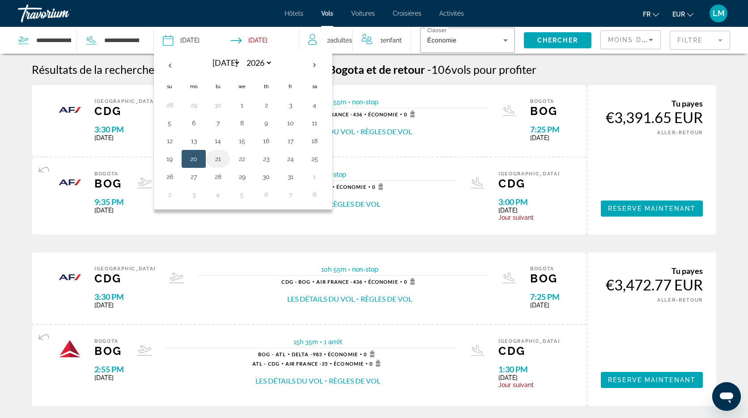
click at [216, 163] on button "21" at bounding box center [218, 159] width 14 height 13
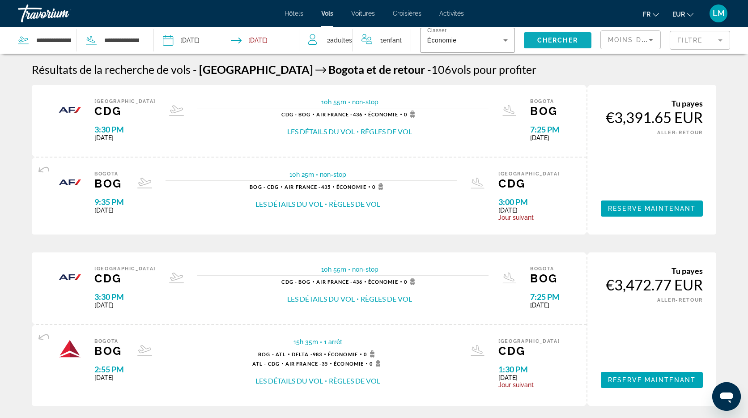
click at [541, 39] on span "Chercher" at bounding box center [557, 40] width 41 height 7
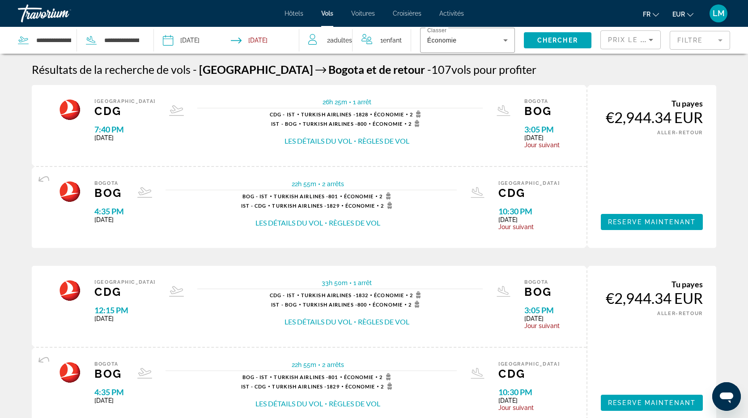
click at [626, 49] on div "Prix ​​le plus bas" at bounding box center [630, 40] width 60 height 27
click at [629, 39] on span "Prix ​​le plus bas" at bounding box center [643, 39] width 70 height 7
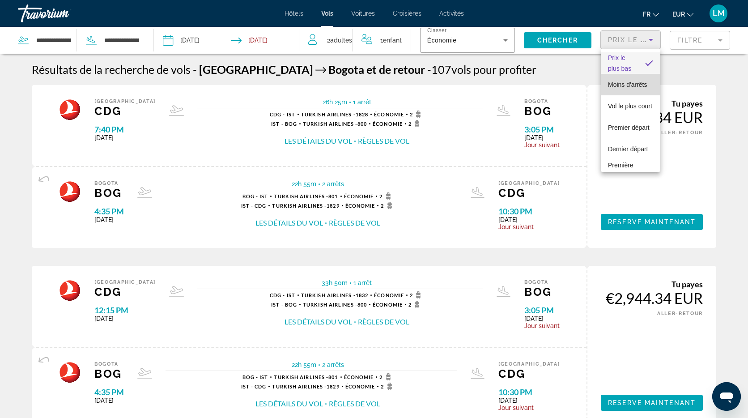
click at [633, 88] on span "Moins d'arrêts" at bounding box center [627, 84] width 39 height 7
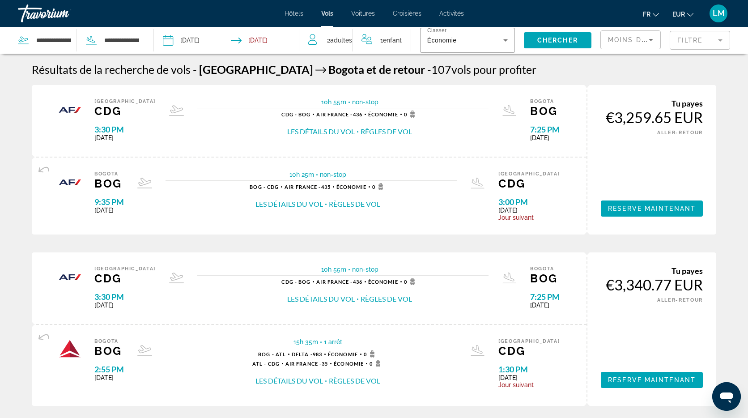
click at [195, 41] on input "**********" at bounding box center [197, 42] width 72 height 30
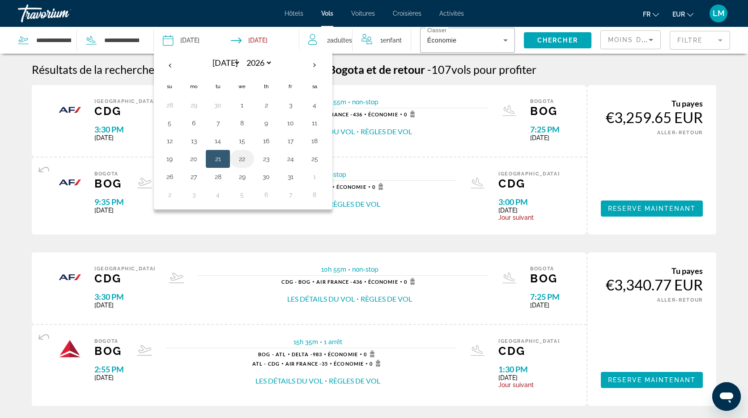
click at [244, 158] on button "22" at bounding box center [242, 159] width 14 height 13
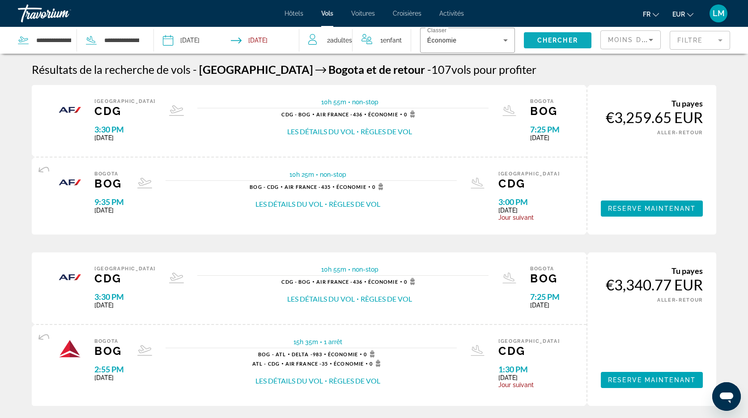
click at [555, 36] on span "Search widget" at bounding box center [558, 40] width 68 height 21
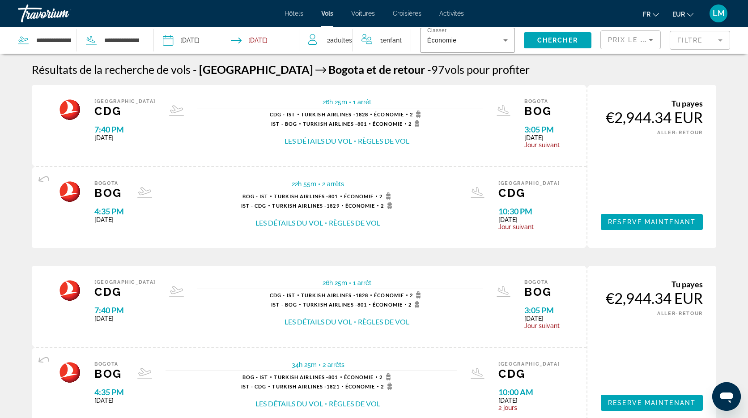
click at [632, 38] on span "Prix ​​le plus bas" at bounding box center [643, 39] width 70 height 7
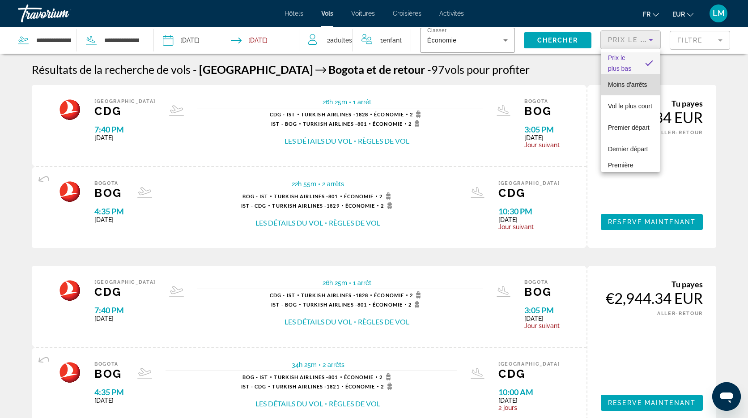
click at [640, 92] on mat-option "Moins d'arrêts" at bounding box center [630, 84] width 59 height 21
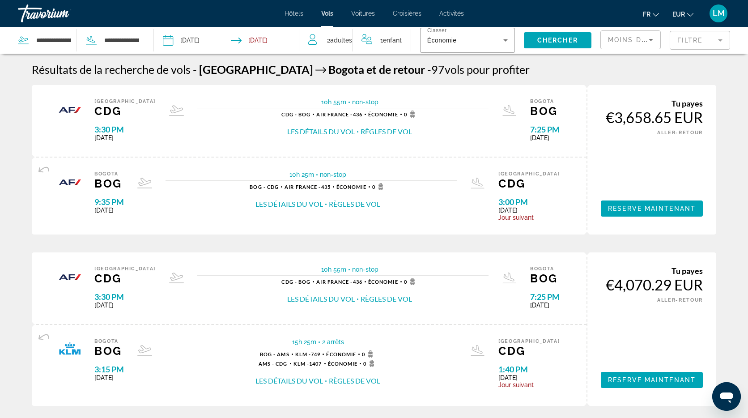
click at [204, 38] on input "**********" at bounding box center [197, 42] width 72 height 30
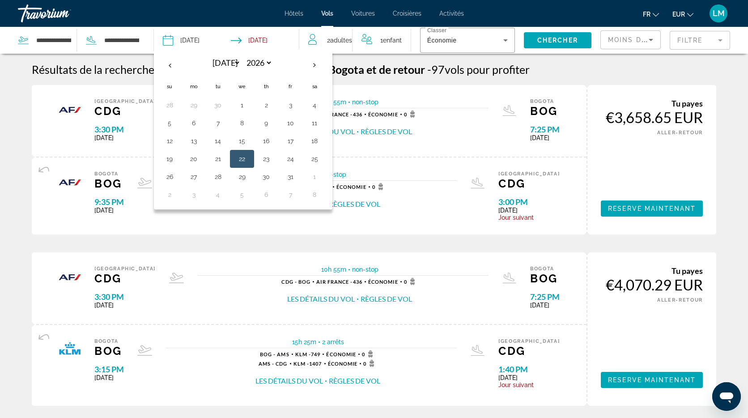
click at [286, 159] on button "24" at bounding box center [290, 159] width 14 height 13
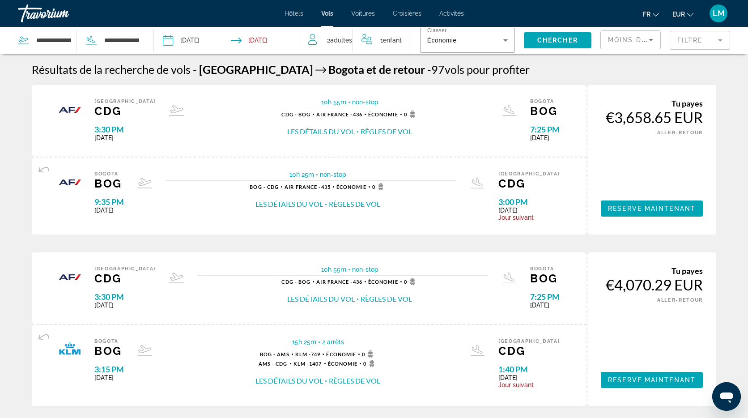
click at [513, 33] on div "Classer Économie" at bounding box center [467, 40] width 113 height 27
click at [546, 42] on span "Chercher" at bounding box center [557, 40] width 41 height 7
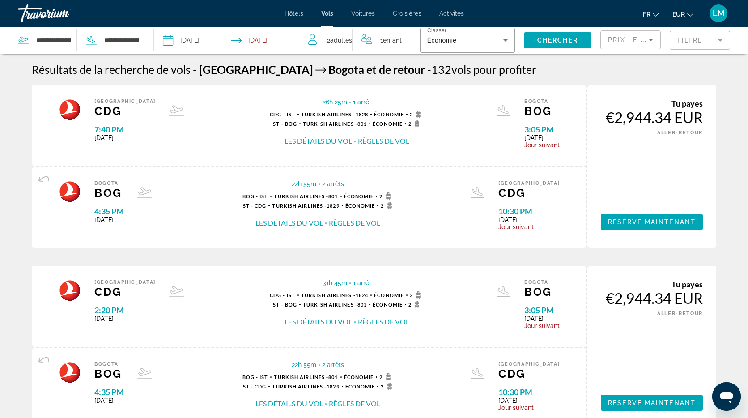
click at [641, 39] on span "Prix ​​le plus bas" at bounding box center [643, 39] width 70 height 7
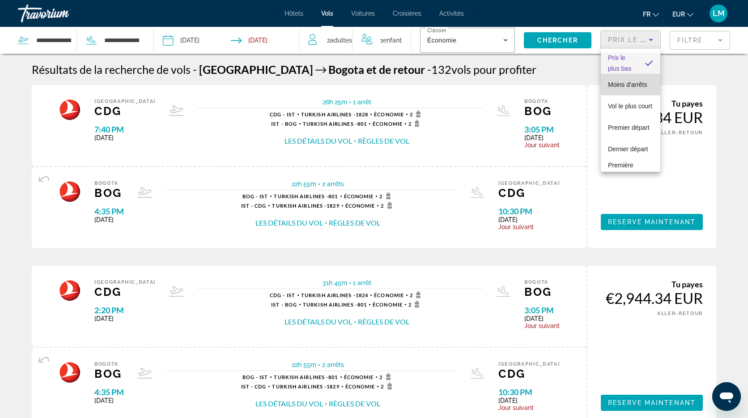
click at [633, 83] on span "Moins d'arrêts" at bounding box center [627, 84] width 39 height 7
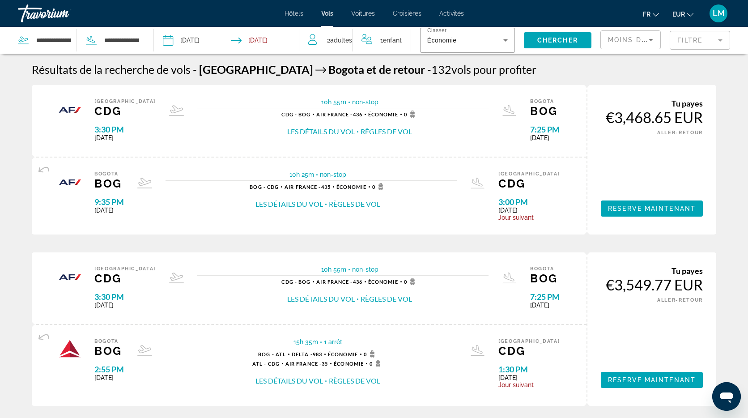
click at [187, 40] on input "**********" at bounding box center [197, 42] width 72 height 30
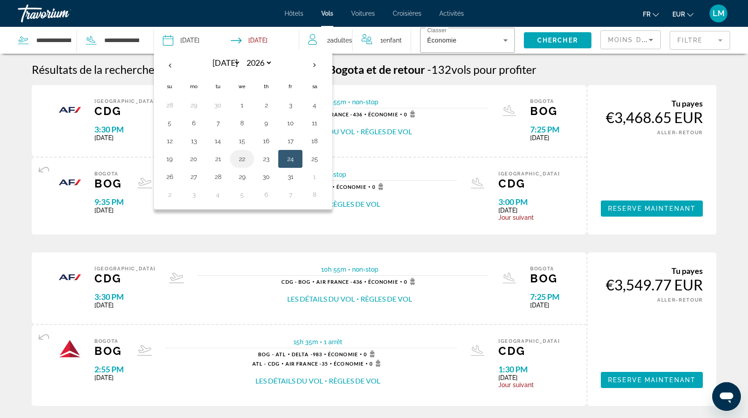
click at [244, 161] on button "22" at bounding box center [242, 159] width 14 height 13
type input "**********"
select select "*"
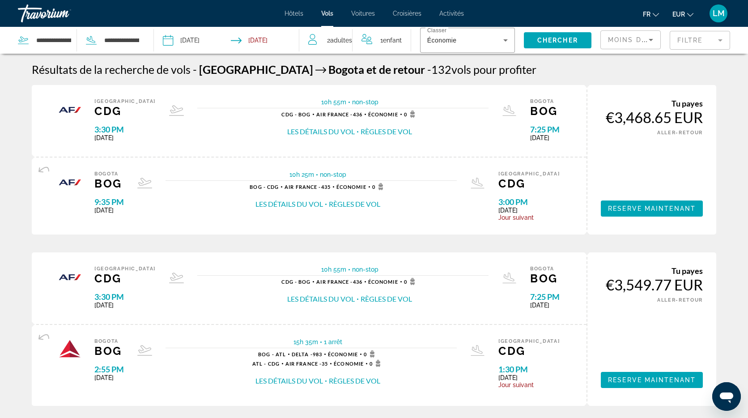
click at [275, 41] on input "Return date: Aug 1, 2026" at bounding box center [267, 42] width 72 height 30
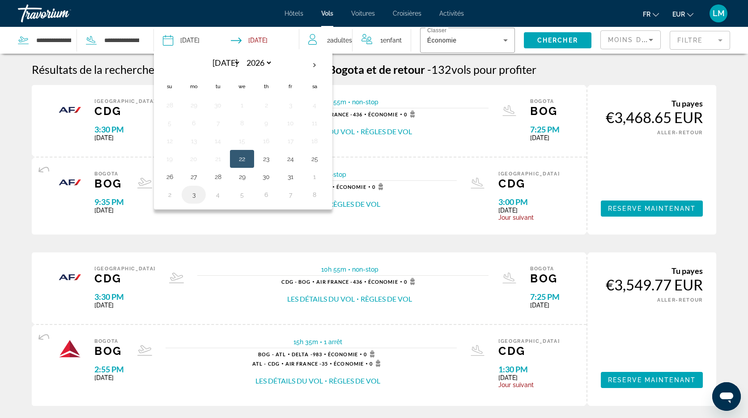
click at [193, 196] on button "3" at bounding box center [194, 194] width 14 height 13
type input "**********"
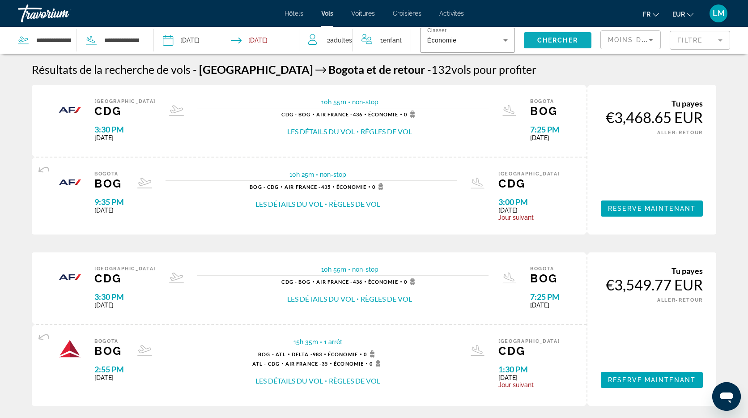
click at [561, 43] on span "Chercher" at bounding box center [557, 40] width 41 height 7
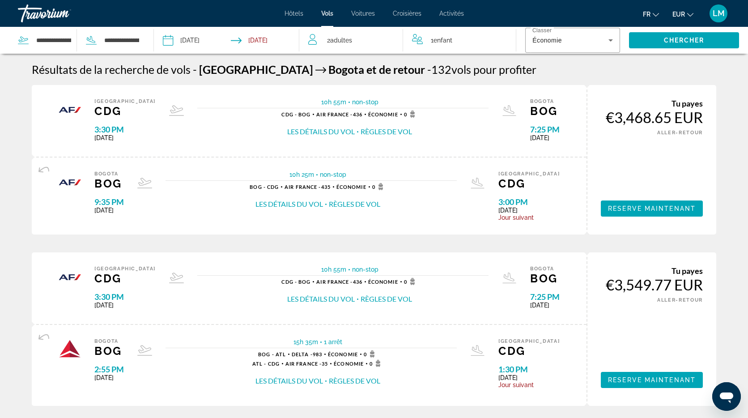
click at [198, 39] on input "**********" at bounding box center [197, 42] width 72 height 30
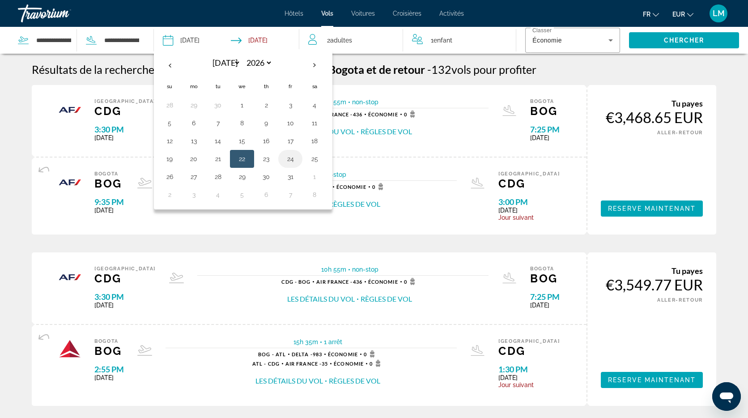
click at [292, 158] on button "24" at bounding box center [290, 159] width 14 height 13
type input "**********"
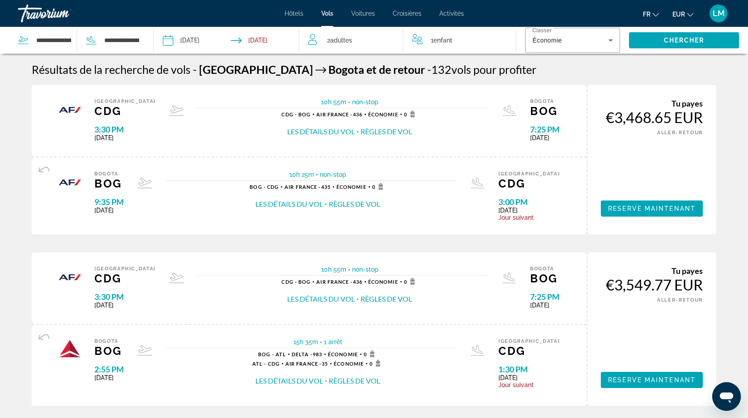
click at [267, 36] on input "Return date: Aug 3, 2026" at bounding box center [267, 42] width 72 height 30
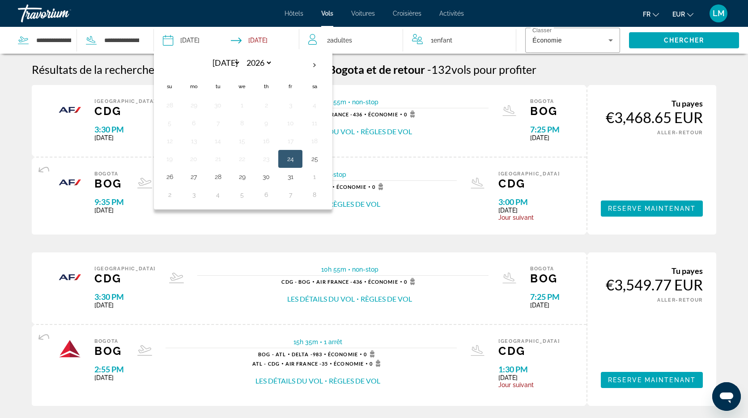
click at [290, 194] on button "7" at bounding box center [290, 194] width 14 height 13
type input "**********"
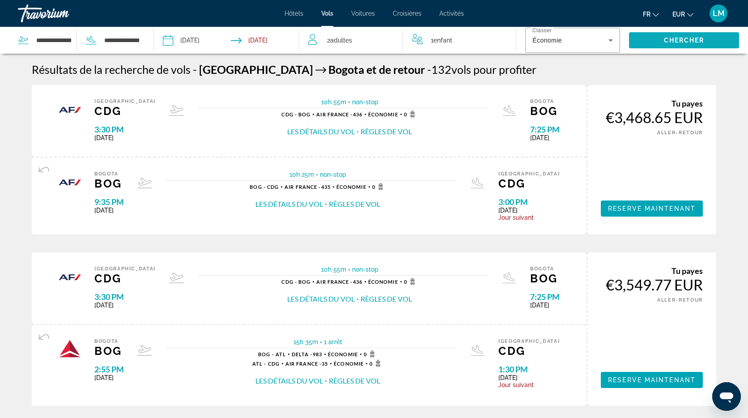
click at [668, 40] on span "Chercher" at bounding box center [684, 40] width 41 height 7
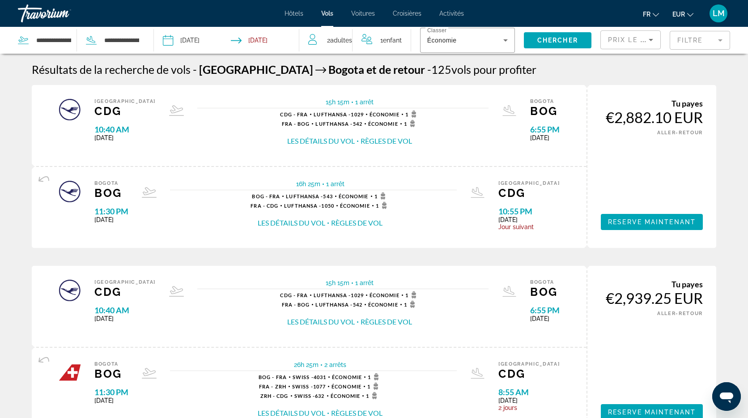
click at [633, 40] on span "Prix ​​le plus bas" at bounding box center [643, 39] width 70 height 7
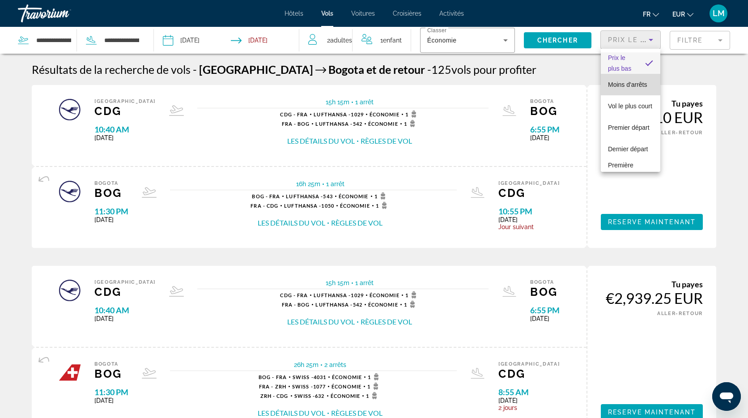
click at [634, 81] on span "Moins d'arrêts" at bounding box center [627, 84] width 39 height 7
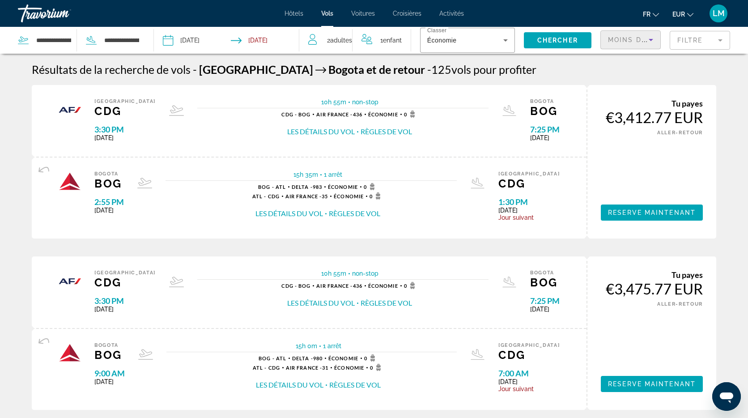
click at [191, 39] on input "**********" at bounding box center [197, 42] width 72 height 30
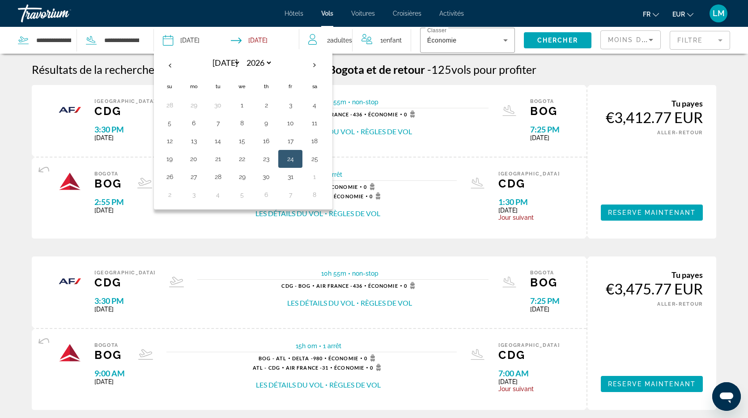
click at [195, 159] on button "20" at bounding box center [194, 159] width 14 height 13
type input "**********"
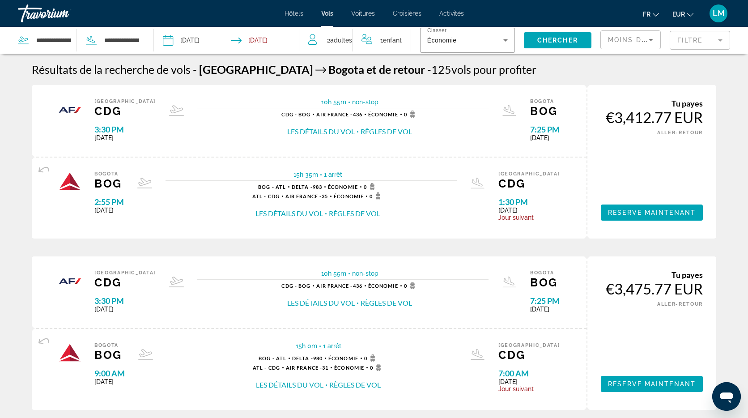
click at [258, 38] on input "Return date: Aug 7, 2026" at bounding box center [267, 42] width 72 height 30
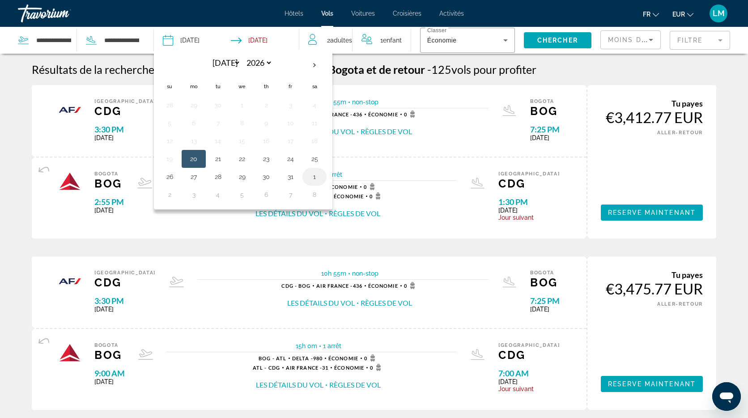
click at [313, 178] on button "1" at bounding box center [314, 176] width 14 height 13
type input "**********"
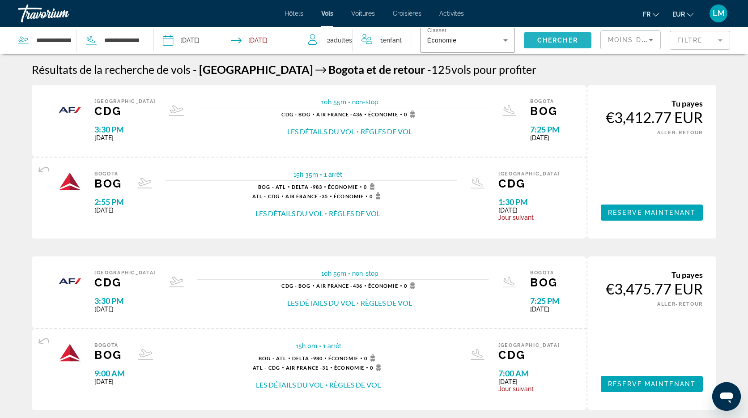
click at [553, 45] on span "Search widget" at bounding box center [558, 40] width 68 height 21
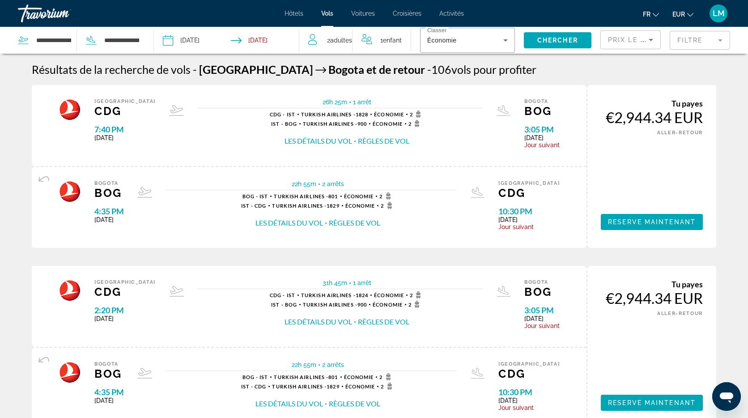
click at [648, 49] on mat-form-field "Prix ​​le plus bas" at bounding box center [630, 39] width 60 height 19
click at [647, 43] on icon "Sort by" at bounding box center [650, 39] width 11 height 11
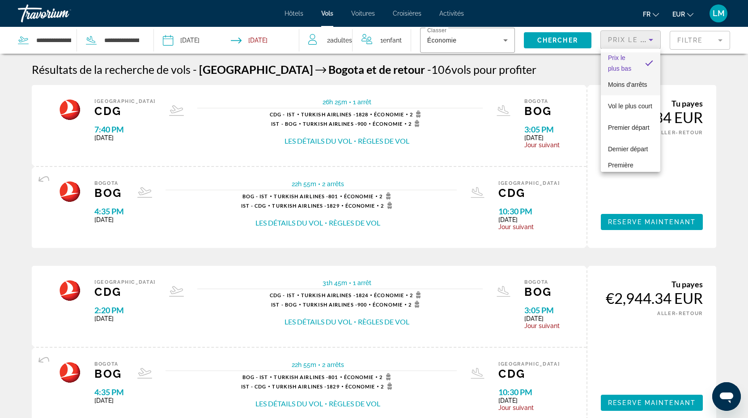
click at [639, 81] on span "Moins d'arrêts" at bounding box center [627, 84] width 39 height 7
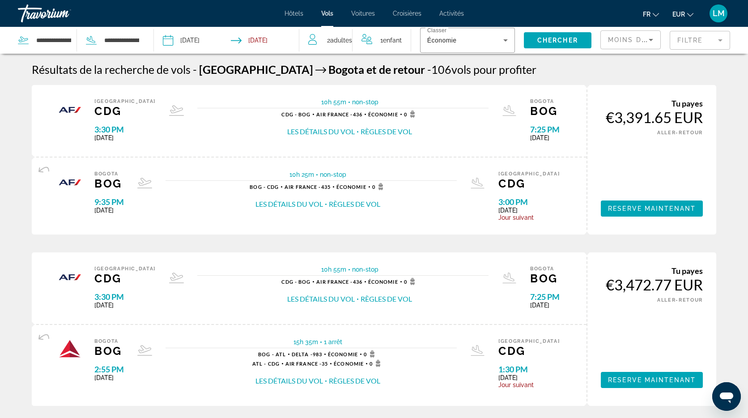
click at [362, 15] on span "Voitures" at bounding box center [363, 13] width 24 height 7
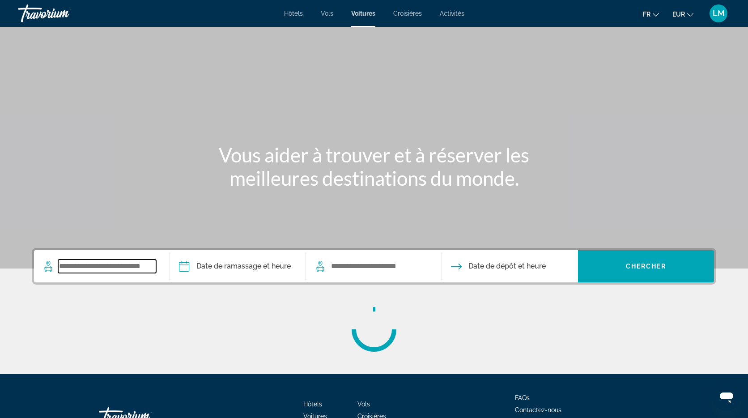
click at [105, 271] on input "Search widget" at bounding box center [107, 265] width 98 height 13
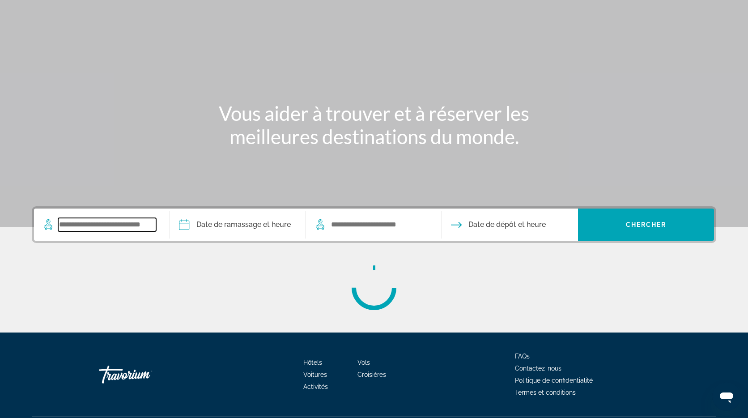
scroll to position [66, 0]
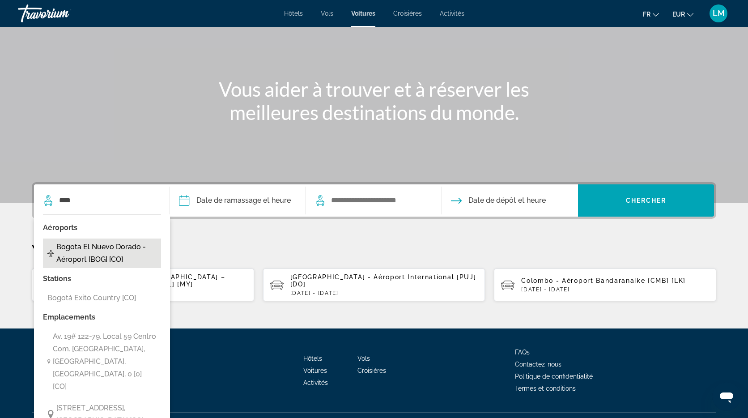
click at [99, 247] on span "Bogota El Nuevo Dorado - Aéroport [BOG] [CO]" at bounding box center [106, 253] width 100 height 25
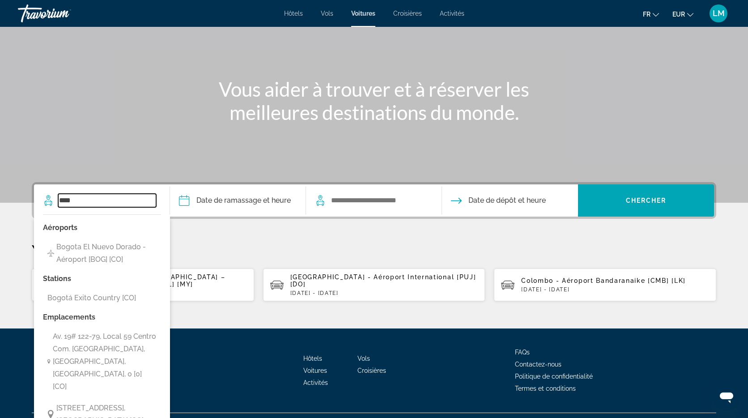
type input "**********"
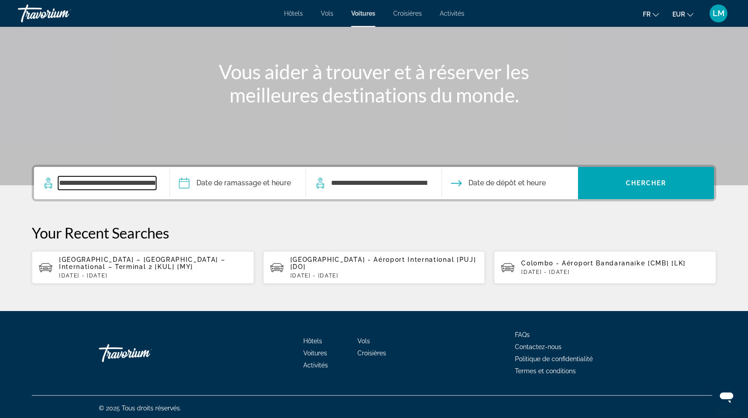
scroll to position [86, 0]
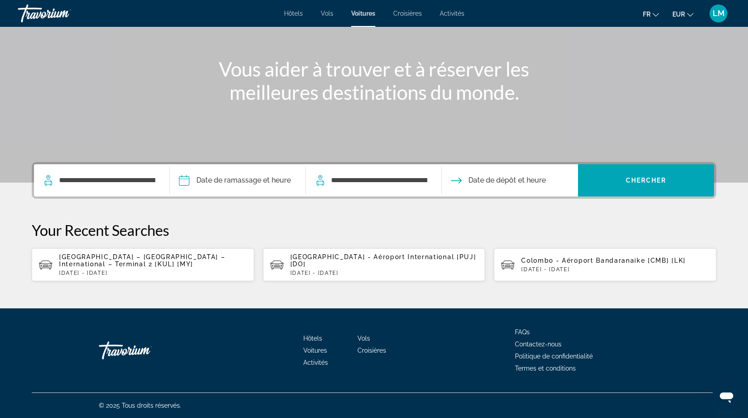
click at [227, 175] on input "Pickup date" at bounding box center [238, 181] width 140 height 35
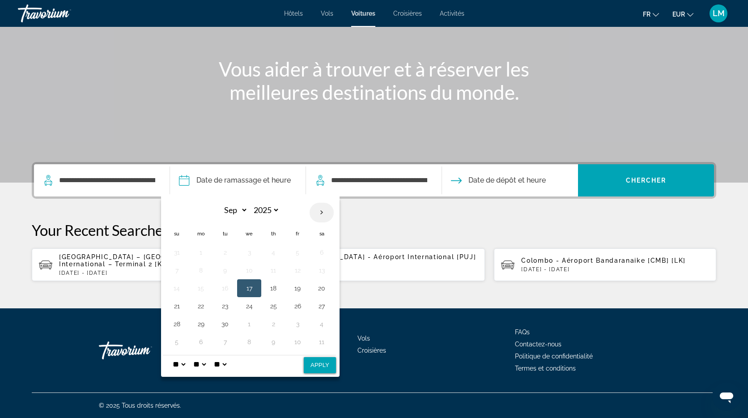
click at [322, 213] on th "Next month" at bounding box center [321, 213] width 24 height 20
select select "*"
click at [276, 211] on select "**** **** **** **** **** ****" at bounding box center [264, 210] width 29 height 16
select select "****"
click at [244, 208] on select "*** *** *** *** *** *** *** *** *** *** *** ***" at bounding box center [233, 210] width 29 height 16
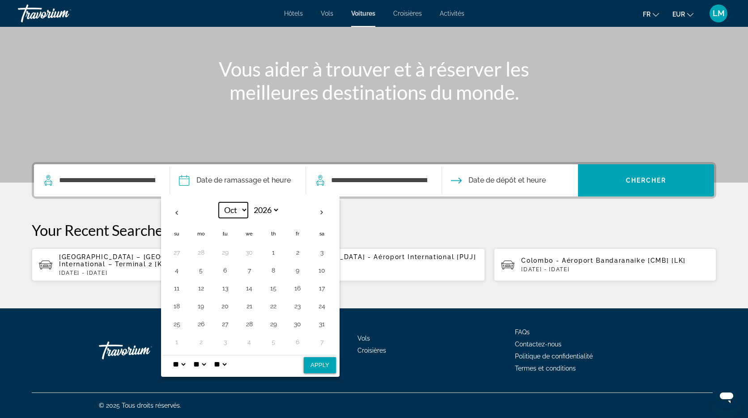
select select "*"
click at [203, 307] on button "20" at bounding box center [201, 306] width 14 height 13
click at [185, 364] on select "* * * * * * * * * ** ** **" at bounding box center [179, 364] width 16 height 18
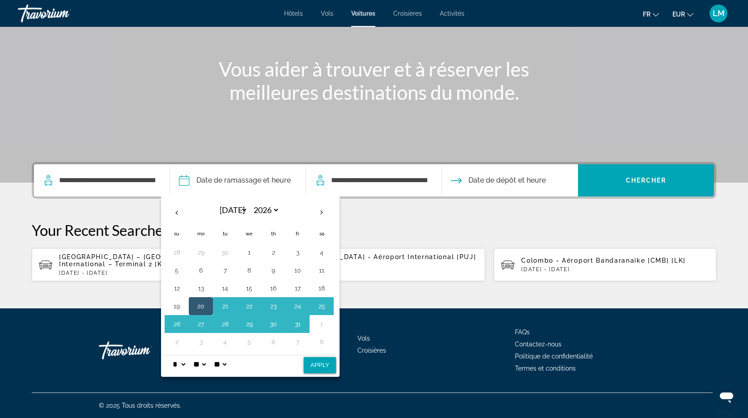
click at [183, 364] on select "* * * * * * * * * ** ** **" at bounding box center [179, 364] width 16 height 18
select select "*"
click at [228, 366] on select "** **" at bounding box center [220, 364] width 16 height 18
select select "**"
click at [322, 373] on button "Apply" at bounding box center [320, 365] width 32 height 16
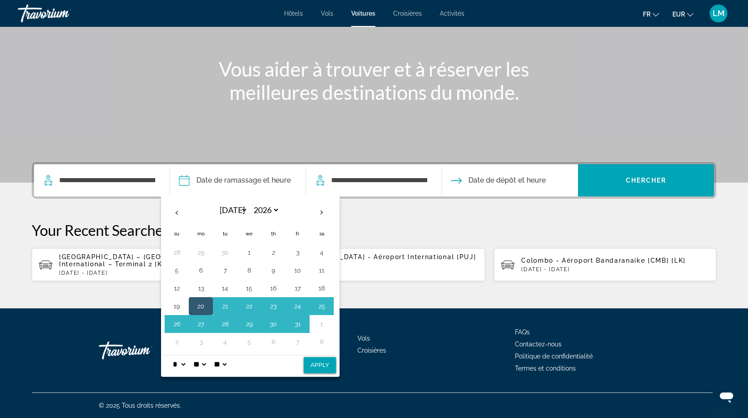
type input "**********"
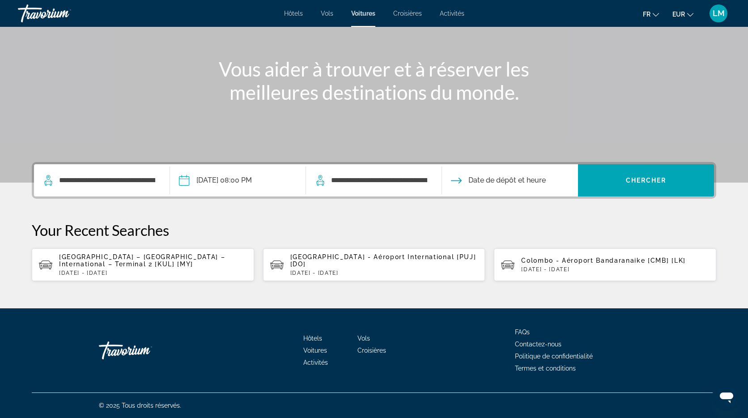
click at [479, 175] on input "Drop-off date" at bounding box center [510, 181] width 140 height 35
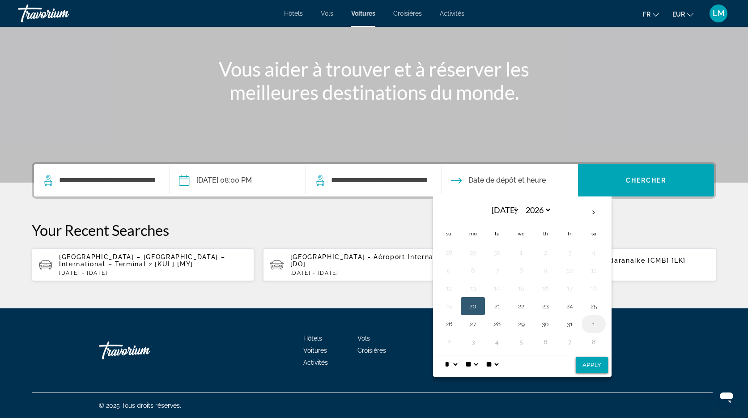
click at [597, 324] on button "1" at bounding box center [593, 324] width 14 height 13
select select "*"
click at [458, 364] on select "* * * * * * * * * ** ** **" at bounding box center [451, 364] width 16 height 18
select select "*"
click at [590, 362] on button "Apply" at bounding box center [592, 365] width 32 height 16
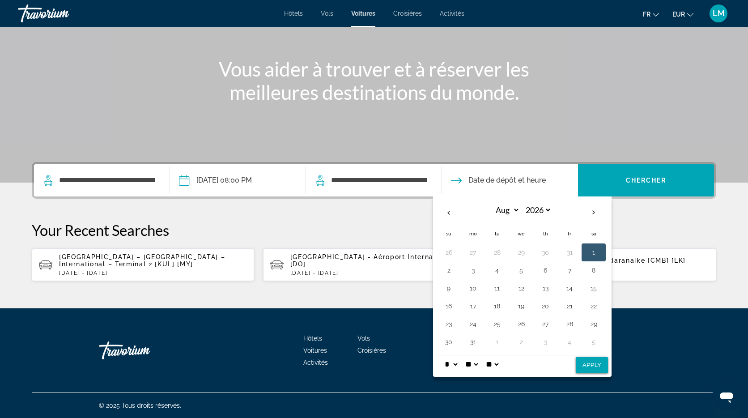
type input "**********"
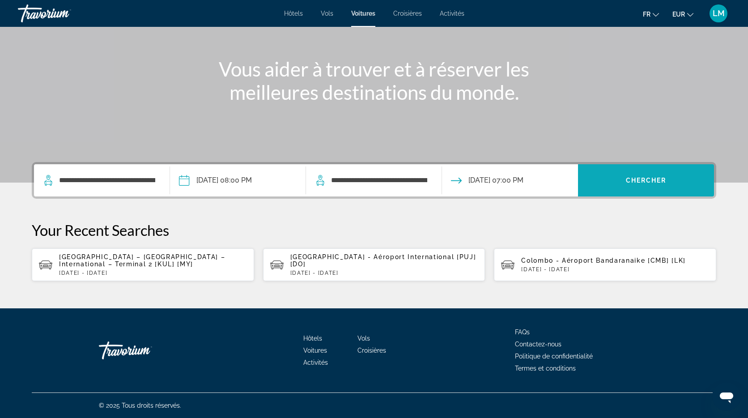
click at [638, 183] on span "Chercher" at bounding box center [646, 180] width 41 height 7
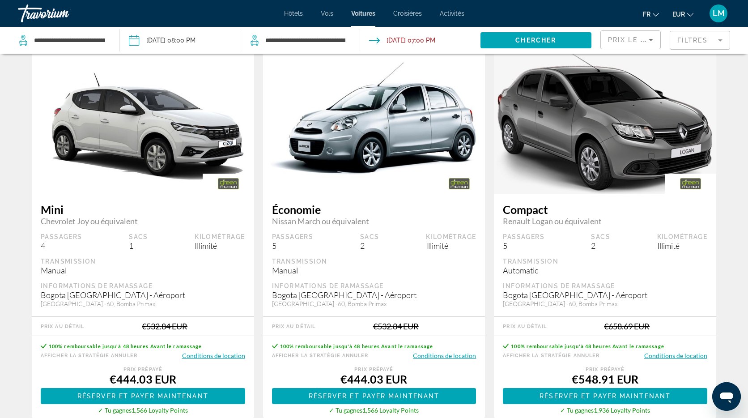
scroll to position [34, 0]
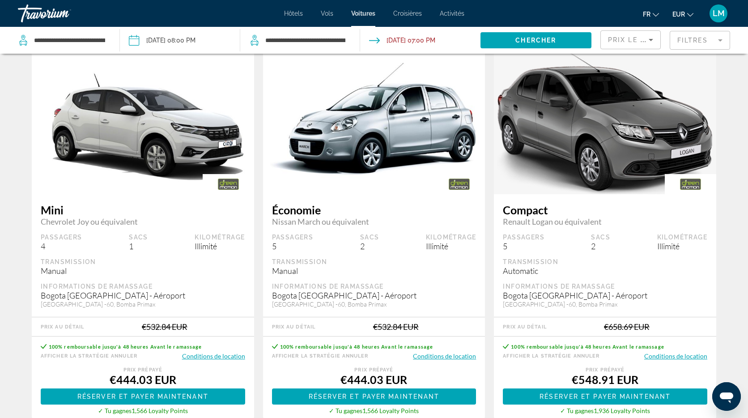
click at [675, 358] on button "Conditions de location" at bounding box center [675, 356] width 63 height 8
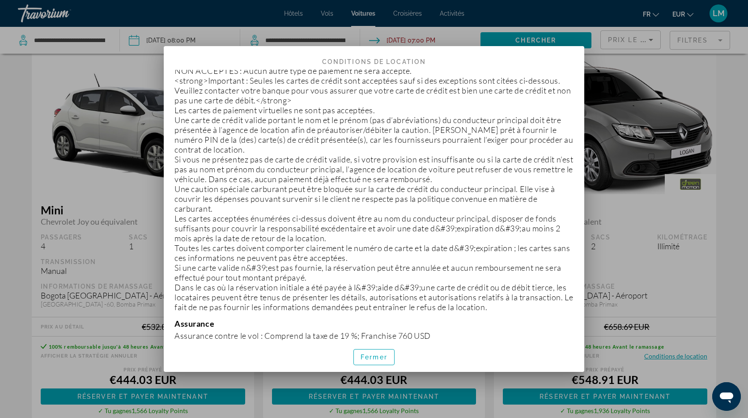
scroll to position [0, 0]
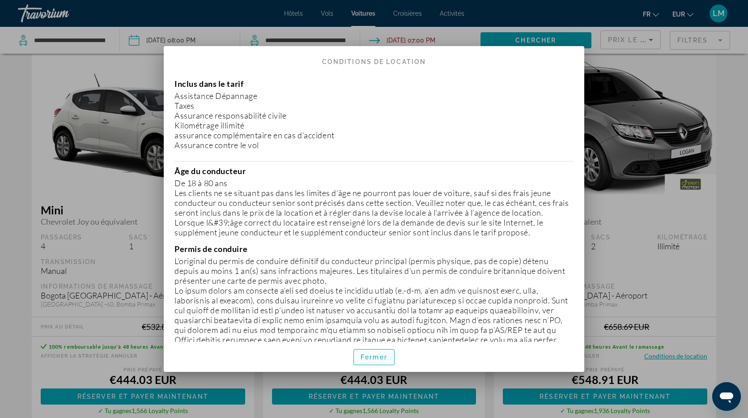
click at [369, 359] on span "Fermer" at bounding box center [373, 356] width 27 height 7
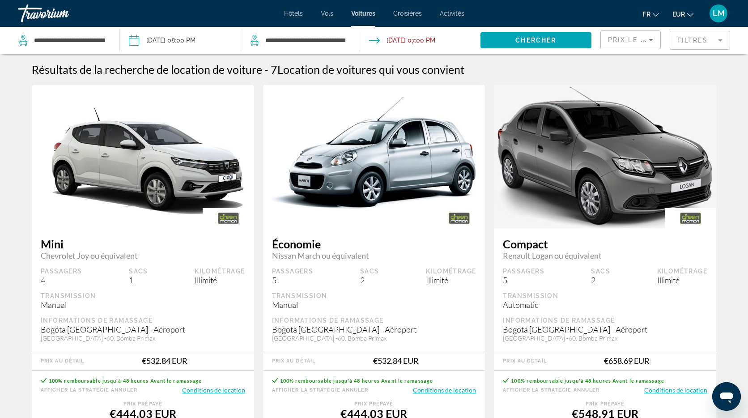
click at [293, 13] on span "Hôtels" at bounding box center [293, 13] width 19 height 7
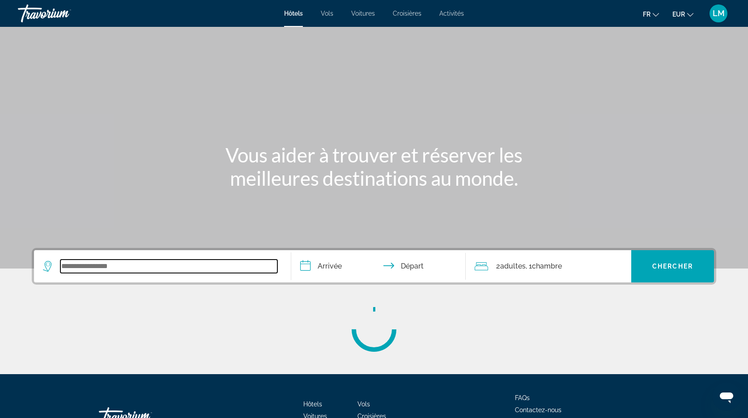
click at [152, 265] on input "Search widget" at bounding box center [168, 265] width 217 height 13
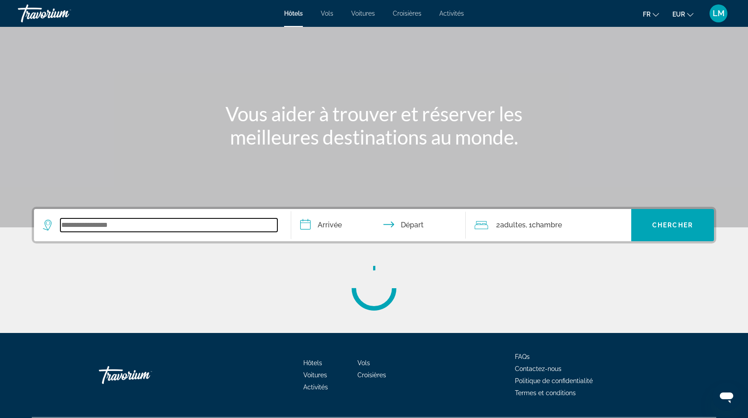
scroll to position [66, 0]
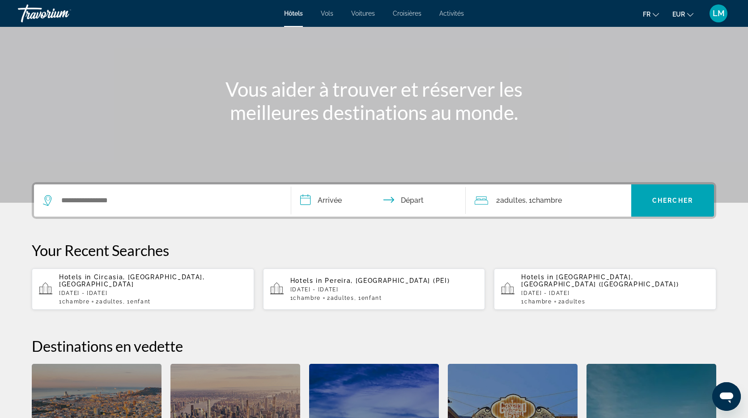
click at [368, 286] on p "Mon, 20 Jul - Sat, 01 Aug" at bounding box center [384, 289] width 188 height 6
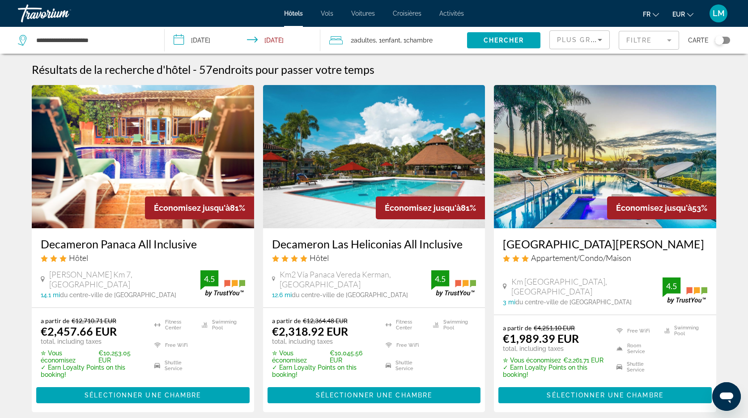
click at [585, 131] on img "Main content" at bounding box center [605, 156] width 222 height 143
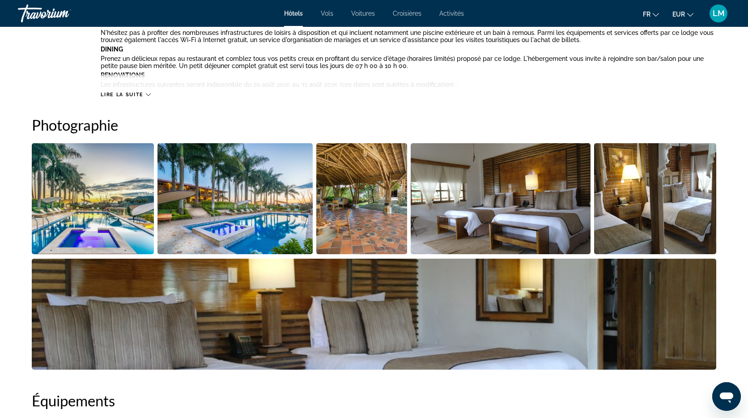
scroll to position [375, 0]
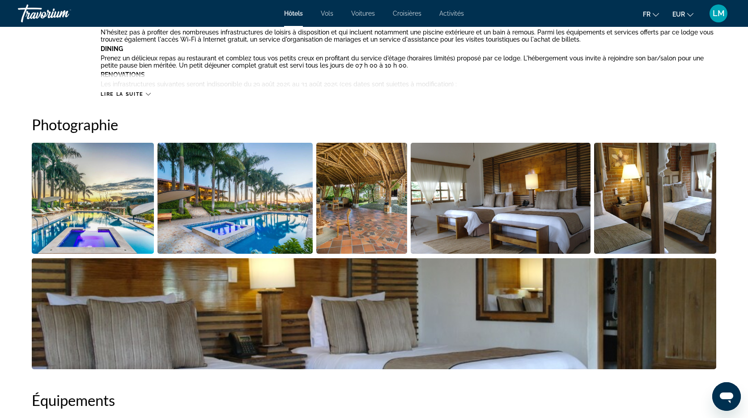
click at [123, 162] on img "Open full-screen image slider" at bounding box center [93, 198] width 122 height 111
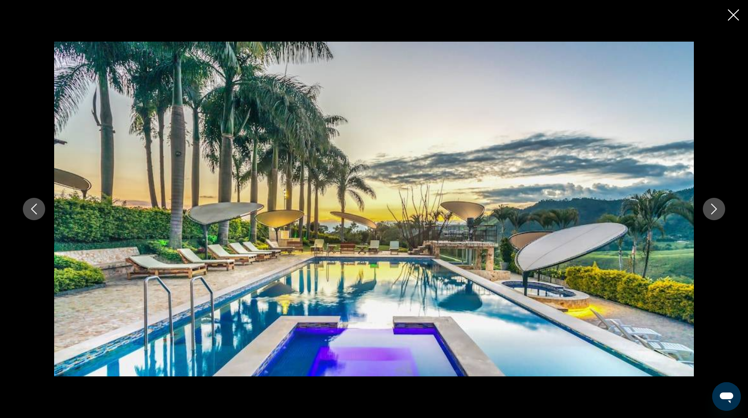
click at [715, 209] on icon "Next image" at bounding box center [713, 208] width 11 height 11
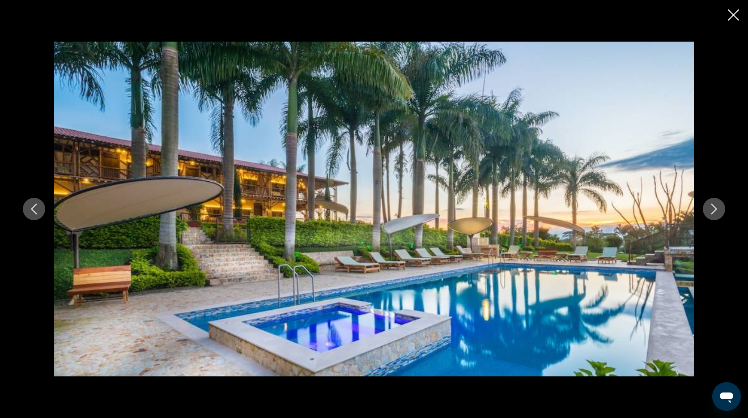
click at [717, 207] on icon "Next image" at bounding box center [713, 208] width 11 height 11
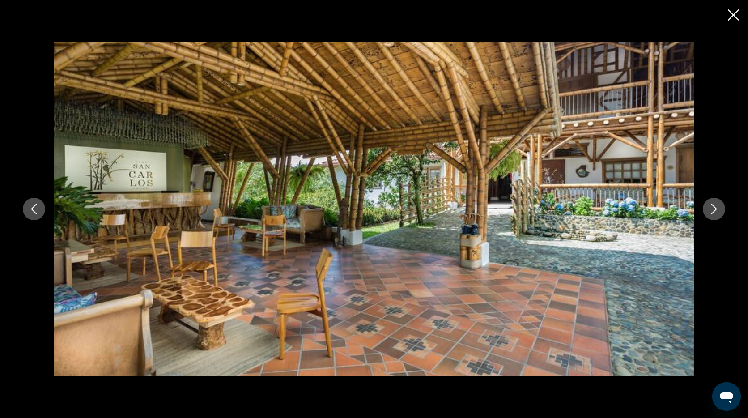
click at [721, 206] on button "Next image" at bounding box center [714, 209] width 22 height 22
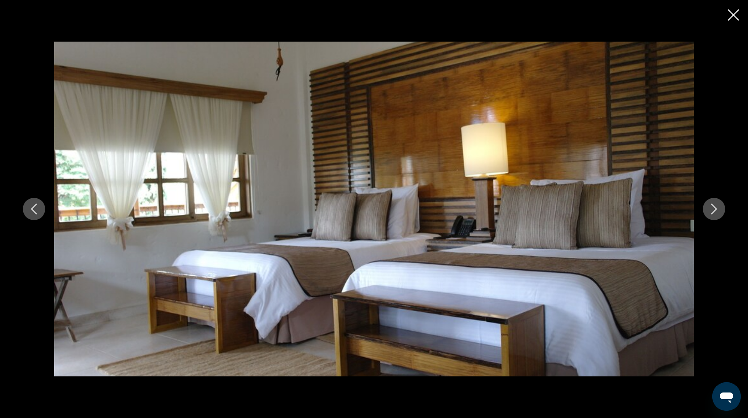
click at [717, 211] on icon "Next image" at bounding box center [713, 208] width 11 height 11
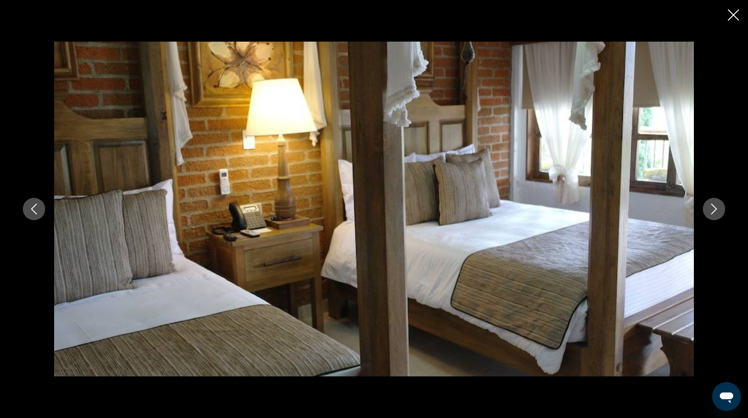
click at [717, 211] on icon "Next image" at bounding box center [713, 208] width 11 height 11
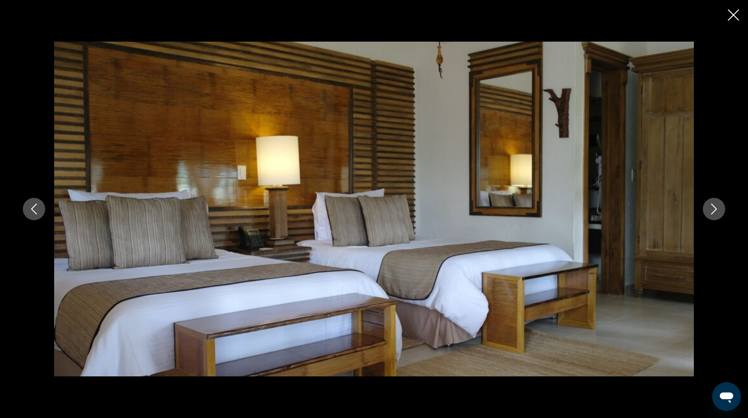
click at [713, 212] on icon "Next image" at bounding box center [714, 208] width 6 height 11
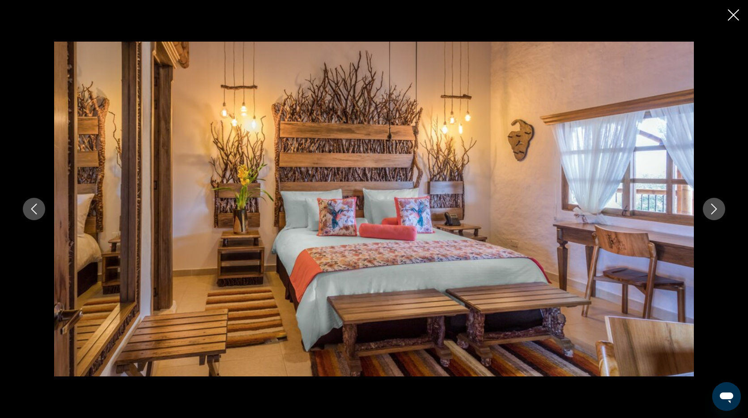
click at [713, 212] on icon "Next image" at bounding box center [713, 208] width 11 height 11
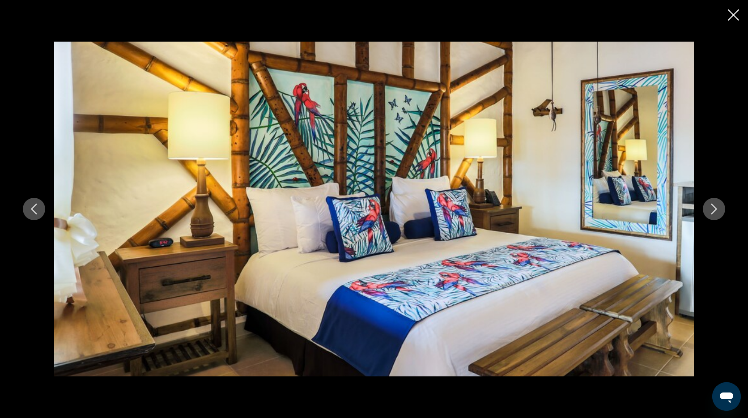
click at [713, 212] on icon "Next image" at bounding box center [713, 208] width 11 height 11
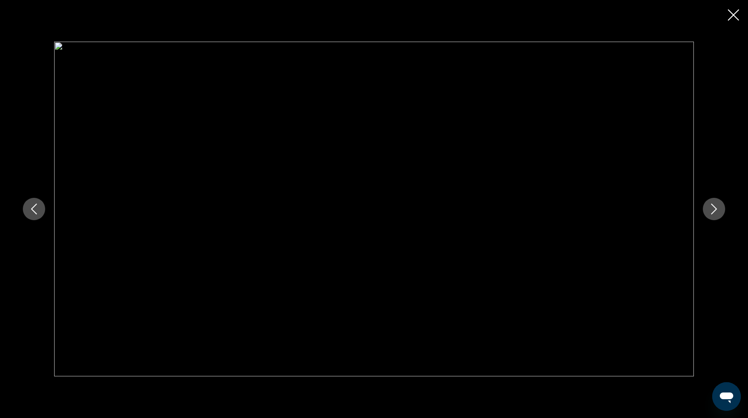
click at [713, 212] on icon "Next image" at bounding box center [713, 208] width 11 height 11
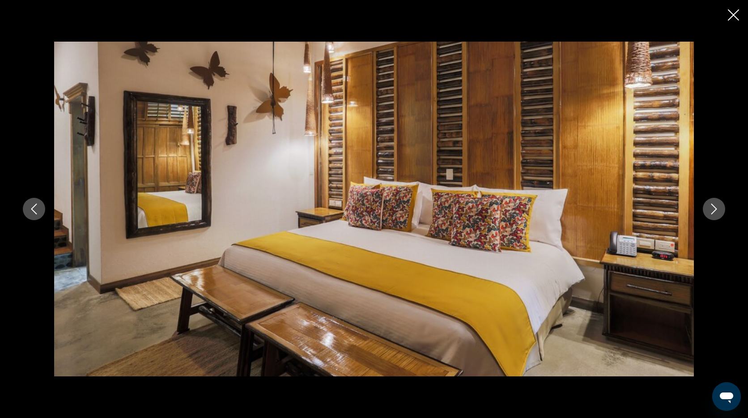
click at [713, 212] on icon "Next image" at bounding box center [713, 208] width 11 height 11
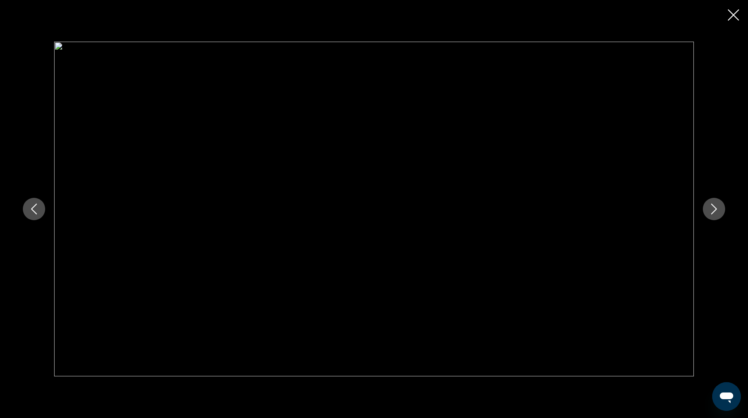
click at [712, 212] on icon "Next image" at bounding box center [714, 208] width 6 height 11
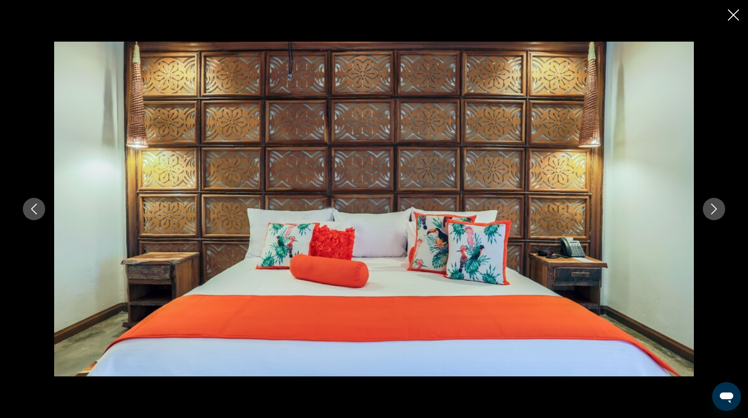
click at [712, 212] on icon "Next image" at bounding box center [714, 208] width 6 height 11
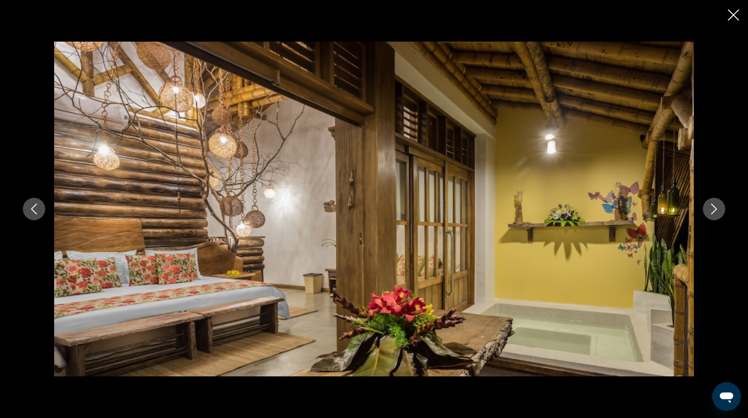
click at [712, 212] on icon "Next image" at bounding box center [713, 208] width 11 height 11
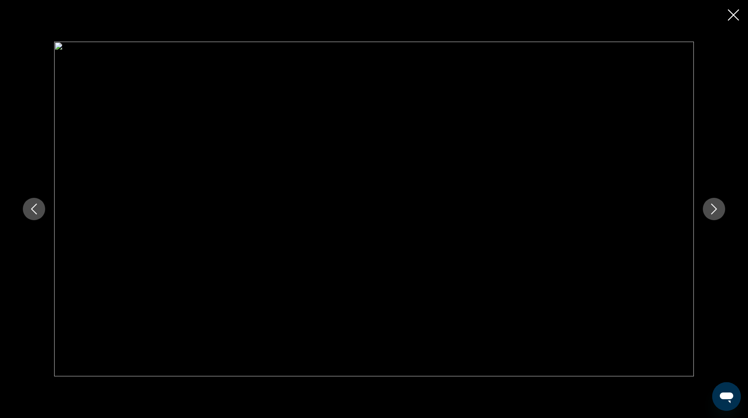
click at [712, 212] on icon "Next image" at bounding box center [713, 208] width 11 height 11
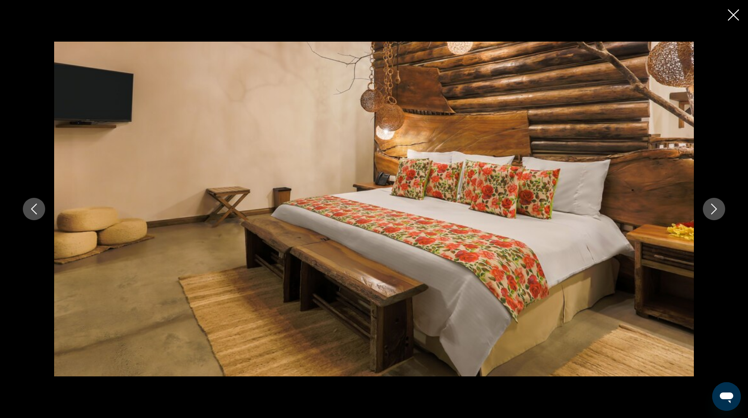
click at [712, 210] on icon "Next image" at bounding box center [713, 208] width 11 height 11
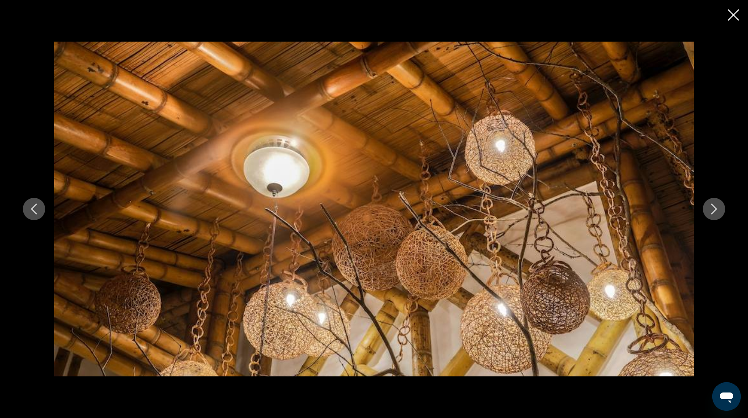
click at [712, 210] on icon "Next image" at bounding box center [713, 208] width 11 height 11
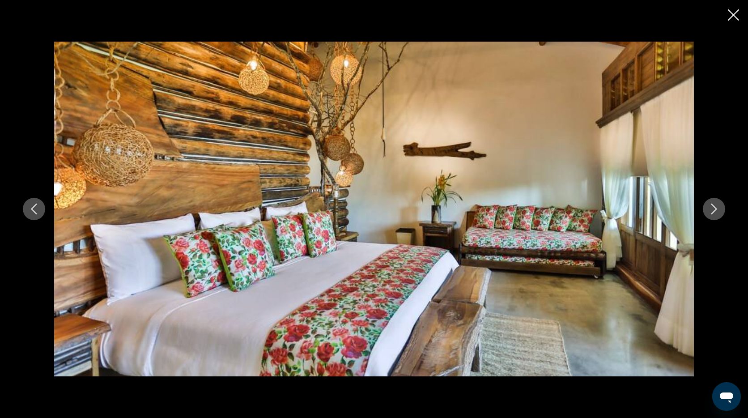
click at [712, 210] on icon "Next image" at bounding box center [713, 208] width 11 height 11
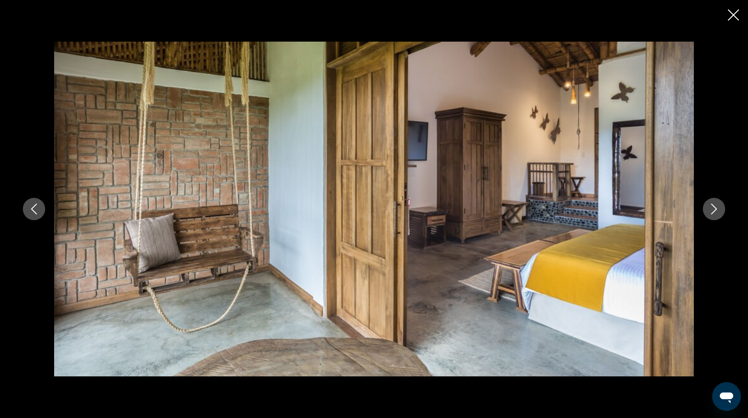
click at [712, 210] on icon "Next image" at bounding box center [713, 208] width 11 height 11
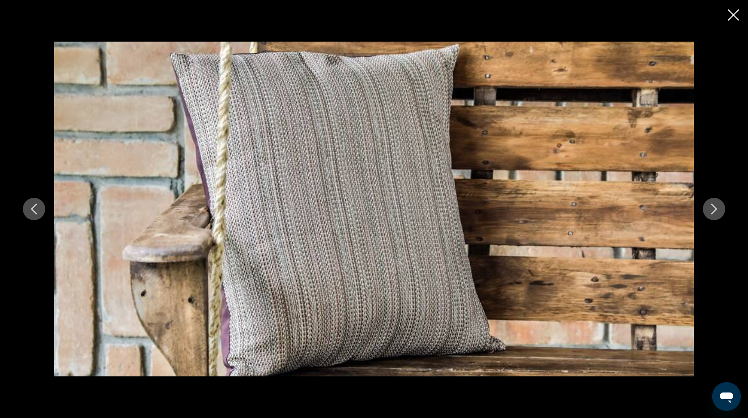
click at [712, 210] on icon "Next image" at bounding box center [713, 208] width 11 height 11
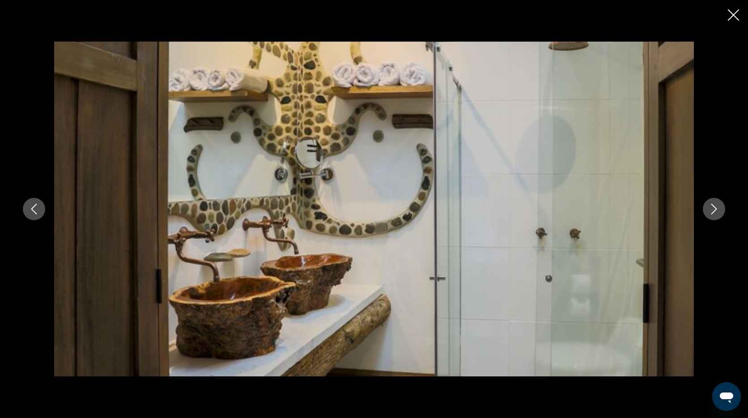
click at [713, 211] on icon "Next image" at bounding box center [713, 208] width 11 height 11
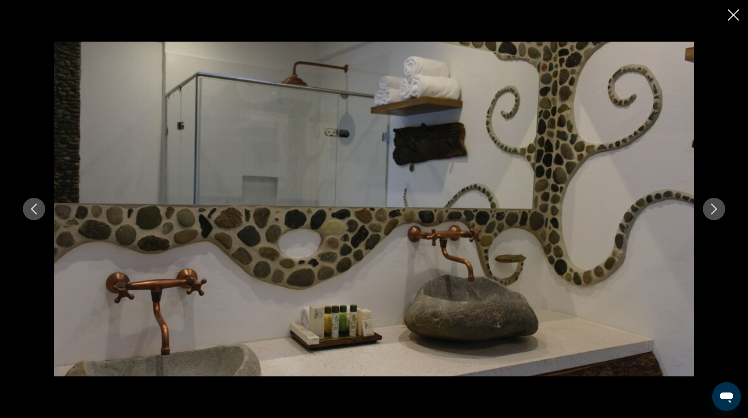
click at [714, 210] on icon "Next image" at bounding box center [713, 208] width 11 height 11
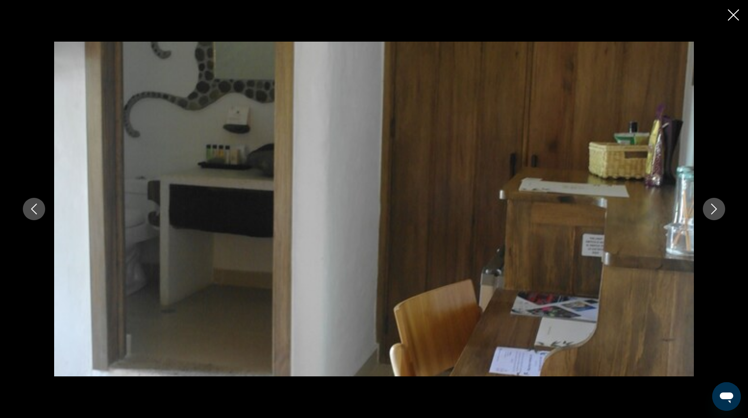
click at [714, 210] on icon "Next image" at bounding box center [713, 208] width 11 height 11
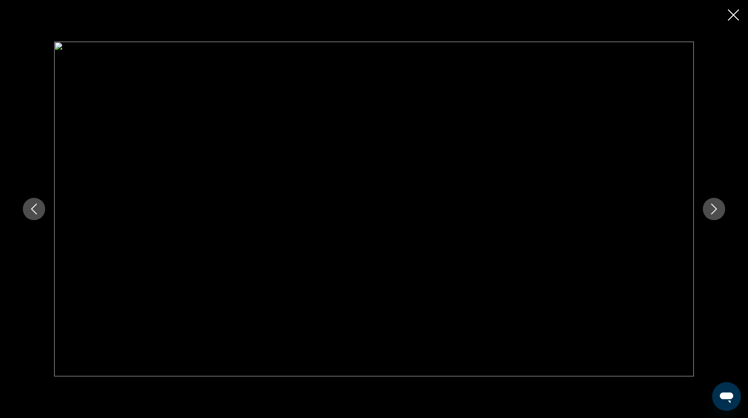
click at [714, 210] on icon "Next image" at bounding box center [713, 208] width 11 height 11
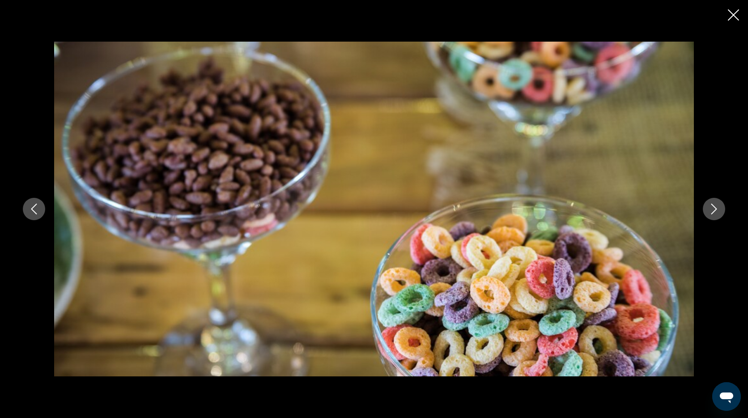
click at [714, 210] on icon "Next image" at bounding box center [713, 208] width 11 height 11
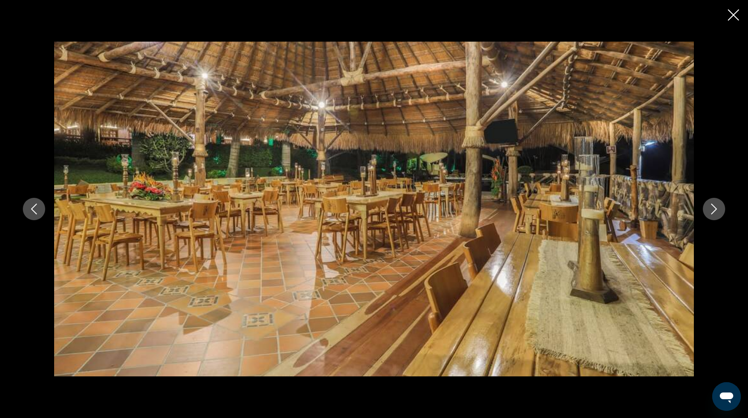
click at [716, 208] on icon "Next image" at bounding box center [713, 208] width 11 height 11
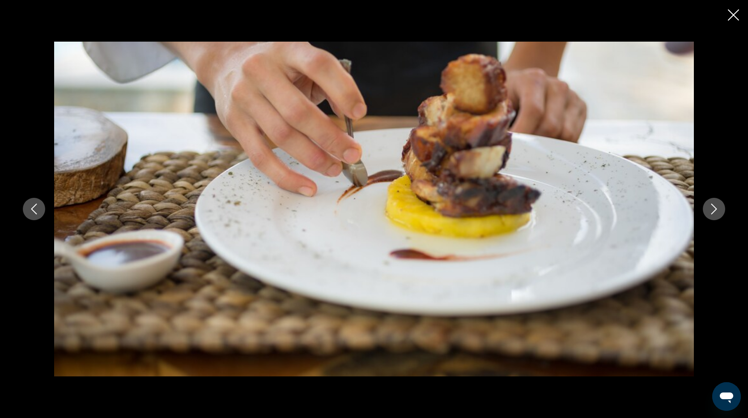
click at [712, 213] on icon "Next image" at bounding box center [714, 208] width 6 height 11
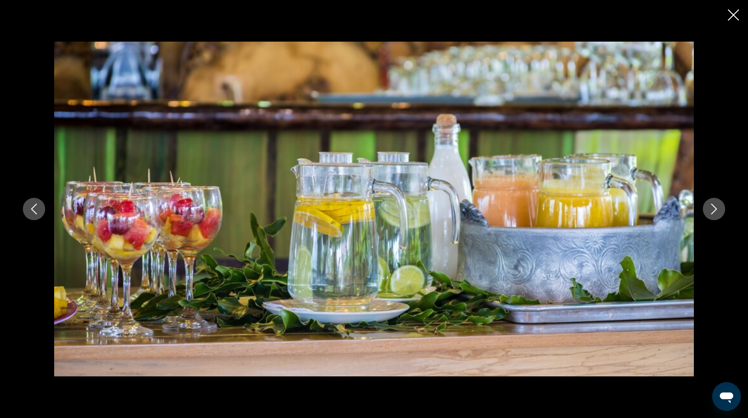
click at [713, 214] on button "Next image" at bounding box center [714, 209] width 22 height 22
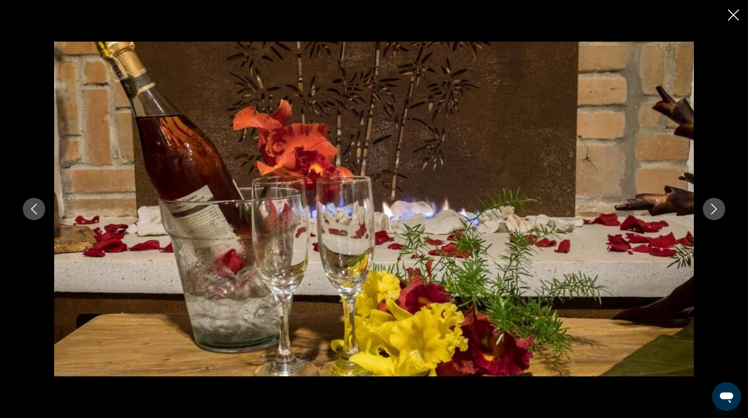
click at [712, 216] on button "Next image" at bounding box center [714, 209] width 22 height 22
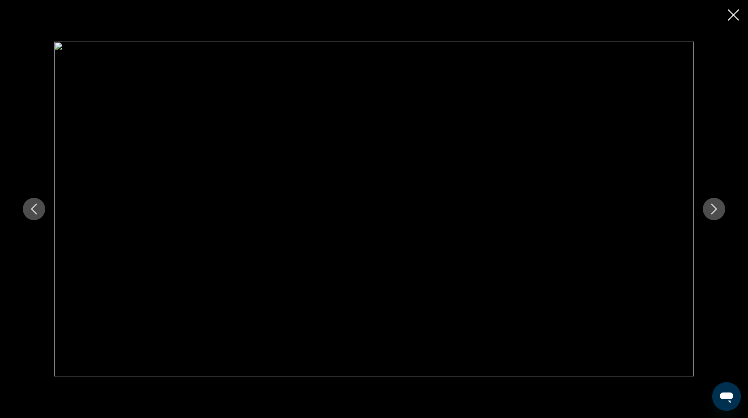
click at [712, 216] on button "Next image" at bounding box center [714, 209] width 22 height 22
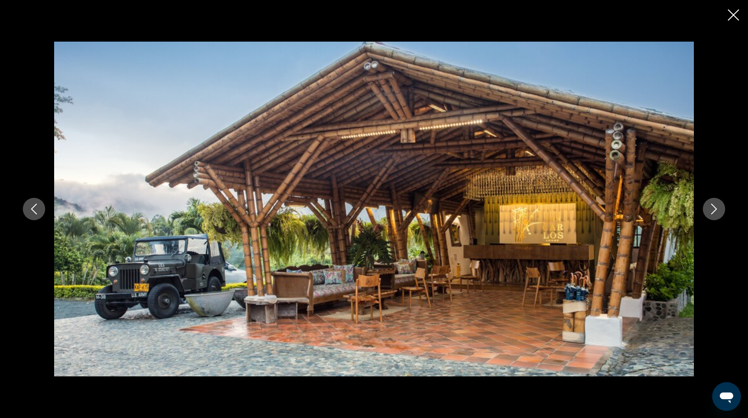
click at [713, 211] on icon "Next image" at bounding box center [713, 208] width 11 height 11
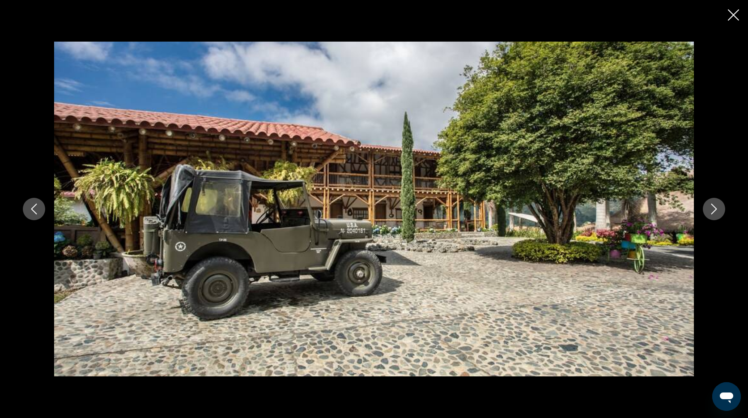
click at [713, 212] on icon "Next image" at bounding box center [714, 208] width 6 height 11
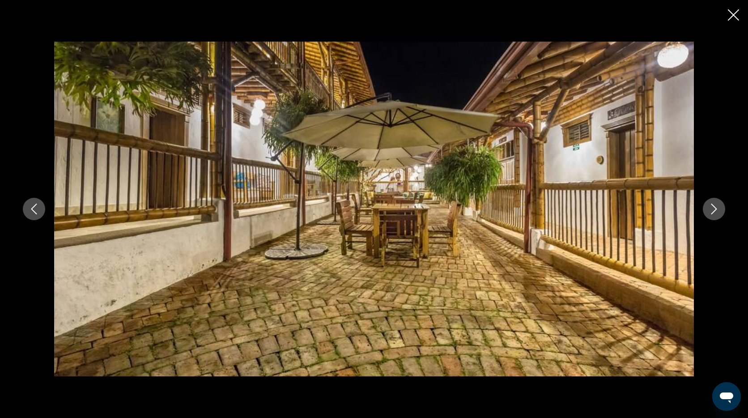
click at [39, 213] on button "Previous image" at bounding box center [34, 209] width 22 height 22
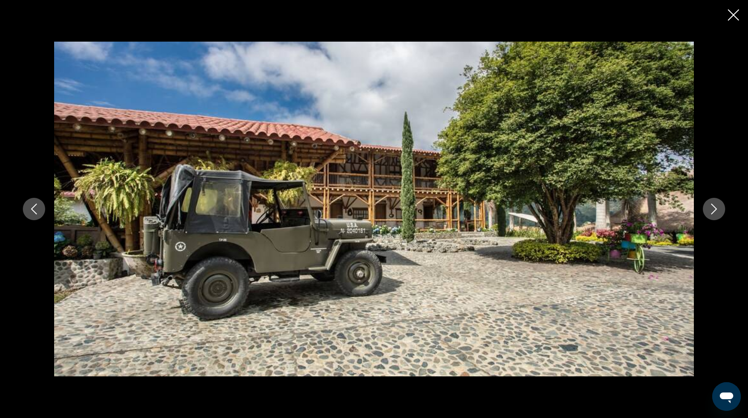
click at [717, 211] on icon "Next image" at bounding box center [713, 208] width 11 height 11
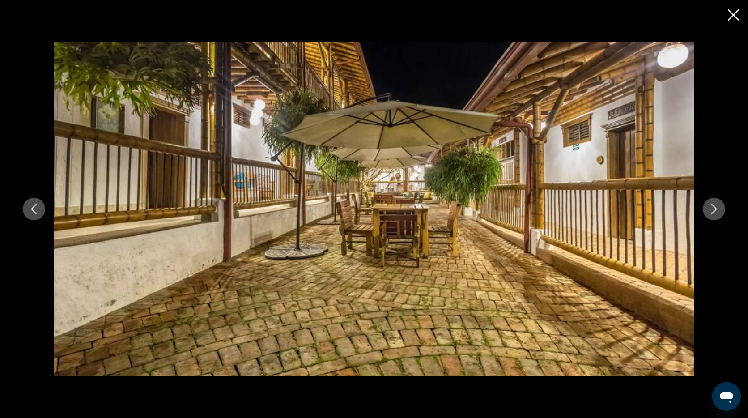
click at [712, 208] on icon "Next image" at bounding box center [713, 208] width 11 height 11
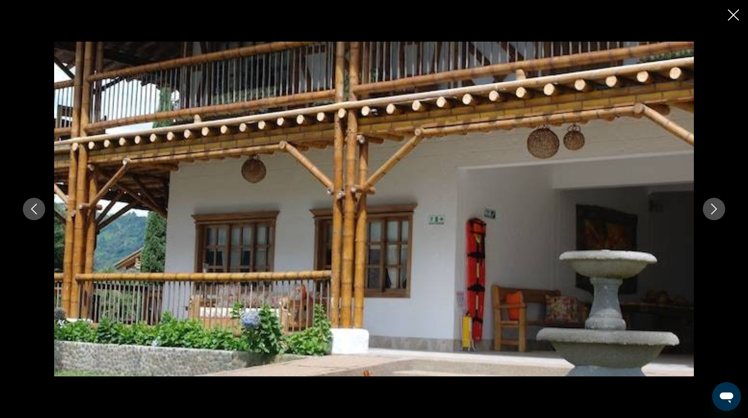
click at [712, 208] on icon "Next image" at bounding box center [713, 208] width 11 height 11
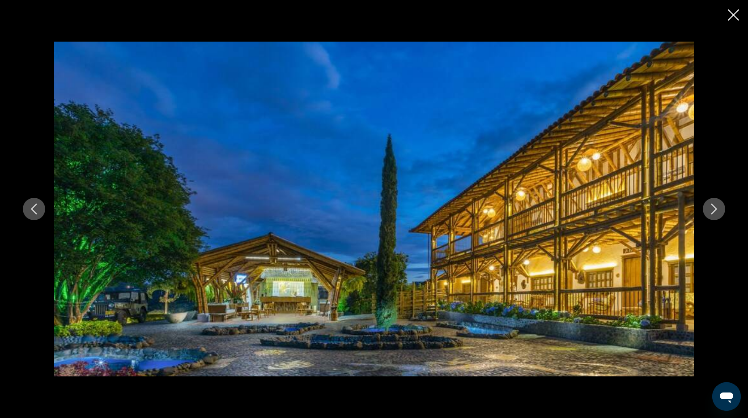
click at [712, 213] on icon "Next image" at bounding box center [714, 208] width 6 height 11
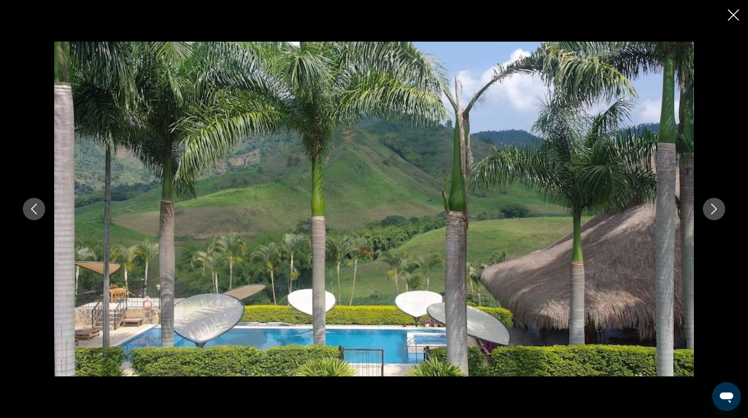
click at [716, 209] on icon "Next image" at bounding box center [713, 208] width 11 height 11
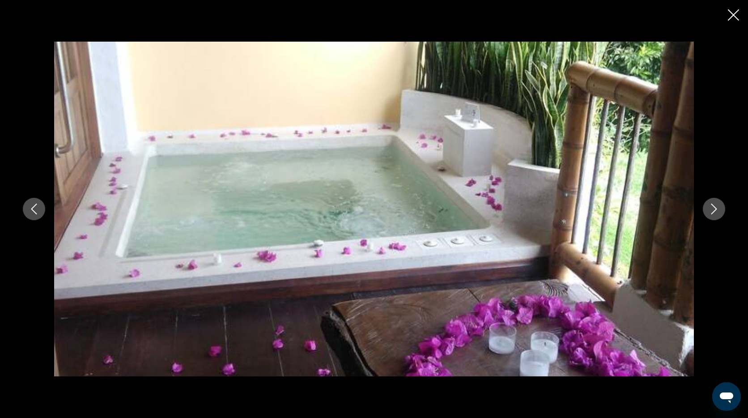
click at [716, 209] on icon "Next image" at bounding box center [714, 208] width 6 height 11
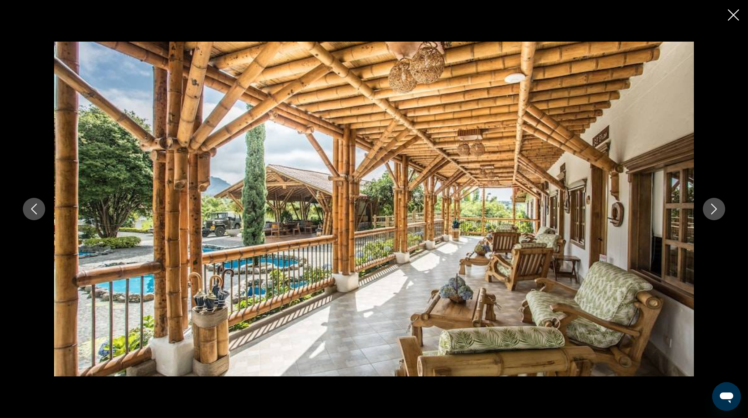
scroll to position [373, 0]
click at [716, 211] on icon "Next image" at bounding box center [713, 208] width 11 height 11
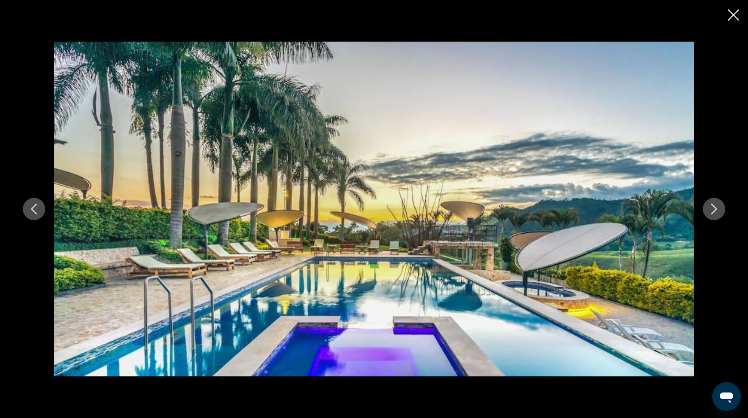
click at [716, 210] on icon "Next image" at bounding box center [713, 208] width 11 height 11
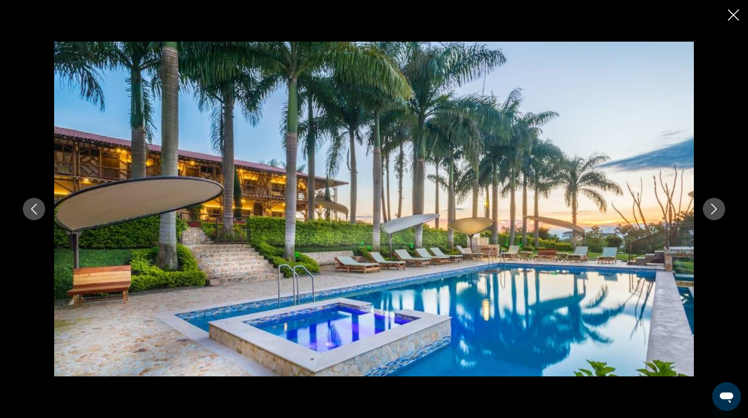
click at [734, 16] on icon "Close slideshow" at bounding box center [733, 14] width 11 height 11
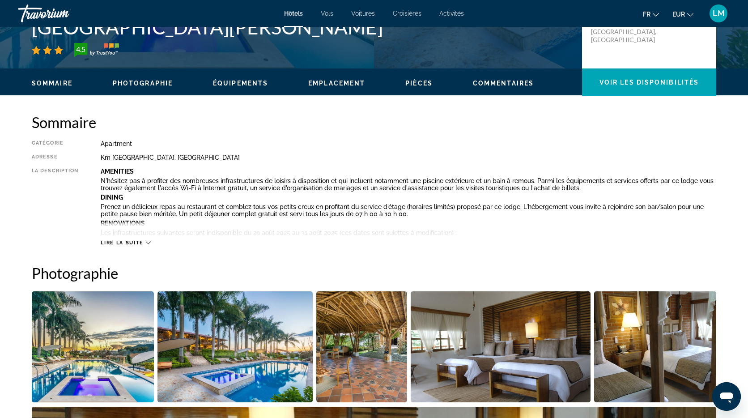
scroll to position [236, 0]
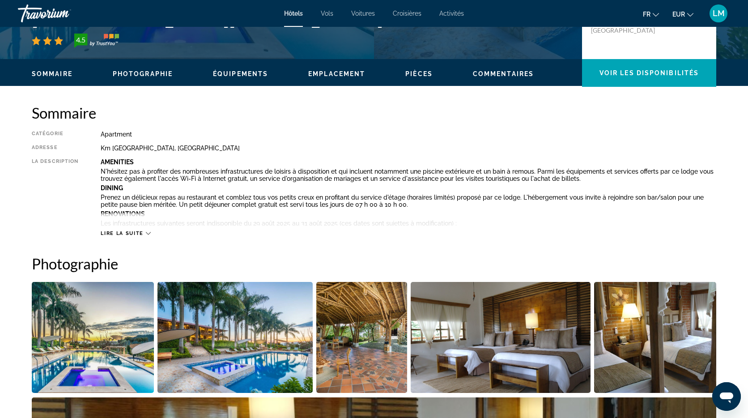
click at [148, 232] on icon "Main content" at bounding box center [148, 233] width 5 height 5
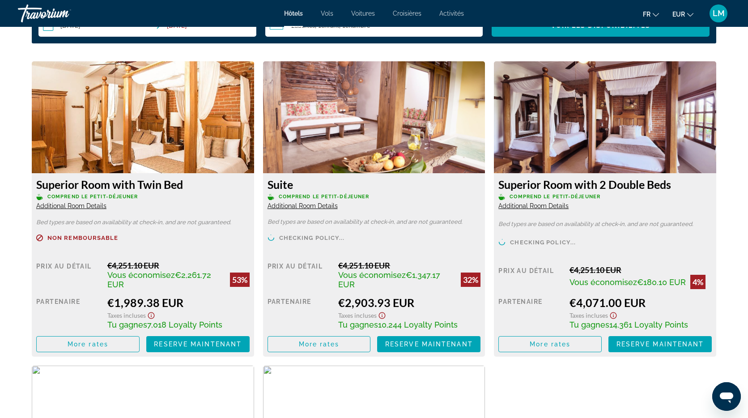
scroll to position [1577, 0]
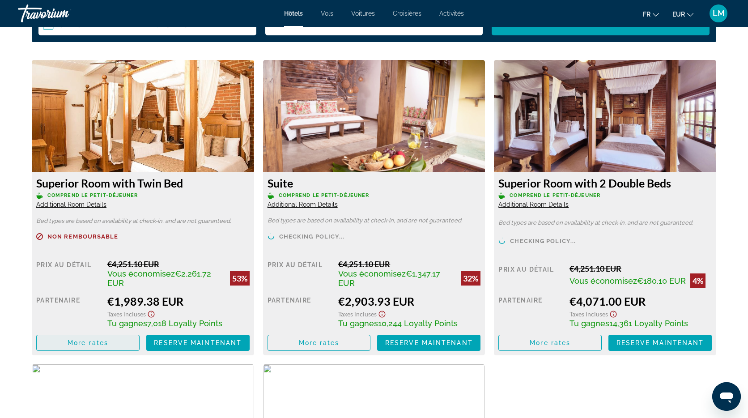
click at [102, 341] on span "More rates" at bounding box center [88, 342] width 41 height 7
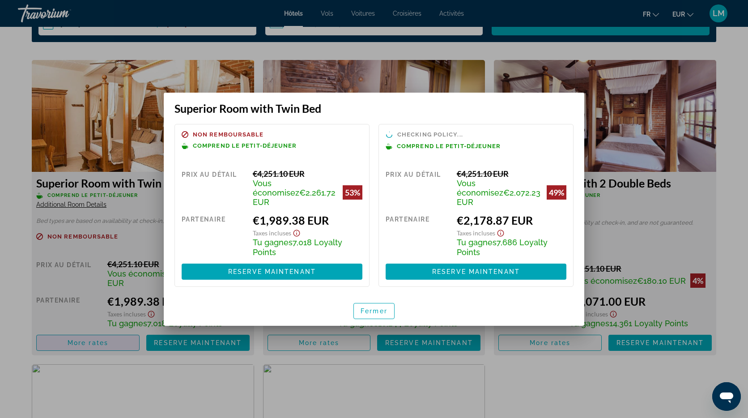
scroll to position [0, 0]
drag, startPoint x: 389, startPoint y: 309, endPoint x: 385, endPoint y: 304, distance: 6.1
click at [388, 309] on span "button" at bounding box center [374, 310] width 40 height 21
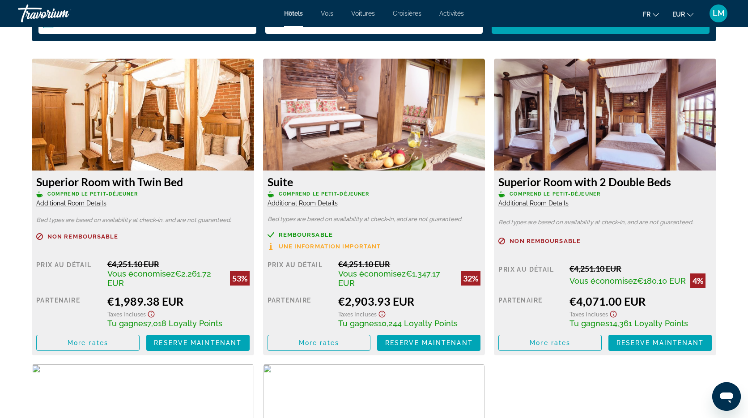
scroll to position [1576, 0]
